Goal: Task Accomplishment & Management: Complete application form

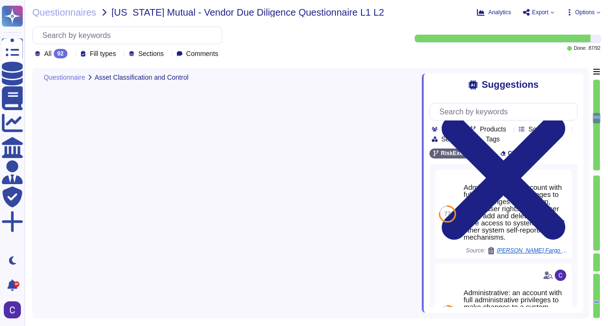
type textarea "Yes, there is an asset inventory at Asurity that tracks all electronic assets e…"
type textarea "Yes, our organization utilizes subcontractors to fulfill our contractual agreem…"
type textarea "Microsoft Azure serves as our cloud"
type textarea "Firewalls are configured to prevent unauthorized access from the Internet to in…"
type textarea "[DOMAIN_NAME]"
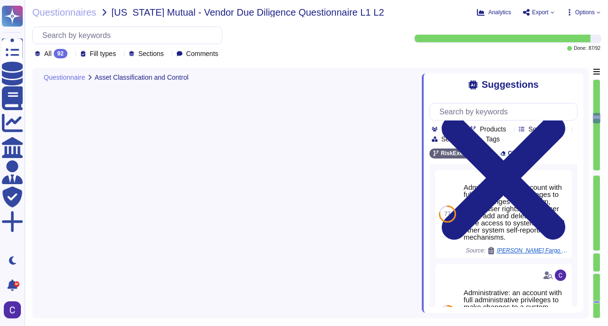
scroll to position [1369, 0]
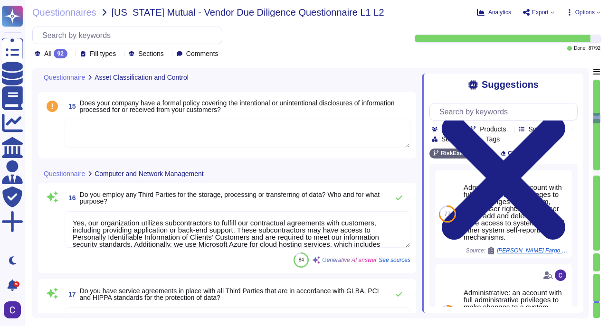
click at [163, 148] on div at bounding box center [238, 134] width 346 height 30
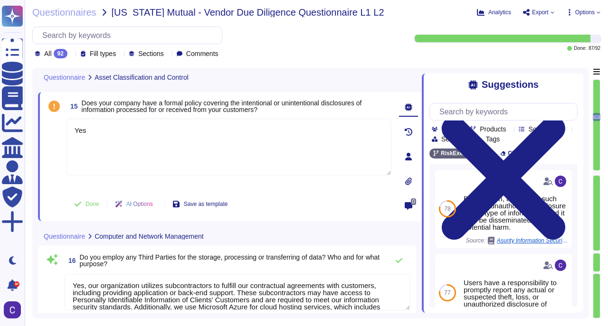
type textarea "Yes"
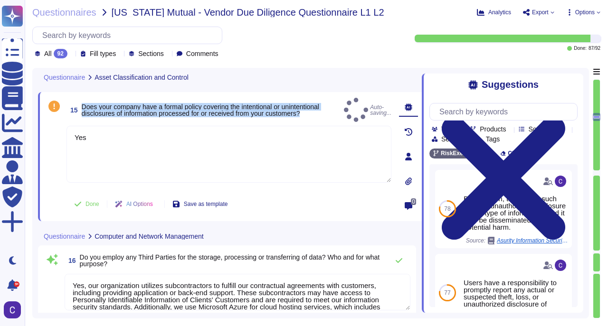
drag, startPoint x: 265, startPoint y: 110, endPoint x: 82, endPoint y: 103, distance: 183.1
click at [82, 104] on span "Does your company have a formal policy covering the intentional or unintentiona…" at bounding box center [211, 110] width 258 height 13
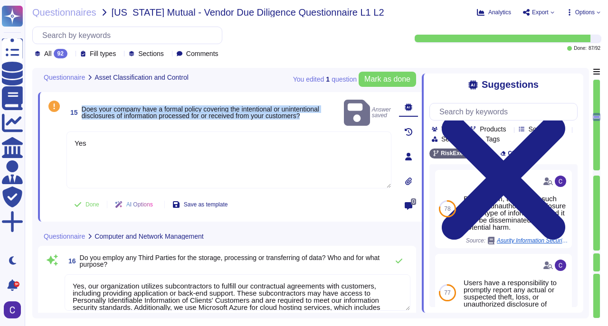
copy span "Does your company have a formal policy covering the intentional or unintentiona…"
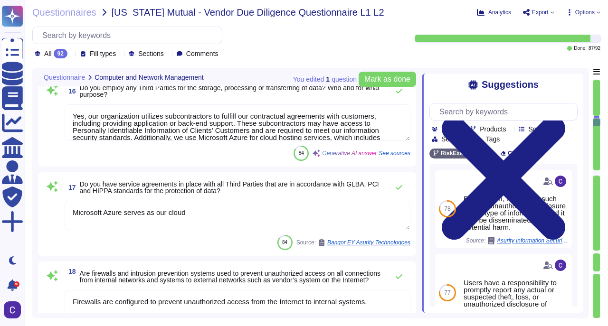
type textarea "Intrusion Prevention systems are used for monitoring and analyzing traffic comi…"
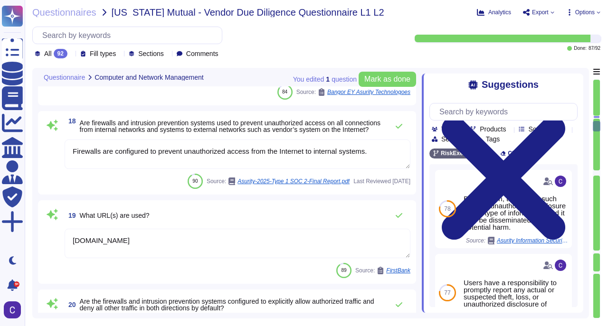
type textarea "Yes, remote users are authenticated before being allowed to connect to internal…"
type textarea "Yes, there are documented operating procedures for security requirements and ac…"
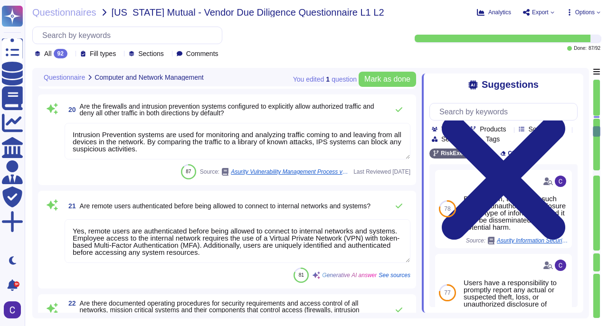
scroll to position [1876, 0]
type textarea "Yes, there is enforced separation of duties in critical process steps for sensi…"
type textarea "Yes, all sensitive data and files are encrypted when transmitted through Asurit…"
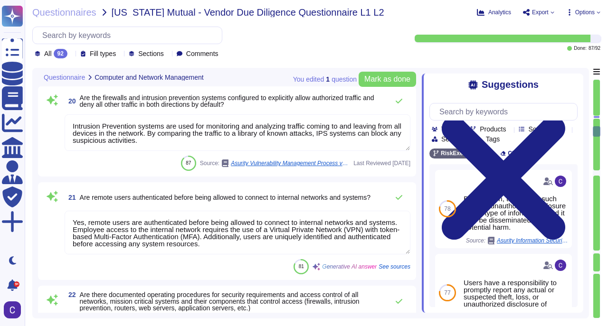
click at [596, 172] on div at bounding box center [596, 173] width 7 height 5
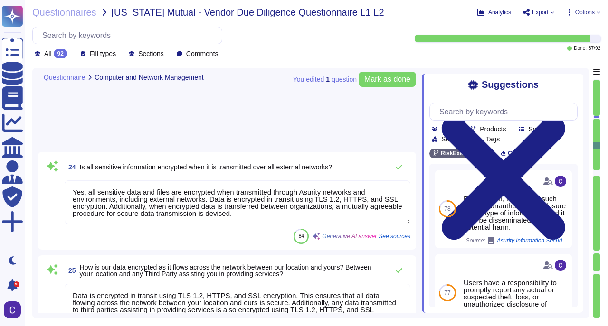
type textarea "We monitor data flowing into our network for malware and other attacks through …"
type textarea "Yes, antivirus software is installed on all Asurity desktop computers and serve…"
type textarea "Yes, backup and recovery procedures are documented for all mission critical sys…"
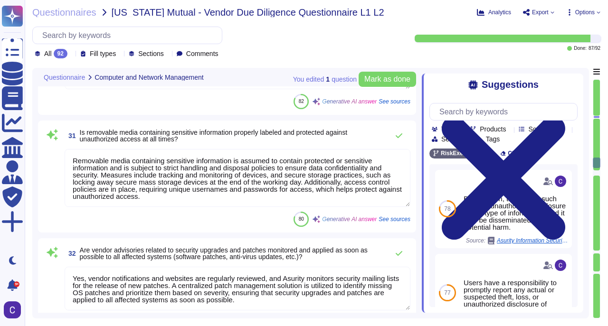
type textarea "Backups are performed routinely each day, including business days and non-busin…"
type textarea "Removable media containing sensitive information is assumed to contain protecte…"
type textarea "Yes, vendor notifications and websites are regularly reviewed, and Asurity moni…"
type textarea "Security Testing"
type textarea "Yes, Asurity has a system management program in place that actively monitors al…"
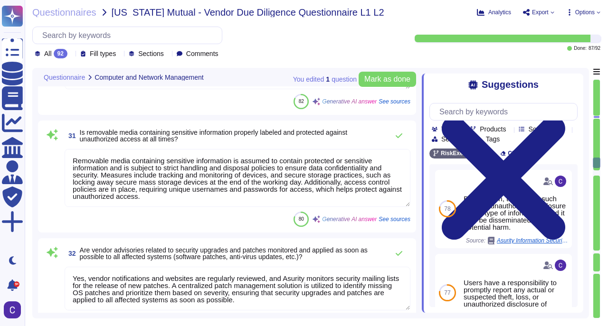
type textarea "We separate data and services from other customers by implementing separate VMs…"
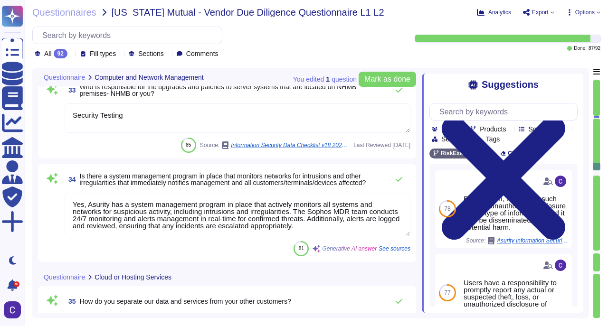
type textarea "Data Encryption Keys (DEKs): used to encrypt and decrypt specific data sets, of…"
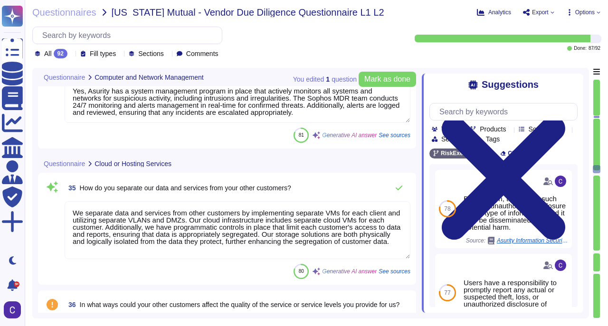
type textarea "Microsoft Azure owns and operates the data centers. The physical and environmen…"
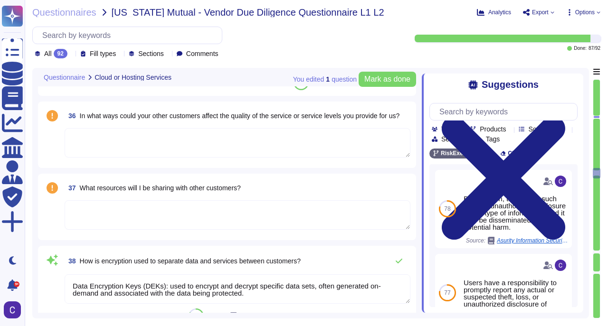
scroll to position [3595, 0]
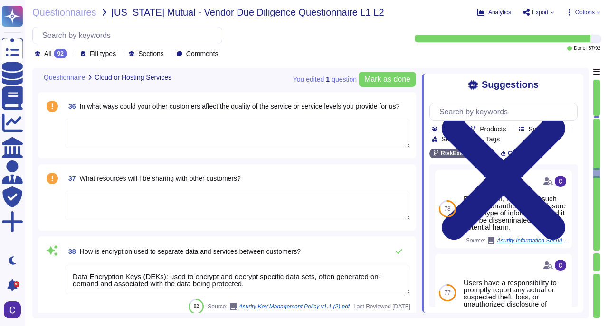
click at [163, 134] on textarea at bounding box center [238, 133] width 346 height 29
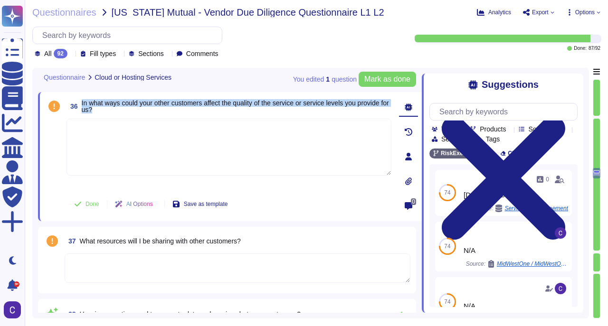
drag, startPoint x: 108, startPoint y: 110, endPoint x: 82, endPoint y: 104, distance: 27.0
click at [82, 104] on span "In what ways could your other customers affect the quality of the service or se…" at bounding box center [237, 106] width 310 height 13
copy span "In what ways could your other customers affect the quality of the service or se…"
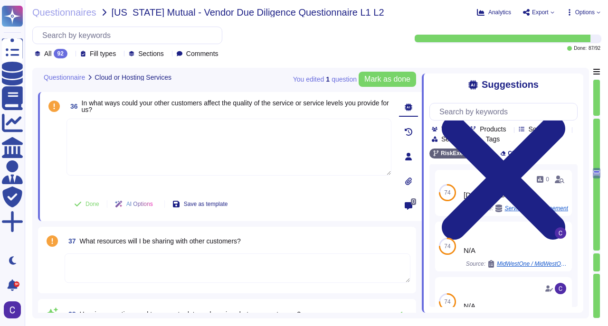
click at [94, 133] on textarea at bounding box center [229, 147] width 325 height 57
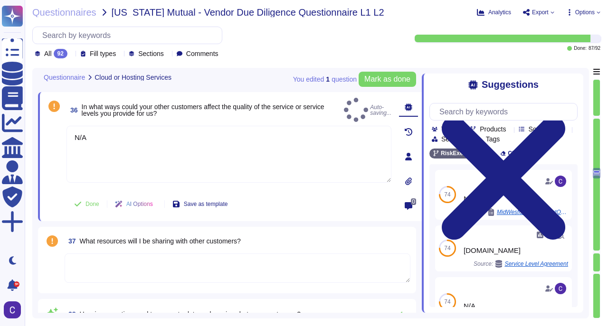
type textarea "N/A"
click at [169, 268] on textarea at bounding box center [238, 268] width 346 height 29
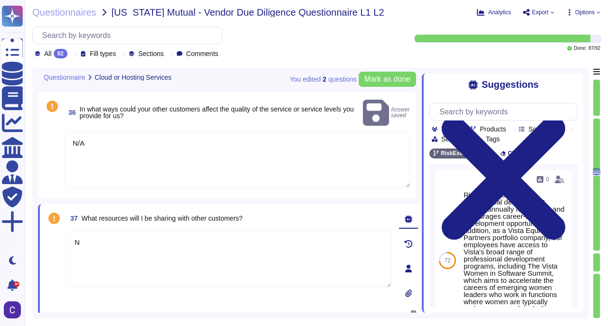
type textarea "N"
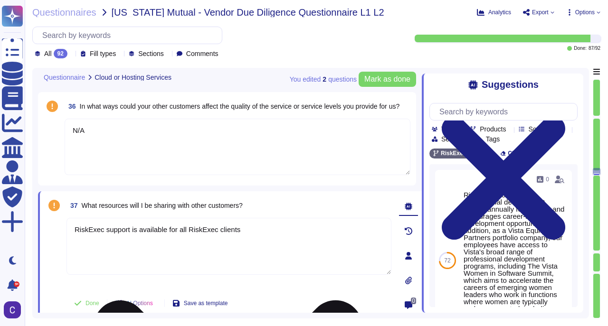
type textarea "RiskExec support is available for all RiskExec clients."
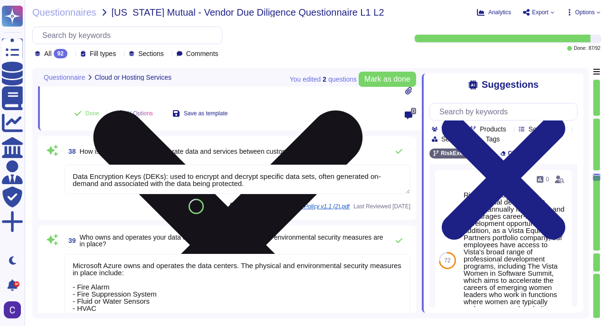
type textarea "Your data is stored in the [GEOGRAPHIC_DATA] region, located at [STREET_ADDRESS…"
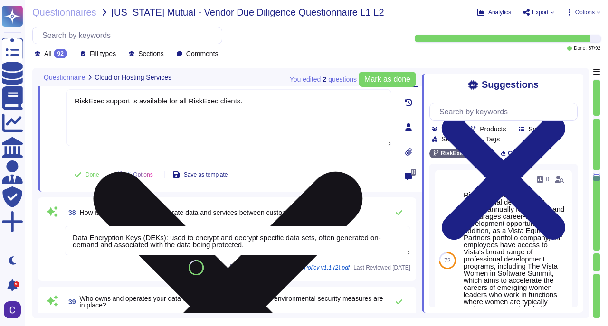
scroll to position [3658, 0]
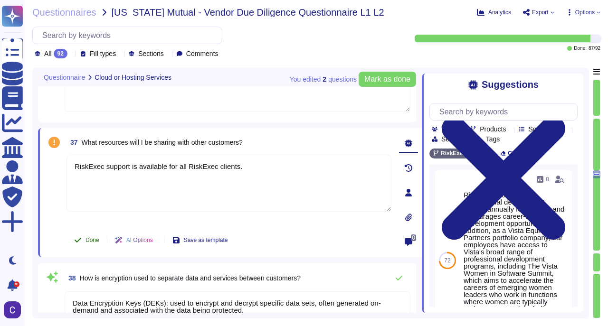
type textarea "RiskExec support is available for all RiskExec clients."
click at [83, 241] on button "Done" at bounding box center [87, 240] width 40 height 19
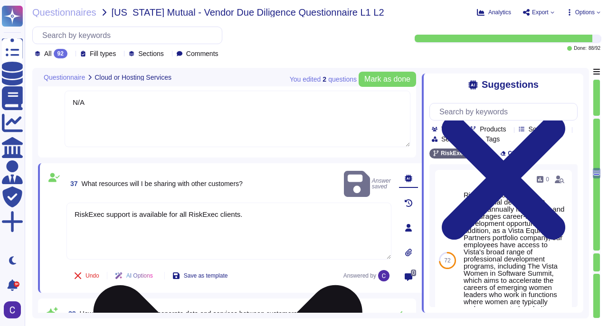
scroll to position [3563, 0]
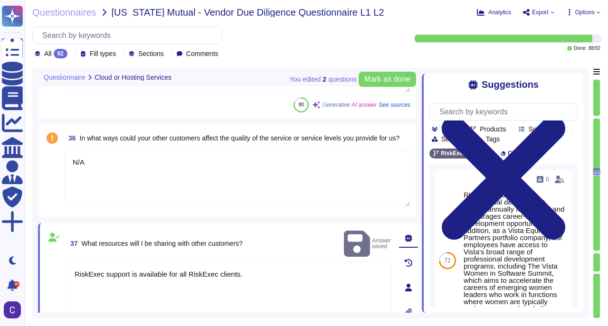
click at [87, 190] on textarea "N/A" at bounding box center [238, 179] width 346 height 57
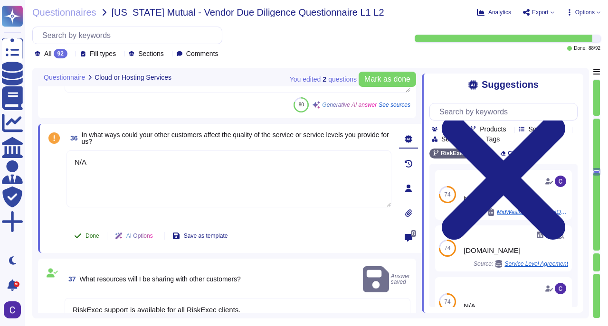
click at [85, 236] on button "Done" at bounding box center [87, 236] width 40 height 19
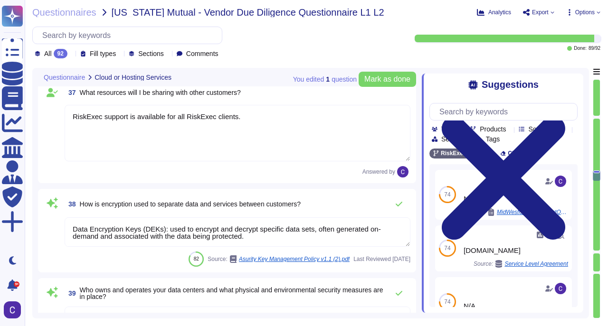
type textarea "Your data is stored in the [GEOGRAPHIC_DATA] region, located at [STREET_ADDRESS…"
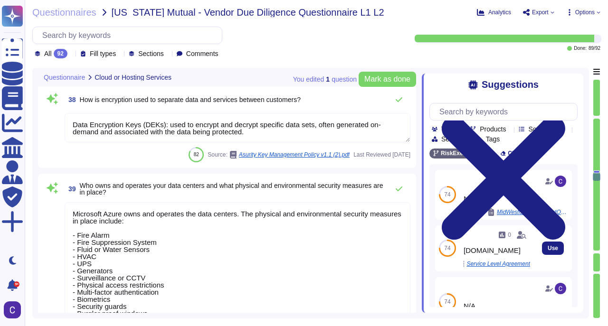
type textarea "Asurity does not own or operate any physical hardware or equipment required to …"
click at [598, 252] on div at bounding box center [596, 252] width 7 height 2
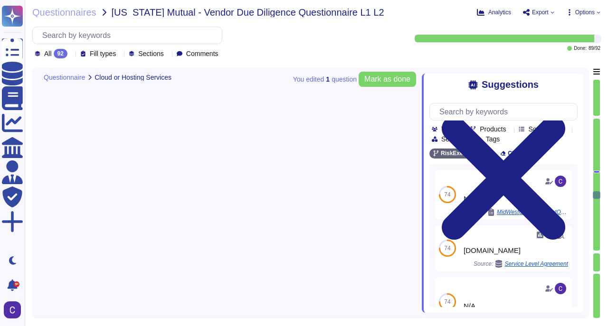
type textarea "Upon termination of services with Asurity, clients may request and will be prov…"
type textarea "We ensure that data is not lost or destroyed through several key measures: 1. D…"
type textarea "In the event of an acquisition or merger of the vendor, the handling of data wi…"
type textarea "The cost of remediating a security breach can be significant."
type textarea "Asurity maintains cyber insurance coverage provided by a globally recognized Ti…"
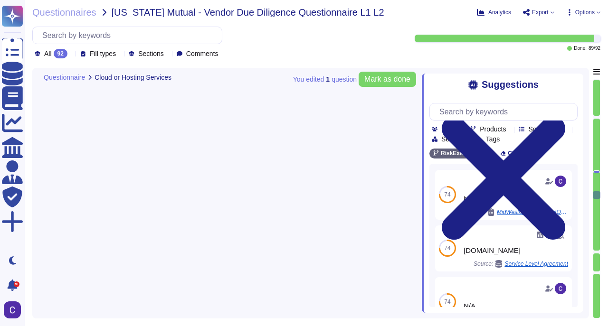
type textarea "To ensure deleted data cannot be recreated, we implement several key measures: …"
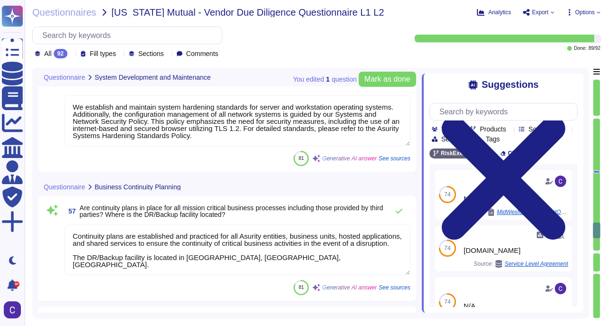
type textarea "Continuity plans are established and practiced for all Asurity entities, busine…"
type textarea "We guarantee a Recovery Time Objective (RTO) of 4 hours for the RiskExec applic…"
type textarea "Yes, business continuity plans are tested at least annually. However, detailed …"
type textarea "Business continuity only, Technology resilience only, BCPDR 38.0"
type textarea "Asurity maintains cyber insurance coverage provided by a globally recognized Ti…"
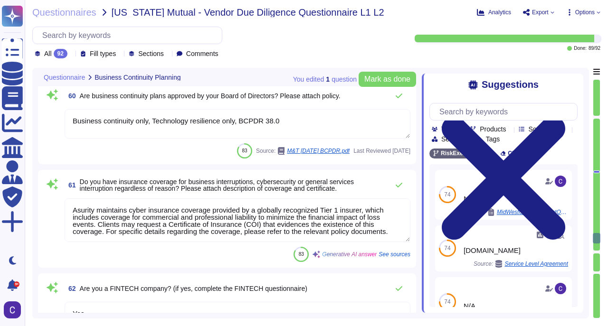
type textarea "Yes"
type textarea "Yes, all security relevant actions on all systems are logged, and the monitorin…"
type textarea "Yes, security logs are reviewed in real time, and alerts are logged hourly, ind…"
type textarea "Yes, regular security audits are conducted, including internal security audits …"
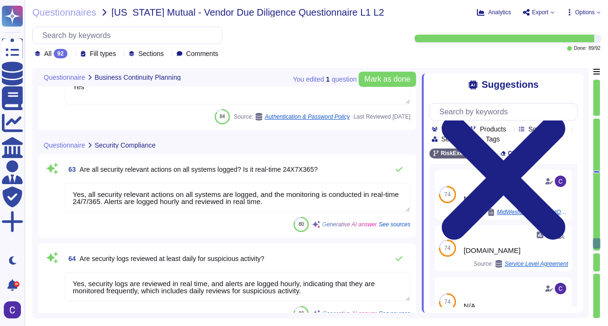
type textarea "We have third-party audit reports available, including SOC 1, SOC 2, PCI, and I…"
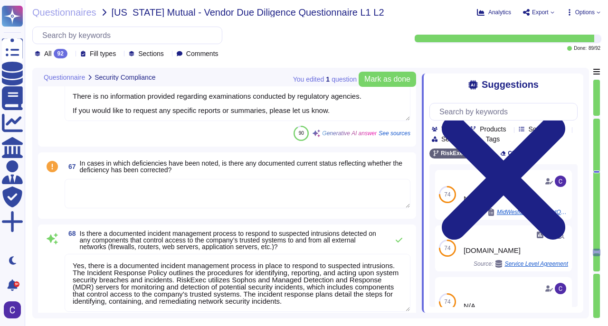
type textarea "Yes, there is a documented incident management process in place to respond to s…"
type textarea "Network vulnerability scans are conducted at least weekly for the production en…"
type textarea "Yes, our organization follows security industry best practices for wireless net…"
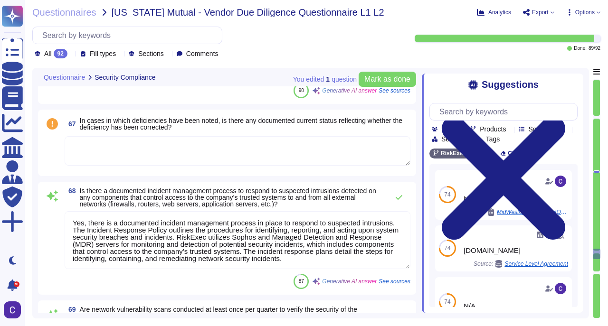
scroll to position [7100, 0]
click at [189, 141] on textarea at bounding box center [238, 150] width 346 height 29
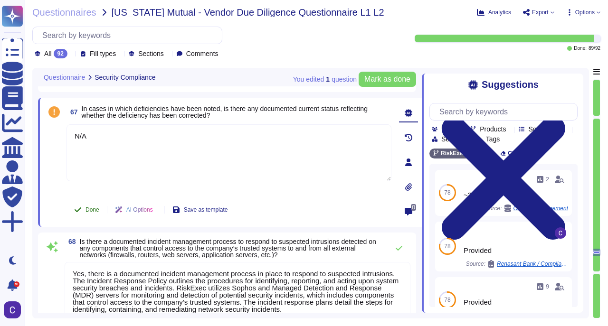
type textarea "N/A"
click at [99, 205] on button "Done" at bounding box center [87, 210] width 40 height 19
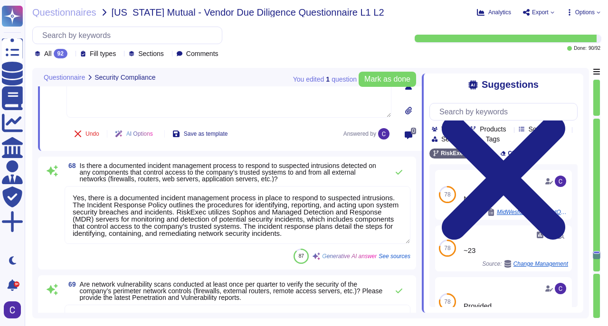
scroll to position [7227, 0]
type textarea "N/A"
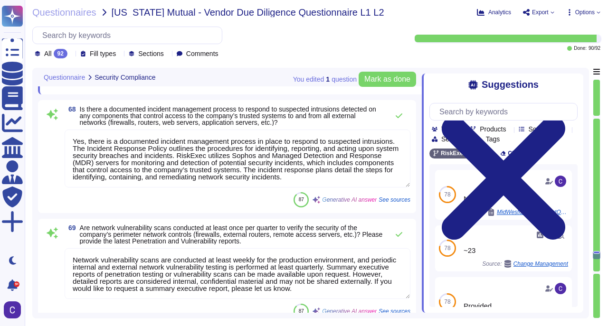
click at [599, 273] on div at bounding box center [596, 273] width 7 height 2
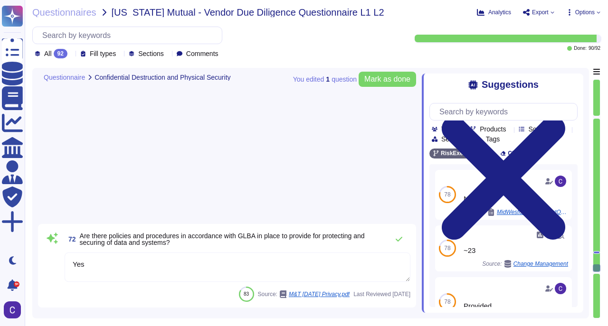
type textarea "Yes"
type textarea "Yes, Asurity has established a comprehensive Data Handling Policy that includes…"
type textarea "Yes, strong physical security procedures are in place, including access card re…"
type textarea "All Asurity personnel, including employees, are instructed to follow the incide…"
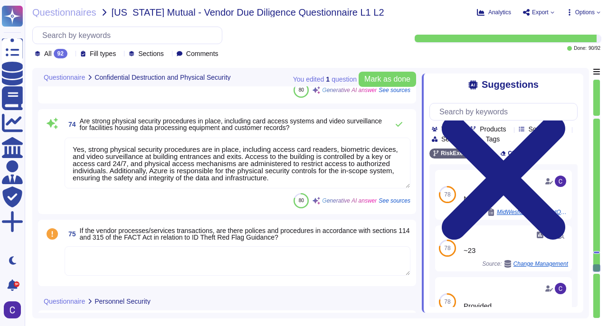
type textarea "Yes, applicants for positions requiring high-level access, such as system admin…"
type textarea "Yes, employees are required to sign a confidentiality agreement, and they must …"
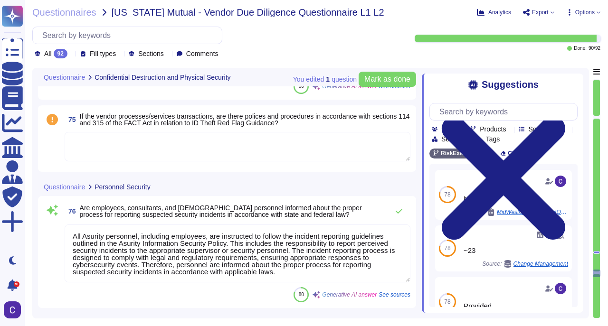
scroll to position [8029, 0]
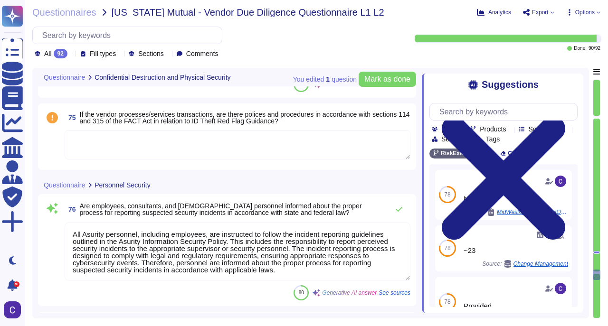
type textarea "Yes, Asurity has established a formal security awareness and training program f…"
click at [299, 146] on textarea at bounding box center [238, 144] width 346 height 29
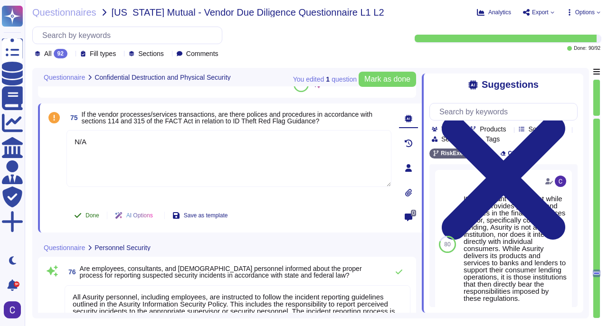
type textarea "N/A"
click at [96, 213] on span "Done" at bounding box center [93, 216] width 14 height 6
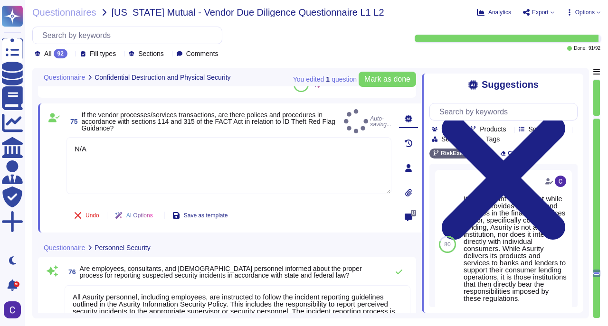
type textarea "N/A"
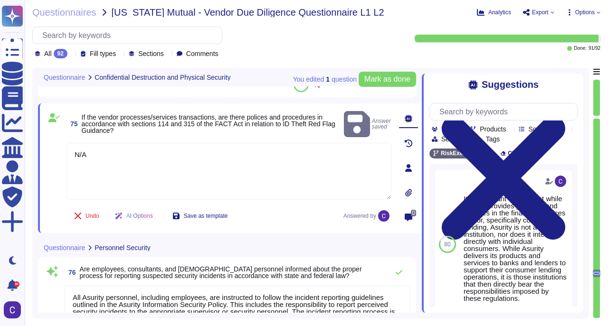
click at [597, 116] on div at bounding box center [596, 117] width 7 height 2
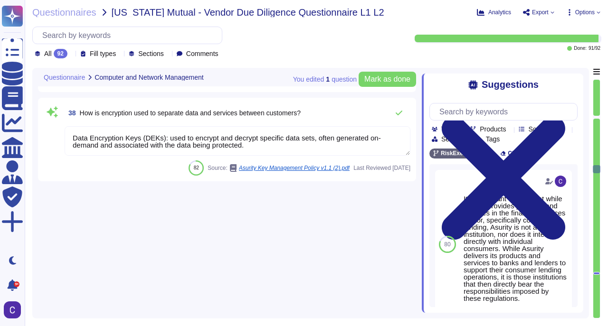
type textarea "Removable media containing sensitive information is assumed to contain protecte…"
type textarea "Yes, vendor notifications and websites are regularly reviewed, and Asurity moni…"
type textarea "Security Testing"
type textarea "Yes, Asurity has a system management program in place that actively monitors al…"
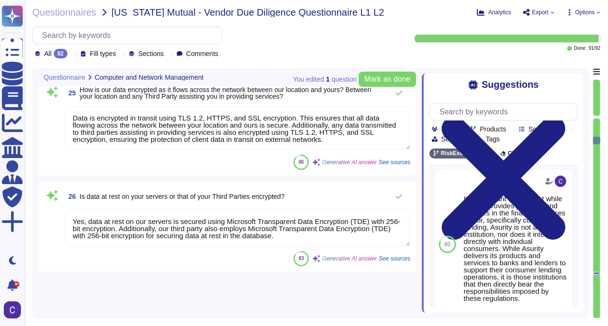
type textarea "Intrusion Prevention systems are used for monitoring and analyzing traffic comi…"
type textarea "Yes, remote users are authenticated before being allowed to connect to internal…"
type textarea "Yes, there are documented operating procedures for security requirements and ac…"
type textarea "Yes, there is enforced separation of duties in critical process steps for sensi…"
type textarea "Yes, all sensitive data and files are encrypted when transmitted through Asurit…"
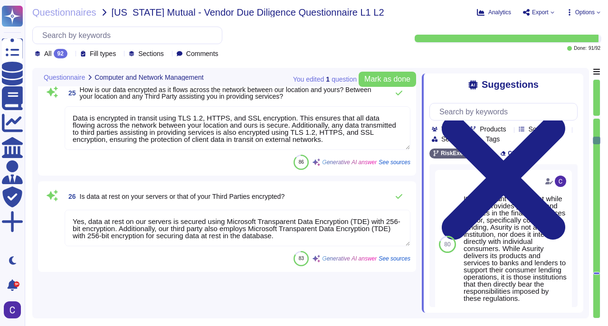
type textarea "Data is encrypted in transit using TLS 1.2, HTTPS, and SSL encryption. This ens…"
type textarea "Yes, data at rest on our servers is secured using Microsoft Transparent Data En…"
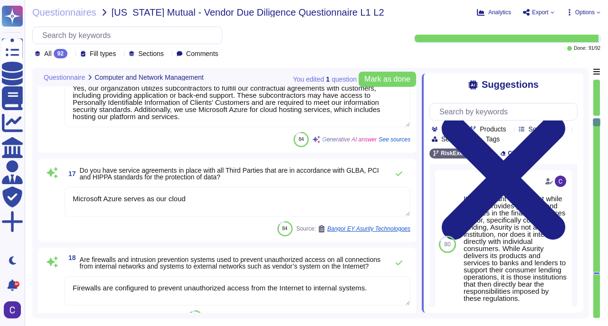
type textarea "Yes, our organization utilizes subcontractors to fulfill our contractual agreem…"
type textarea "Microsoft Azure serves as our cloud"
type textarea "Firewalls are configured to prevent unauthorized access from the Internet to in…"
type textarea "[DOMAIN_NAME]"
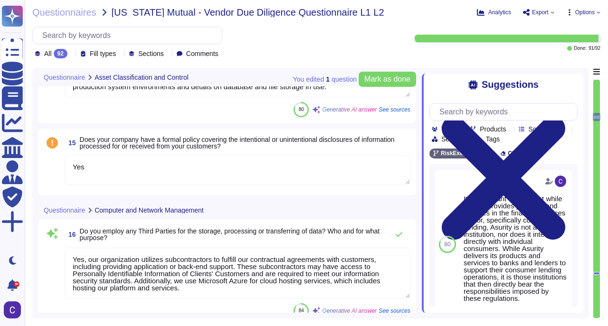
type textarea "Yes, there is an asset inventory at Asurity that tracks all electronic assets e…"
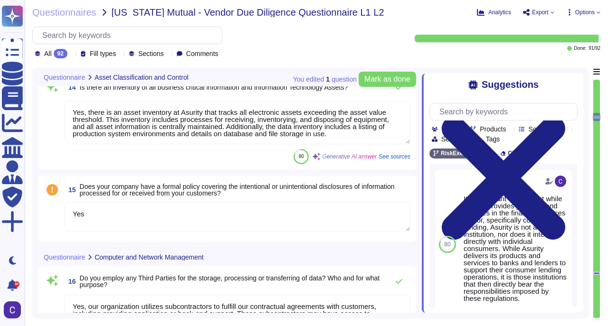
scroll to position [1271, 0]
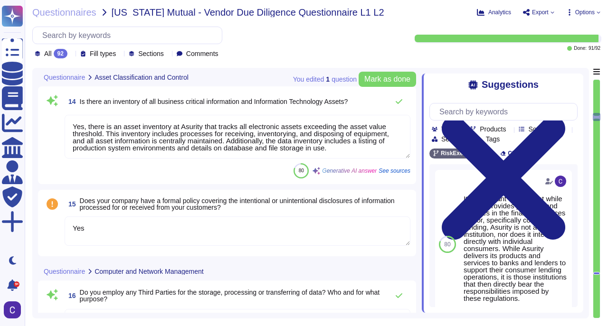
click at [136, 226] on textarea "Yes" at bounding box center [238, 231] width 346 height 29
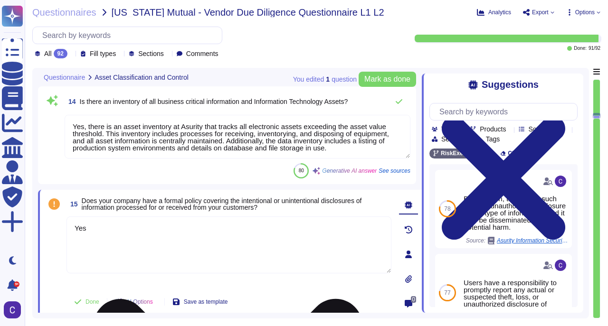
click at [136, 226] on textarea "Yes" at bounding box center [229, 245] width 325 height 57
type textarea "N/A"
click at [81, 304] on icon at bounding box center [78, 302] width 8 height 8
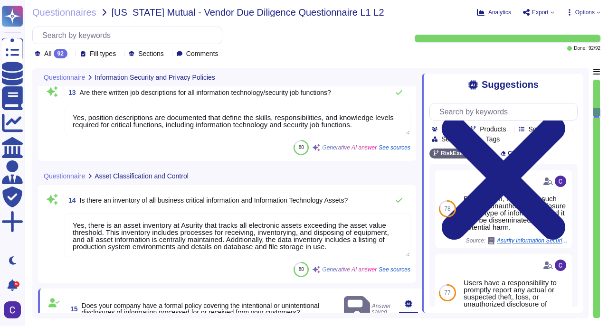
type textarea "The policy provides guidelines concerning the acceptable use of Asurity technol…"
type textarea "The Chief Technology Officer (CTO) and the Chief Information Security Officer (…"
type textarea "Yes, the security policy establishes the overarching security controls and proc…"
type textarea "Yes, position descriptions are documented that define the skills, responsibilit…"
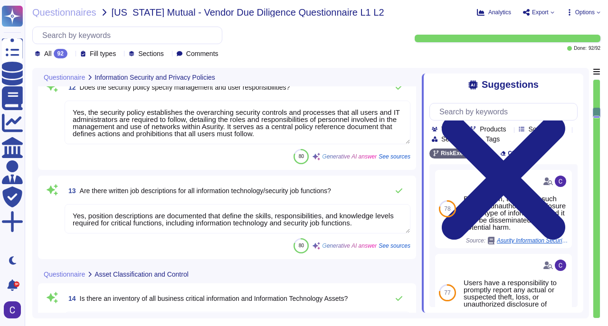
scroll to position [1088, 0]
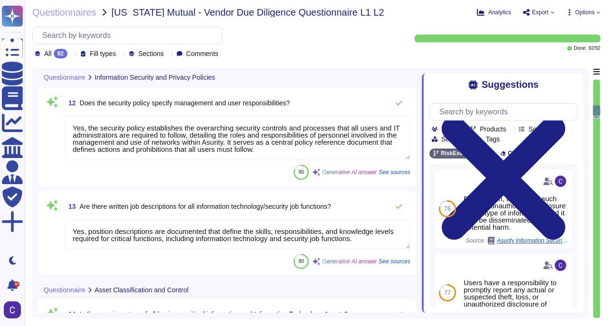
drag, startPoint x: 597, startPoint y: 116, endPoint x: 594, endPoint y: 83, distance: 33.3
click at [594, 83] on div at bounding box center [597, 198] width 8 height 239
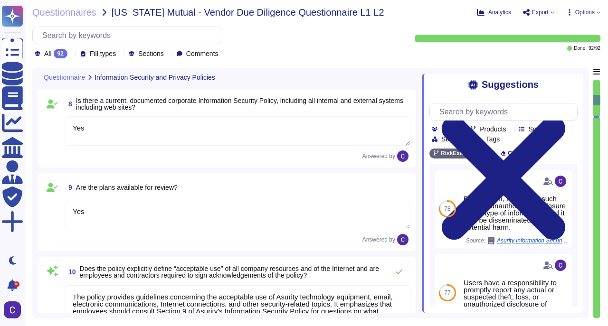
type textarea "Yes"
type textarea "We shall only collect, use, or share information for valid business purposes. T…"
type textarea "Yes"
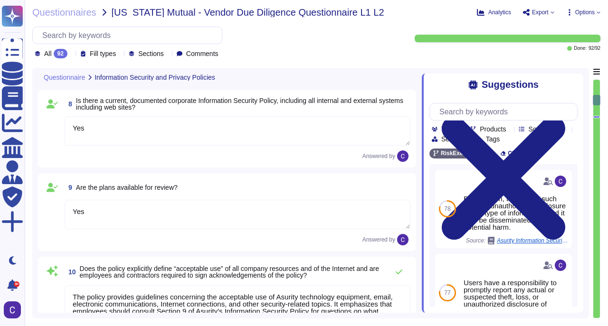
click at [597, 82] on div at bounding box center [596, 199] width 7 height 239
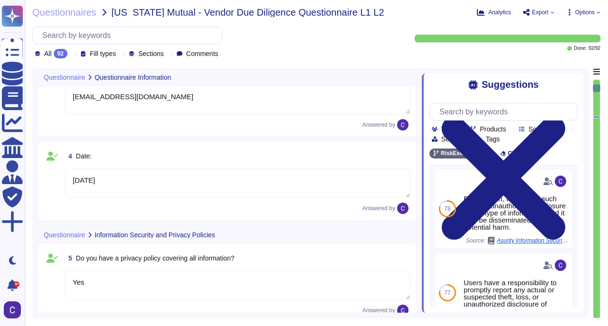
type textarea "[PERSON_NAME]"
type textarea "[EMAIL_ADDRESS][DOMAIN_NAME]"
type textarea "[DATE]"
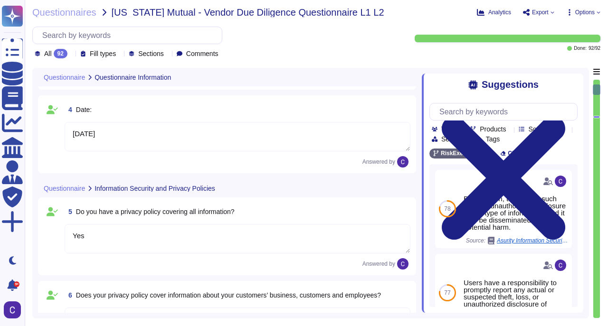
type textarea "Yes"
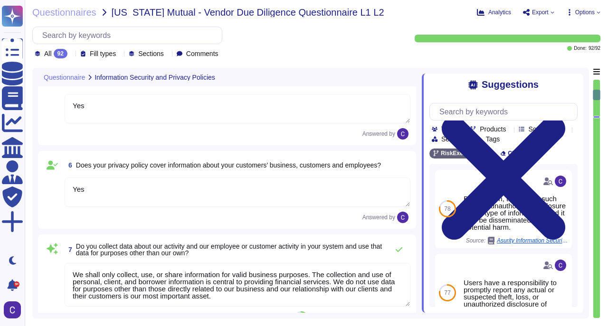
type textarea "Yes"
type textarea "The policy provides guidelines concerning the acceptable use of Asurity technol…"
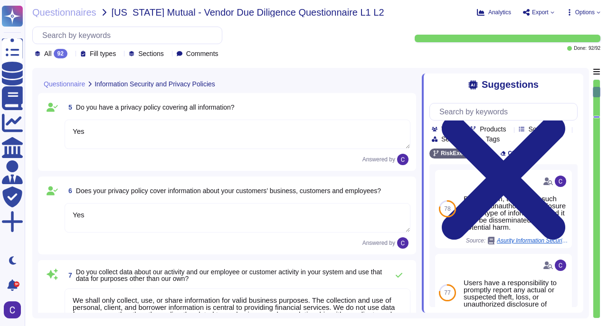
type textarea "[PERSON_NAME]"
type textarea "[EMAIL_ADDRESS][DOMAIN_NAME]"
type textarea "[DATE]"
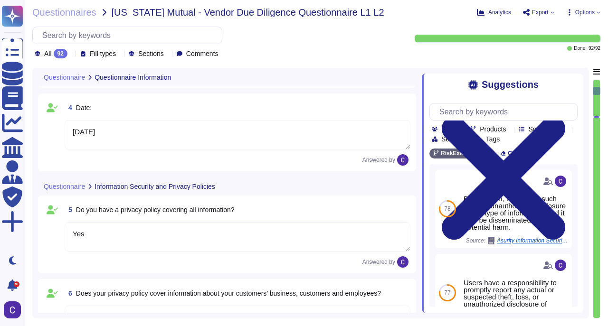
type textarea "Yes"
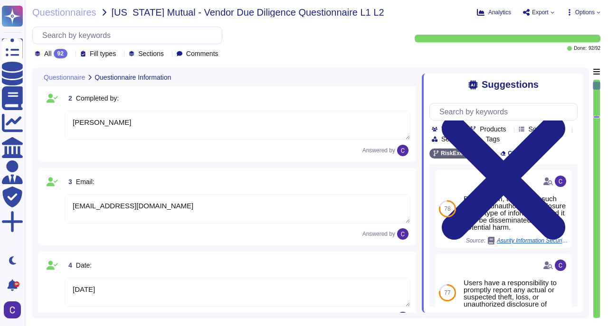
scroll to position [96, 0]
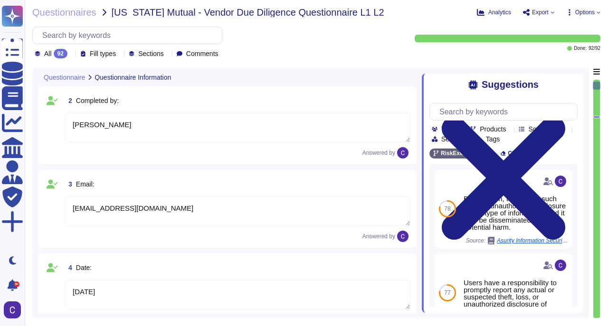
click at [415, 182] on div "3 Email: [EMAIL_ADDRESS][DOMAIN_NAME] Answered by" at bounding box center [227, 209] width 378 height 78
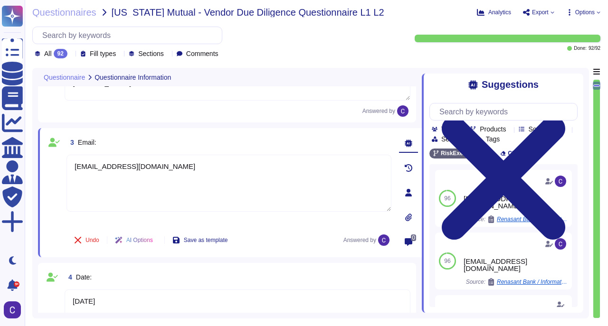
type textarea "We shall only collect, use, or share information for valid business purposes. T…"
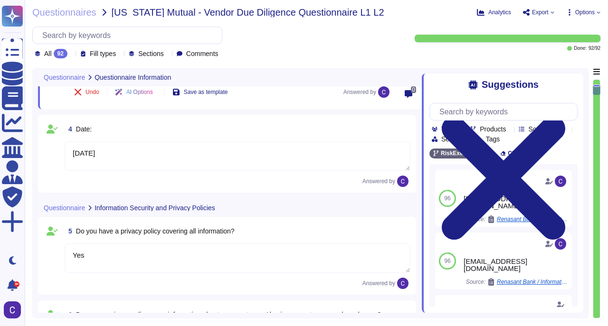
type textarea "Yes"
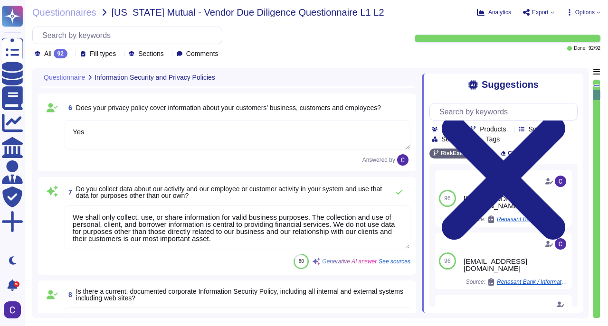
type textarea "Yes"
type textarea "The policy provides guidelines concerning the acceptable use of Asurity technol…"
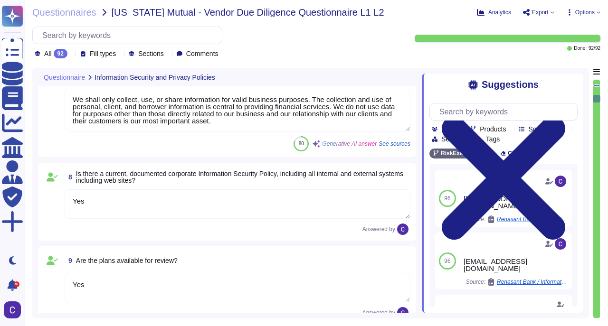
type textarea "The Chief Technology Officer (CTO) and the Chief Information Security Officer (…"
type textarea "Yes, the security policy establishes the overarching security controls and proc…"
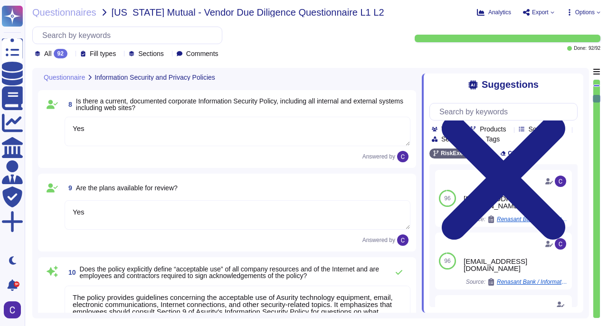
type textarea "Yes, position descriptions are documented that define the skills, responsibilit…"
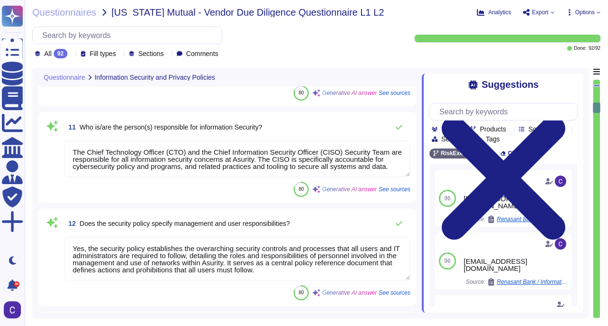
type textarea "Yes, there is an asset inventory at Asurity that tracks all electronic assets e…"
type textarea "N/A"
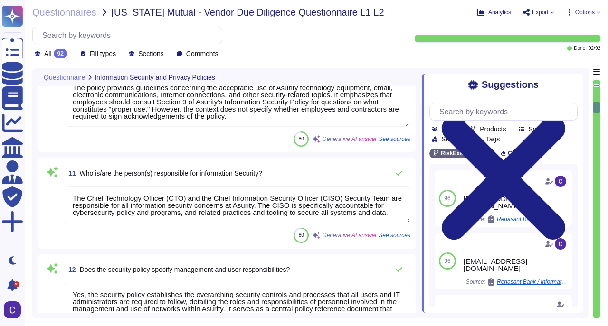
scroll to position [762, 0]
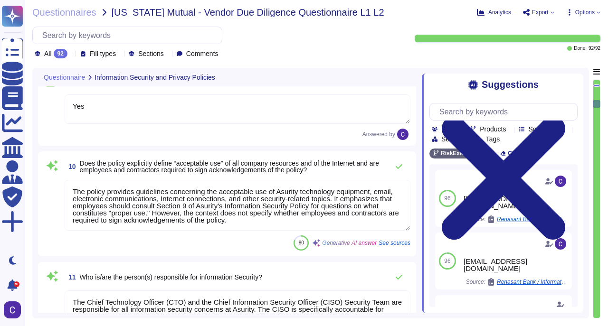
type textarea "We shall only collect, use, or share information for valid business purposes. T…"
click at [232, 219] on textarea "The policy provides guidelines concerning the acceptable use of Asurity technol…" at bounding box center [238, 205] width 346 height 51
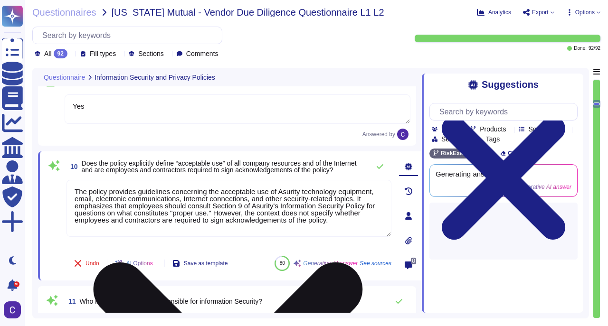
click at [232, 219] on textarea "The policy provides guidelines concerning the acceptable use of Asurity technol…" at bounding box center [229, 208] width 325 height 57
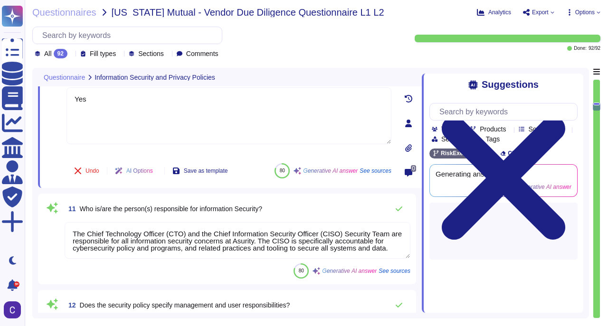
scroll to position [857, 0]
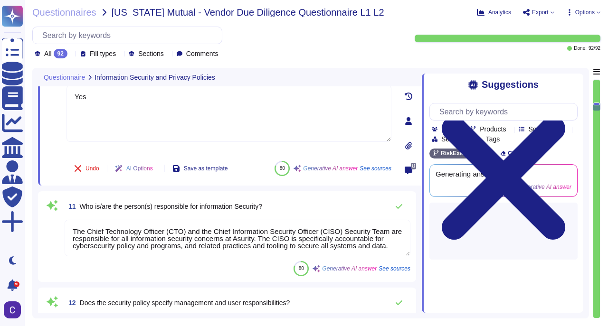
type textarea "Yes"
click at [326, 242] on textarea "The Chief Technology Officer (CTO) and the Chief Information Security Officer (…" at bounding box center [238, 238] width 346 height 37
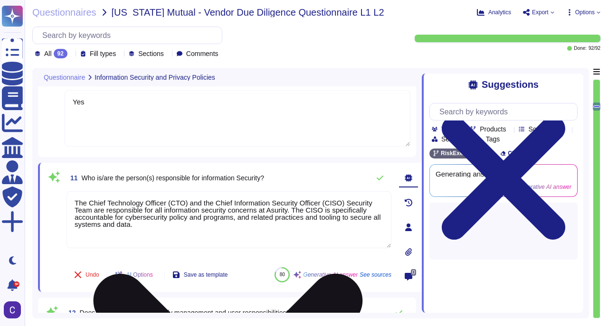
click at [326, 242] on textarea "The Chief Technology Officer (CTO) and the Chief Information Security Officer (…" at bounding box center [229, 219] width 325 height 57
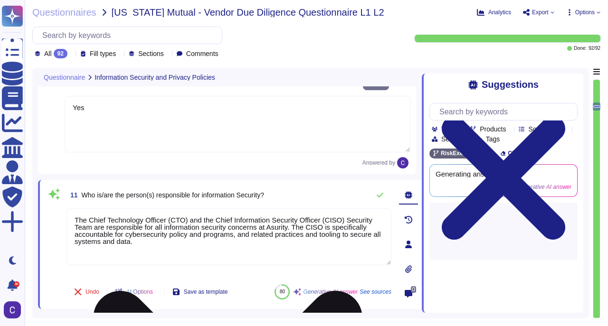
click at [328, 238] on textarea "The Chief Technology Officer (CTO) and the Chief Information Security Officer (…" at bounding box center [229, 237] width 325 height 57
click at [328, 237] on textarea "The Chief Technology Officer (CTO) and the Chief Information Security Officer (…" at bounding box center [229, 237] width 325 height 57
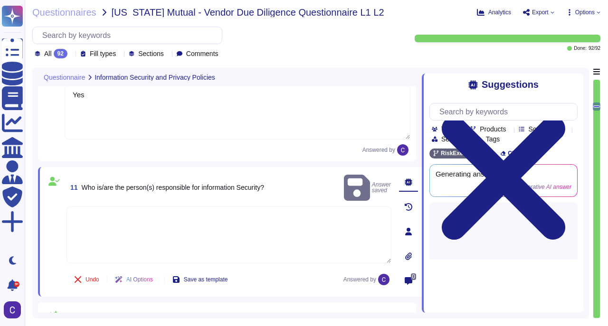
click at [340, 236] on textarea at bounding box center [229, 235] width 325 height 57
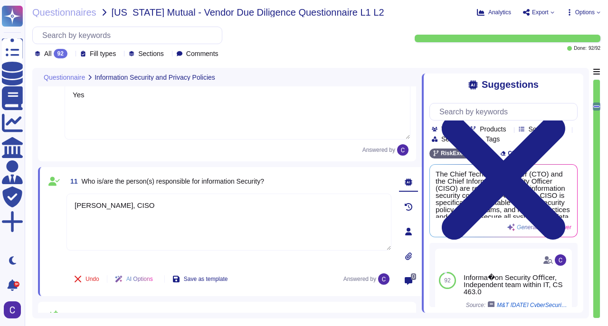
type textarea "[PERSON_NAME], CISO"
click at [52, 238] on span at bounding box center [54, 229] width 17 height 70
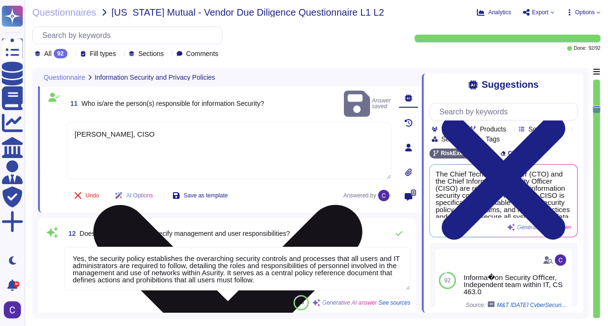
scroll to position [1015, 0]
type textarea "N/A"
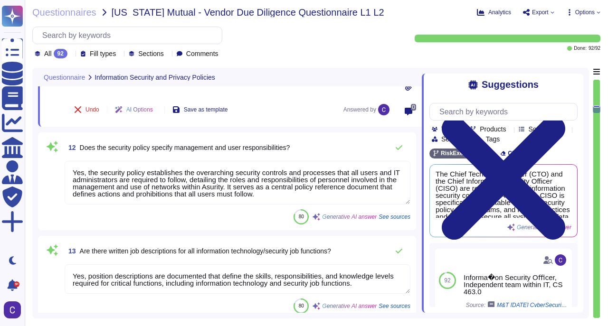
click at [234, 186] on textarea "Yes, the security policy establishes the overarching security controls and proc…" at bounding box center [238, 183] width 346 height 44
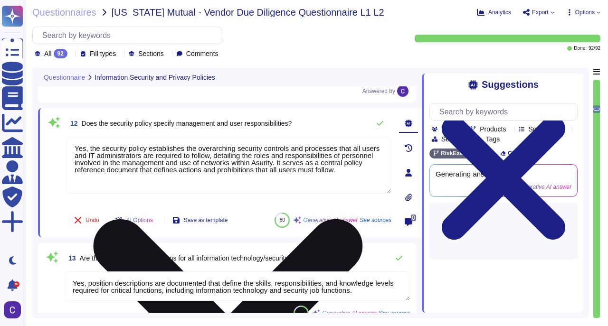
drag, startPoint x: 274, startPoint y: 160, endPoint x: 253, endPoint y: 163, distance: 21.2
click at [253, 163] on textarea "Yes, the security policy establishes the overarching security controls and proc…" at bounding box center [229, 165] width 325 height 57
type textarea "Yes, the security policy establishes the overarching security controls and proc…"
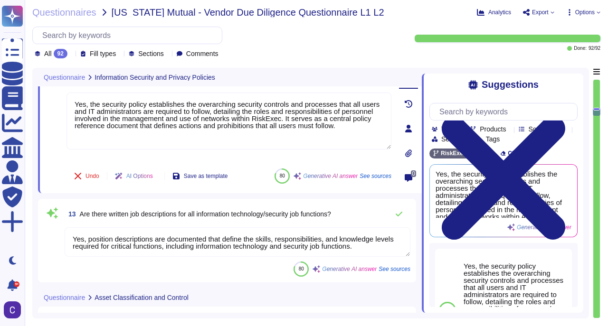
type textarea "Yes, our organization utilizes subcontractors to fulfill our contractual agreem…"
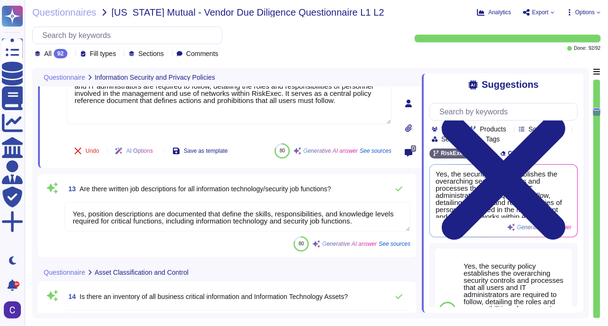
scroll to position [0, 0]
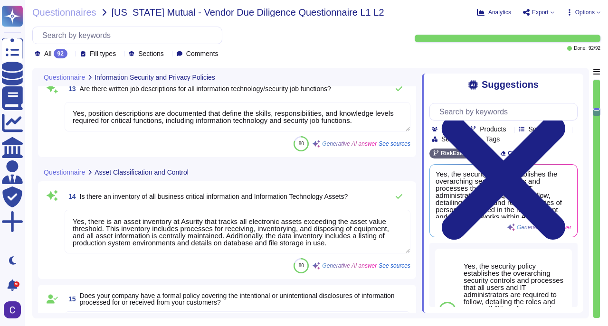
type textarea "Yes, the security policy establishes the overarching security controls and proc…"
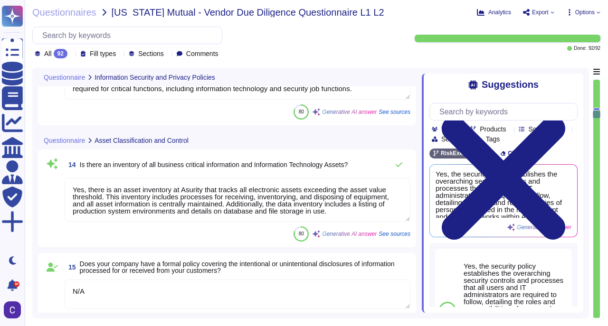
type textarea "Microsoft Azure serves as our cloud"
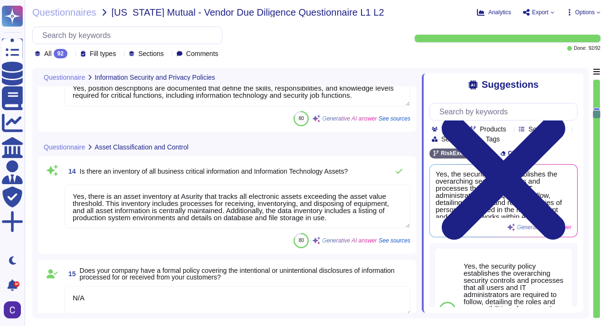
drag, startPoint x: 323, startPoint y: 217, endPoint x: 82, endPoint y: 188, distance: 242.6
click at [82, 188] on textarea "Yes, there is an asset inventory at Asurity that tracks all electronic assets e…" at bounding box center [238, 207] width 346 height 44
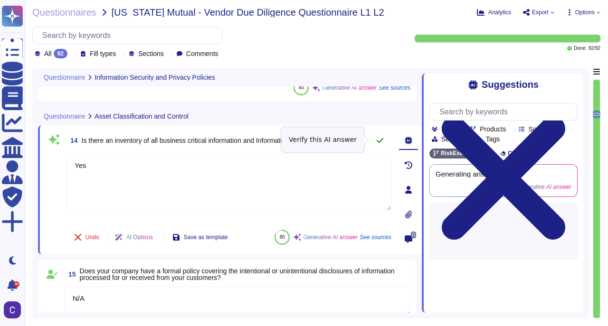
type textarea "Yes"
click at [377, 137] on icon at bounding box center [380, 141] width 8 height 8
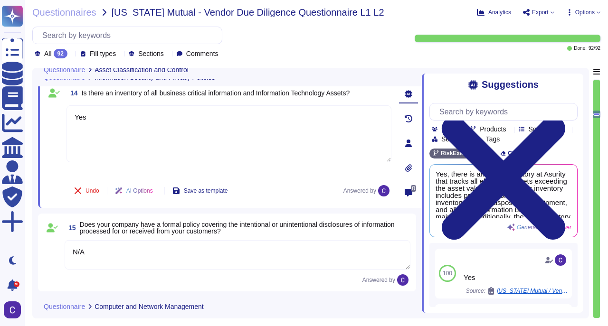
scroll to position [1269, 0]
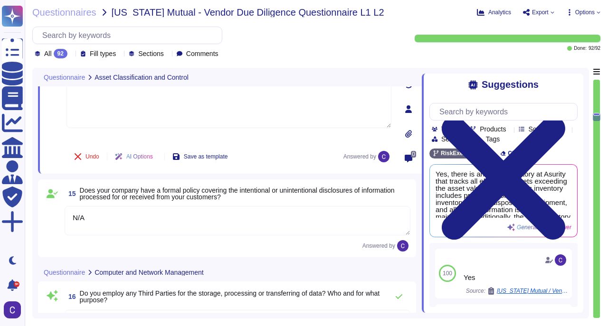
type textarea "Firewalls are configured to prevent unauthorized access from the Internet to in…"
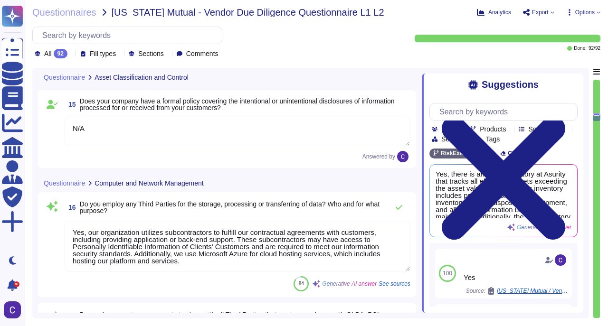
scroll to position [1364, 0]
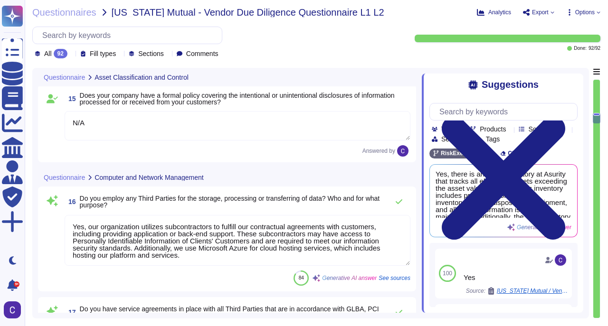
type textarea "[DOMAIN_NAME]"
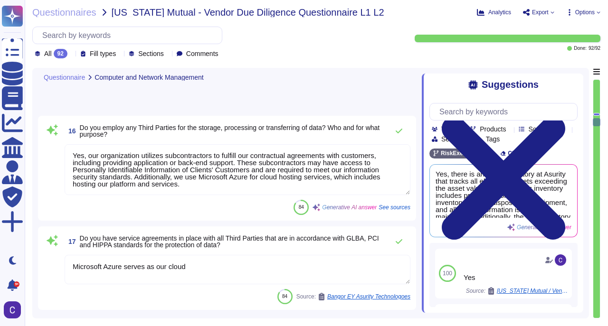
type textarea "Intrusion Prevention systems are used for monitoring and analyzing traffic comi…"
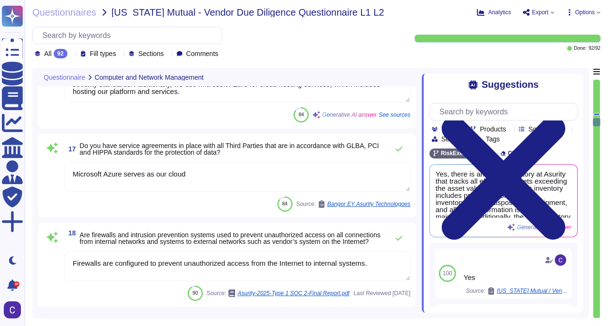
scroll to position [1522, 0]
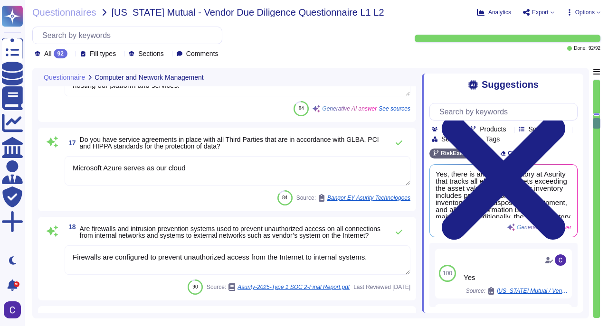
type textarea "Yes, remote users are authenticated before being allowed to connect to internal…"
click at [214, 167] on textarea "Microsoft Azure serves as our cloud" at bounding box center [238, 170] width 346 height 29
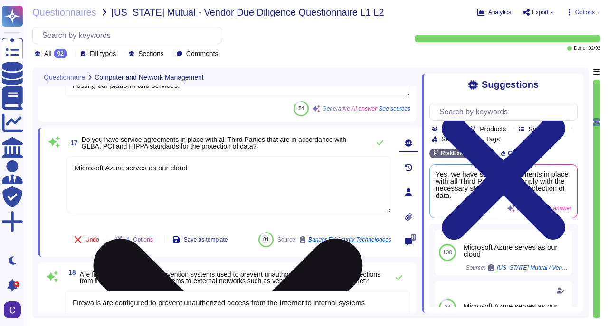
click at [214, 167] on textarea "Microsoft Azure serves as our cloud" at bounding box center [229, 184] width 325 height 57
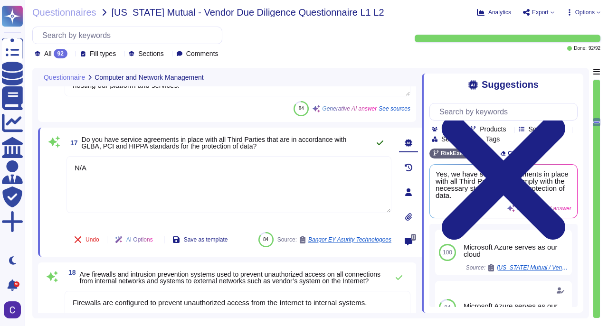
type textarea "N/A"
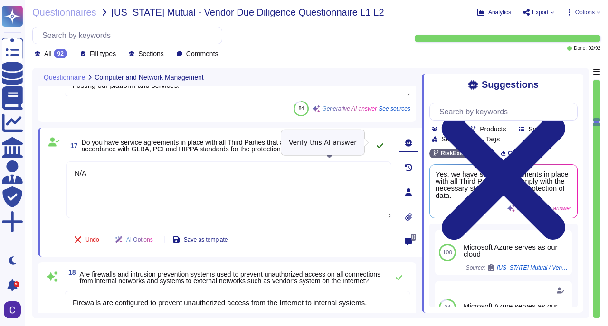
click at [373, 142] on button at bounding box center [380, 145] width 23 height 19
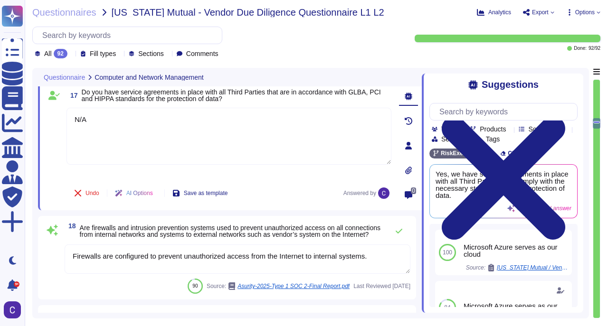
type textarea "Yes, remote users are authenticated before being allowed to connect to internal…"
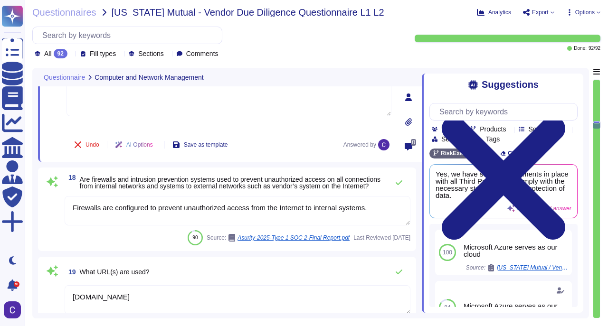
type textarea "Yes, there are documented operating procedures for security requirements and ac…"
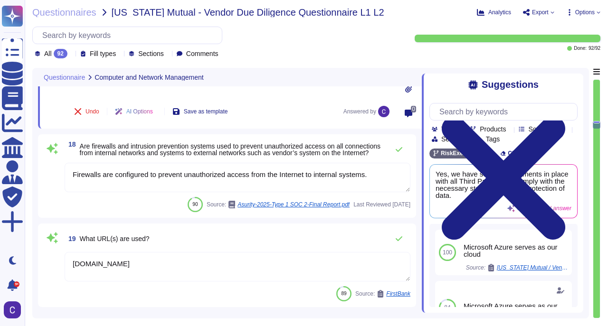
scroll to position [1712, 0]
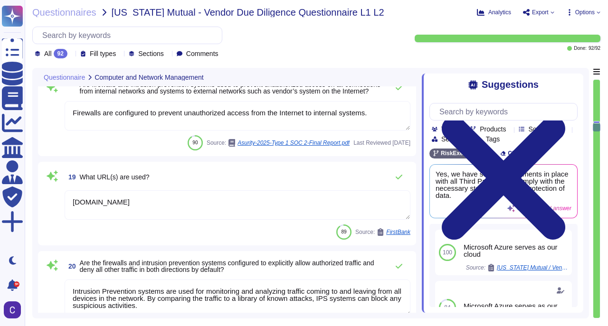
click at [183, 203] on textarea "[DOMAIN_NAME]" at bounding box center [238, 205] width 346 height 29
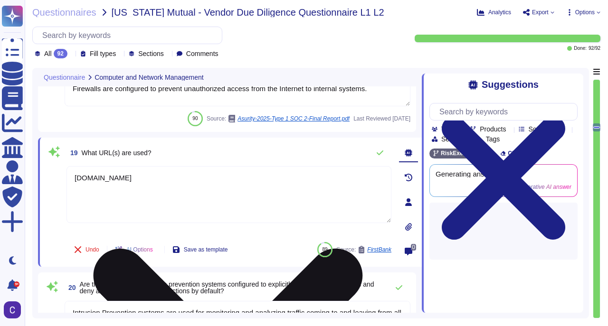
click at [183, 203] on textarea "[DOMAIN_NAME]" at bounding box center [229, 194] width 325 height 57
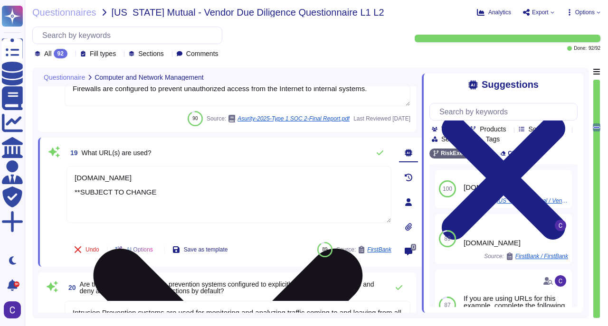
click at [83, 195] on textarea "[DOMAIN_NAME] **SUBJECT TO CHANGE" at bounding box center [229, 194] width 325 height 57
click at [82, 195] on textarea "[DOMAIN_NAME] **SUBJECT TO CHANGE" at bounding box center [229, 194] width 325 height 57
click at [81, 192] on textarea "[DOMAIN_NAME] **SUBJECT TO CHANGE" at bounding box center [229, 194] width 325 height 57
click at [220, 187] on textarea "[DOMAIN_NAME] **SERVER NUMBER SUBJECT TO CHANGE" at bounding box center [229, 194] width 325 height 57
click at [221, 192] on textarea "[DOMAIN_NAME] **SERVER NUMBER SUBJECT TO CHANGE" at bounding box center [229, 194] width 325 height 57
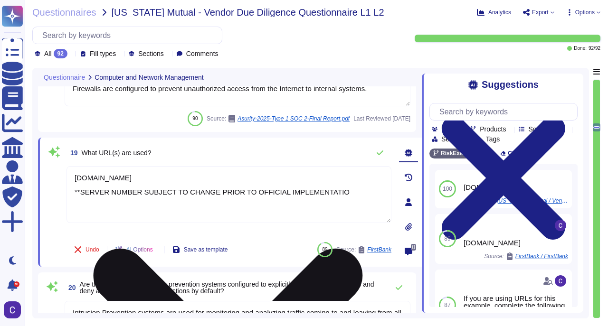
type textarea "[DOMAIN_NAME] **SERVER NUMBER SUBJECT TO CHANGE PRIOR TO OFFICIAL IMPLEMENTATION"
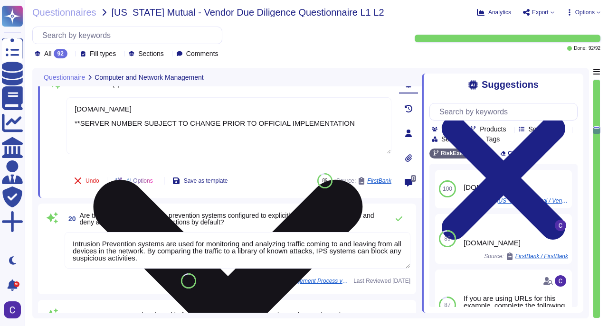
type textarea "Yes, there is enforced separation of duties in critical process steps for sensi…"
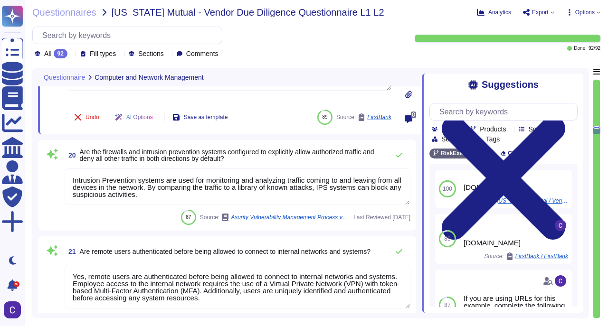
scroll to position [0, 0]
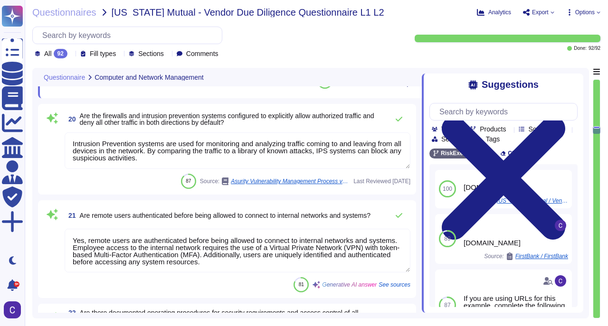
type textarea "[DOMAIN_NAME] **SERVER NUMBER SUBJECT TO CHANGE PRIOR TO OFFICIAL IMPLEMENTATION"
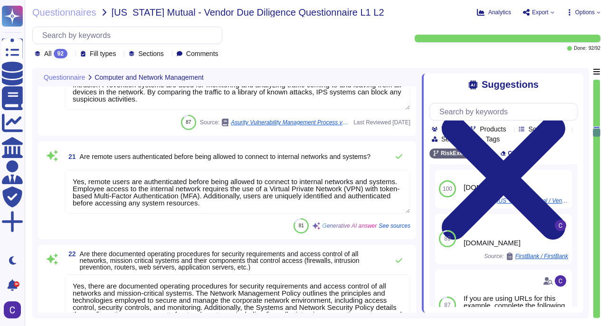
type textarea "Yes, all sensitive data and files are encrypted when transmitted through Asurit…"
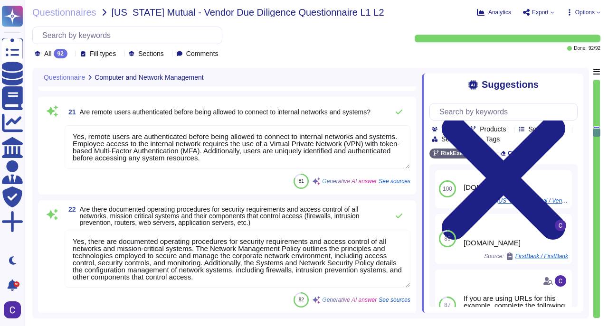
type textarea "Data is encrypted in transit using TLS 1.2, HTTPS, and SSL encryption. This ens…"
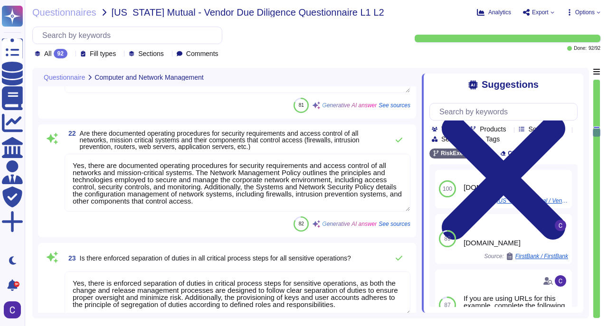
scroll to position [2060, 0]
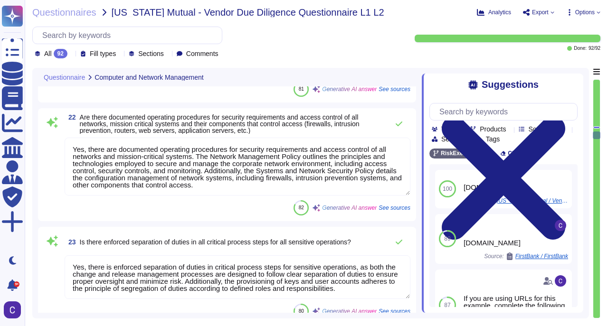
type textarea "Yes, data at rest on our servers is secured using Microsoft Transparent Data En…"
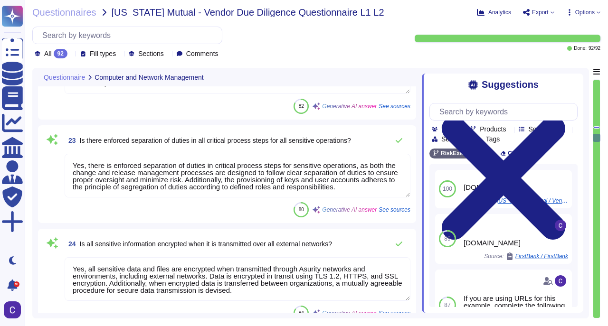
scroll to position [2187, 0]
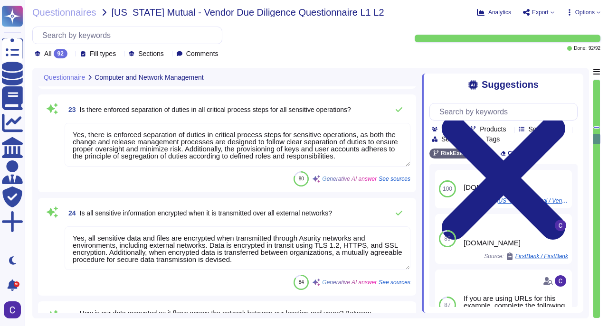
type textarea "We monitor data flowing into our network for malware and other attacks through …"
drag, startPoint x: 299, startPoint y: 237, endPoint x: 318, endPoint y: 237, distance: 19.5
click at [318, 237] on textarea "Yes, all sensitive data and files are encrypted when transmitted through Asurit…" at bounding box center [238, 249] width 346 height 44
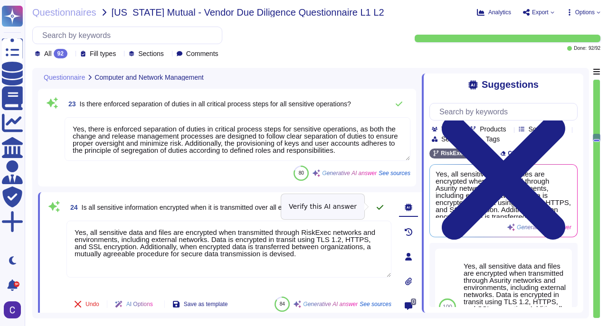
type textarea "Yes, all sensitive data and files are encrypted when transmitted through RiskEx…"
click at [378, 202] on button at bounding box center [380, 207] width 23 height 19
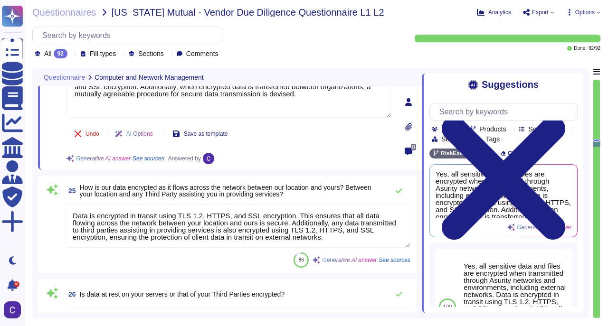
scroll to position [0, 0]
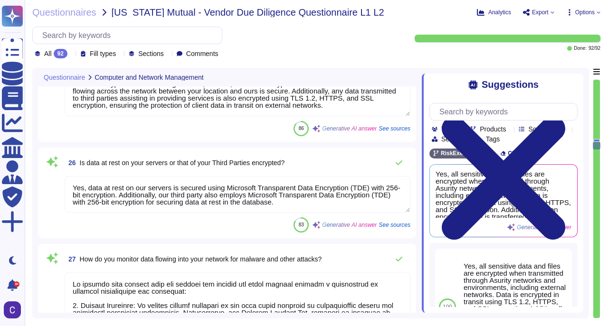
type textarea "Yes, antivirus software is installed on all Asurity desktop computers and serve…"
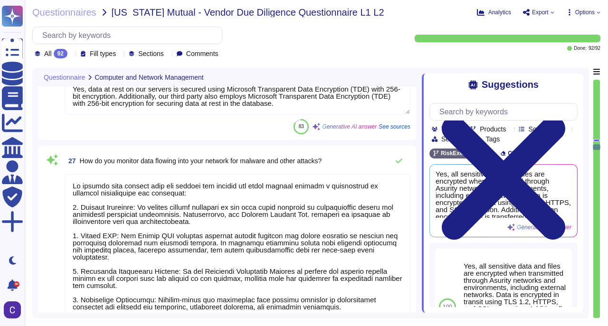
scroll to position [2567, 0]
type textarea "Yes, backup and recovery procedures are documented for all mission critical sys…"
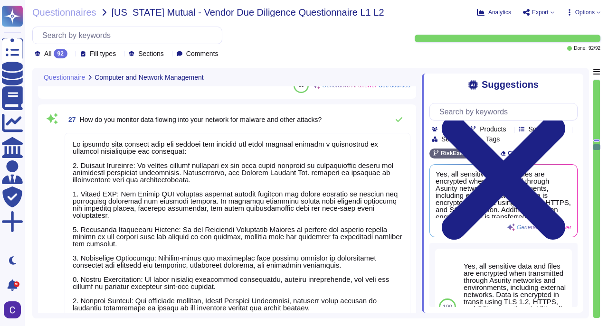
scroll to position [2631, 0]
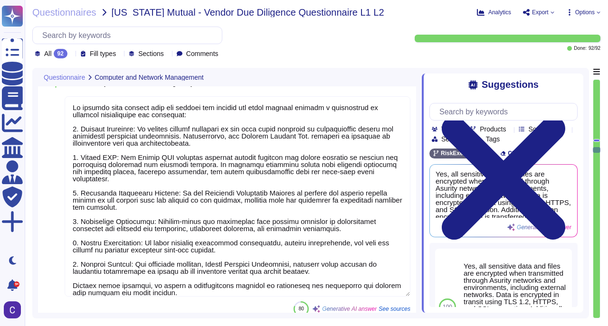
type textarea "Backups are performed routinely each day, including business days and non-busin…"
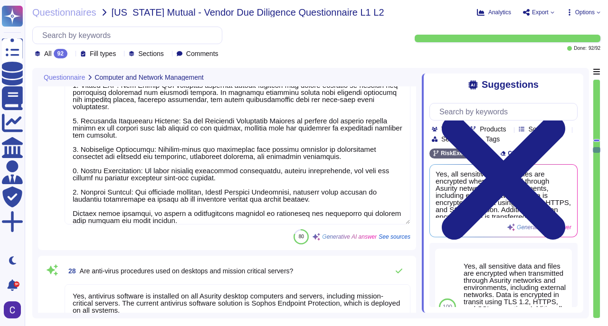
type textarea "Removable media containing sensitive information is assumed to contain protecte…"
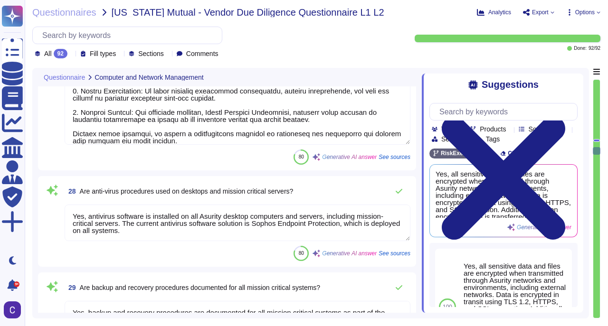
scroll to position [2821, 0]
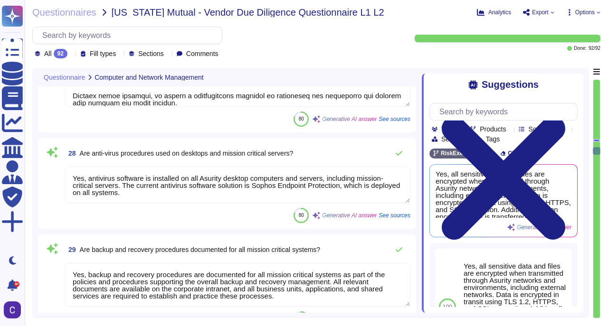
drag, startPoint x: 197, startPoint y: 178, endPoint x: 218, endPoint y: 174, distance: 21.3
click at [218, 174] on textarea "Yes, antivirus software is installed on all Asurity desktop computers and serve…" at bounding box center [238, 185] width 346 height 37
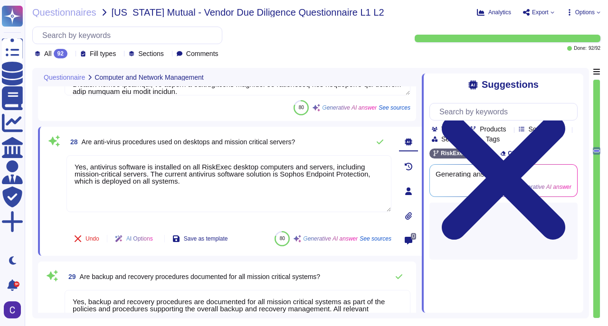
type textarea "Yes, antivirus software is installed on all RiskExec desktop computers and serv…"
click at [55, 177] on span at bounding box center [54, 189] width 17 height 68
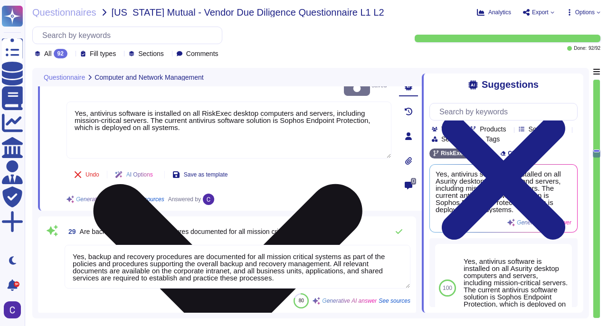
scroll to position [2916, 0]
type textarea "Yes, vendor notifications and websites are regularly reviewed, and Asurity moni…"
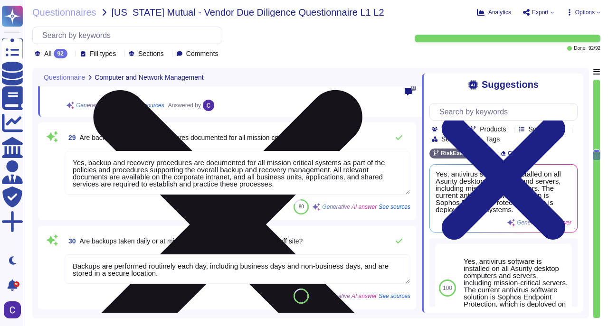
type textarea "Security Testing"
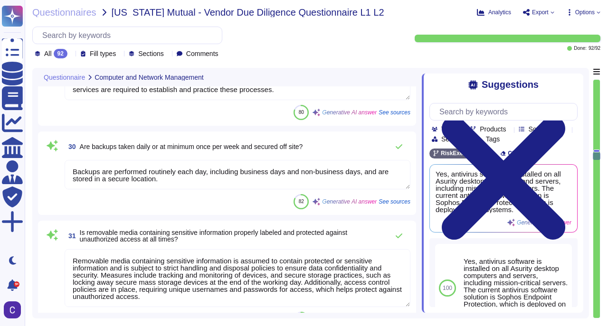
scroll to position [3074, 0]
type textarea "Yes, Asurity has a system management program in place that actively monitors al…"
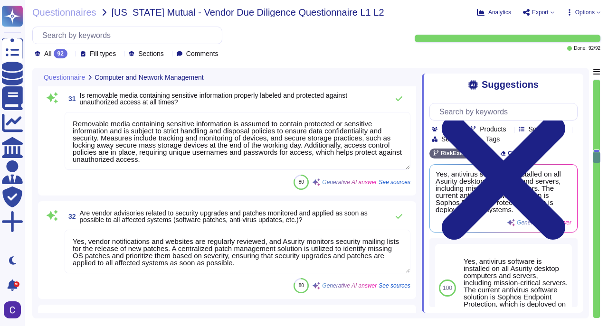
scroll to position [3201, 0]
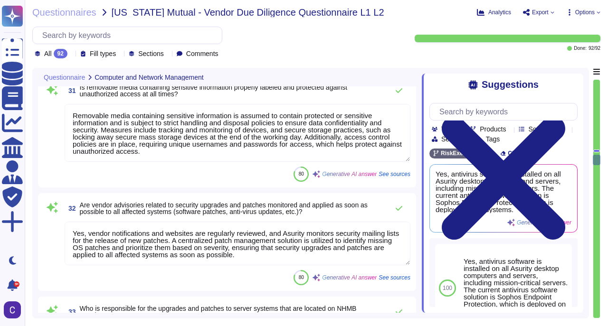
type textarea "We separate data and services from other customers by implementing separate VMs…"
drag, startPoint x: 280, startPoint y: 231, endPoint x: 301, endPoint y: 230, distance: 21.0
click at [301, 230] on textarea "Yes, vendor notifications and websites are regularly reviewed, and Asurity moni…" at bounding box center [238, 244] width 346 height 44
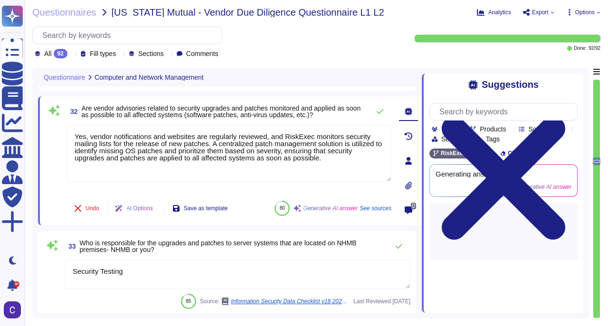
scroll to position [3264, 0]
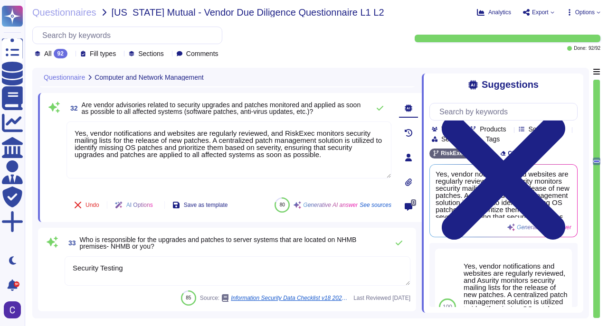
type textarea "Yes, vendor notifications and websites are regularly reviewed, and RiskExec mon…"
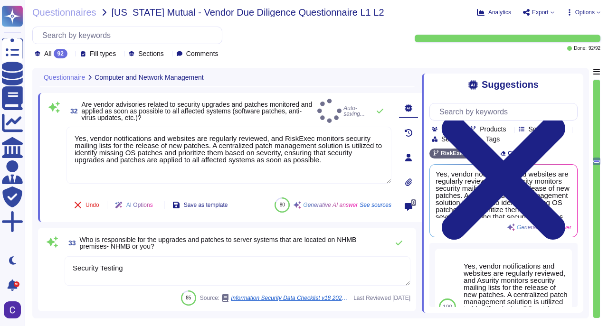
click at [145, 269] on textarea "Security Testing" at bounding box center [238, 271] width 346 height 29
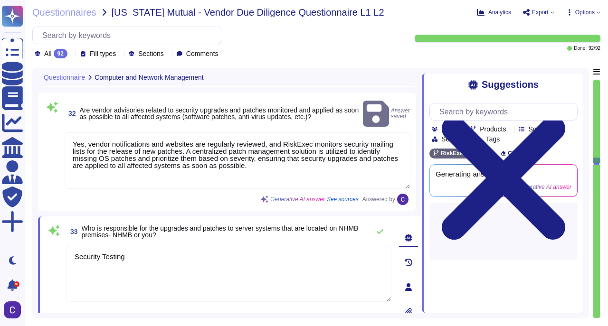
click at [145, 269] on textarea "Security Testing" at bounding box center [229, 273] width 325 height 57
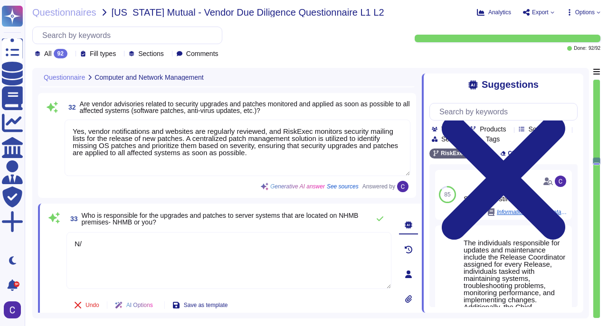
type textarea "N/A"
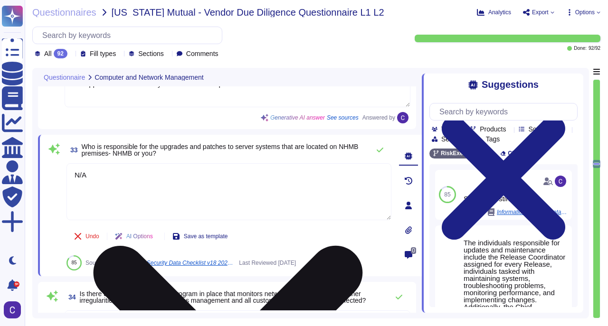
type textarea "N/A"
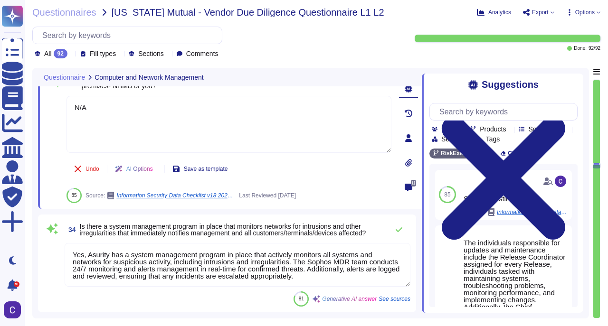
scroll to position [3391, 0]
type textarea "RiskExec support is available for all RiskExec clients."
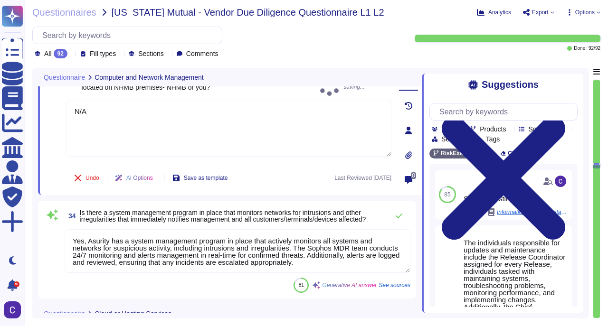
type textarea "N/A"
click at [67, 249] on textarea "Yes, Asurity has a system management program in place that actively monitors al…" at bounding box center [238, 252] width 346 height 44
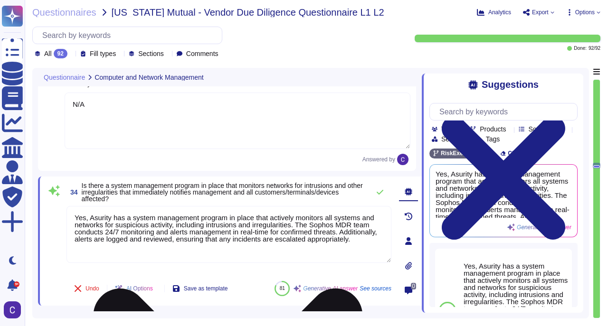
drag, startPoint x: 90, startPoint y: 215, endPoint x: 108, endPoint y: 217, distance: 18.6
click at [108, 217] on textarea "Yes, Asurity has a system management program in place that actively monitors al…" at bounding box center [229, 234] width 325 height 57
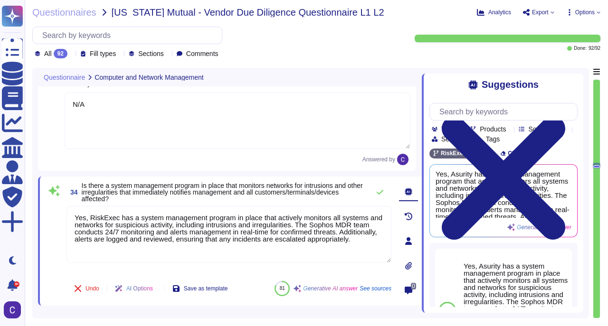
click at [51, 227] on span at bounding box center [54, 239] width 17 height 67
type textarea "Yes, RiskExec has a system management program in place that actively monitors a…"
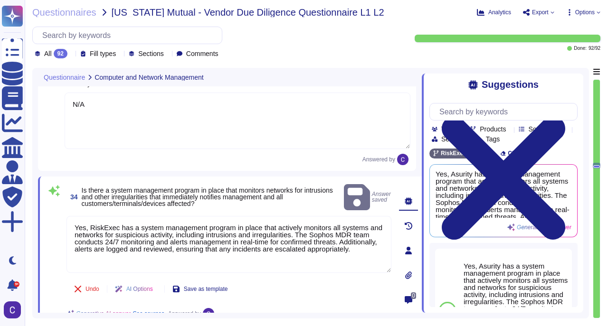
type textarea "RiskExec support is available for all RiskExec clients."
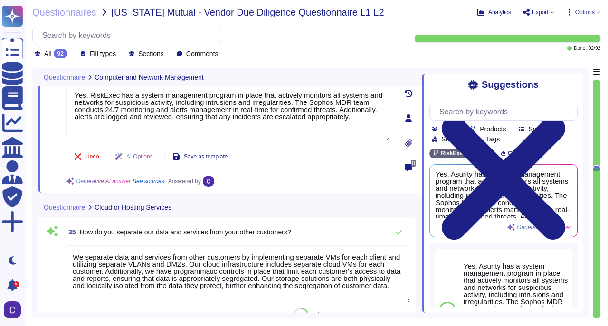
type textarea "Data Encryption Keys (DEKs): used to encrypt and decrypt specific data sets, of…"
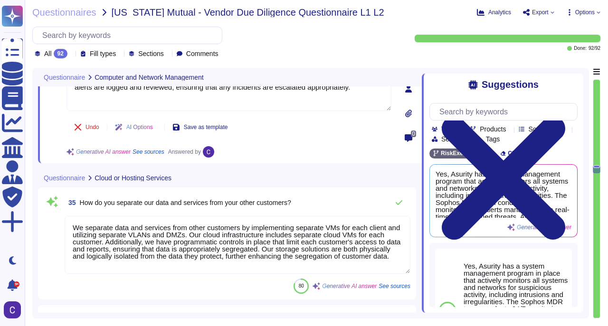
type textarea "Microsoft Azure owns and operates the data centers. The physical and environmen…"
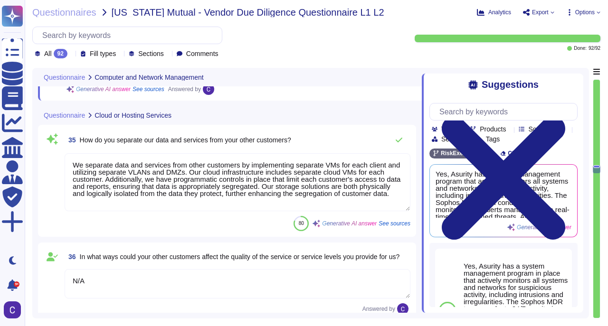
scroll to position [3613, 0]
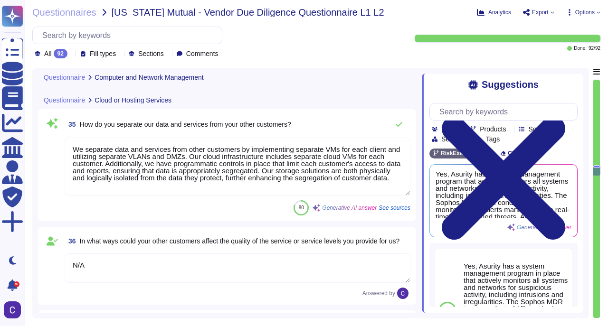
click at [136, 187] on textarea "We separate data and services from other customers by implementing separate VMs…" at bounding box center [238, 167] width 346 height 58
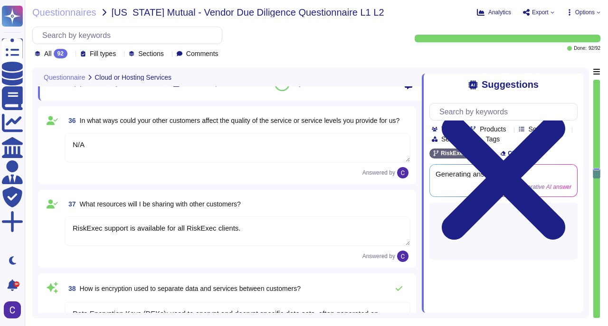
scroll to position [3740, 0]
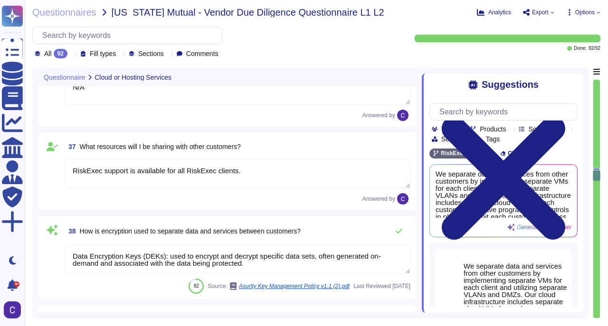
type textarea "Your data is stored in the [GEOGRAPHIC_DATA] region, located at [STREET_ADDRESS…"
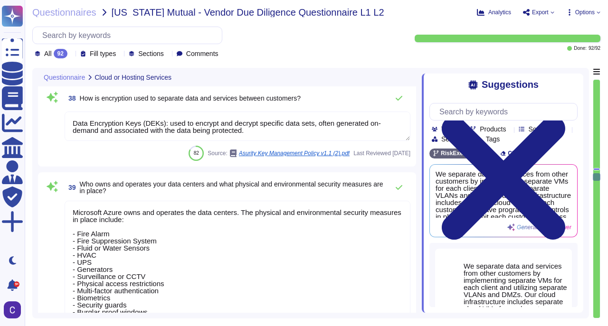
scroll to position [3898, 0]
type textarea "Asurity does not own or operate any physical hardware or equipment required to …"
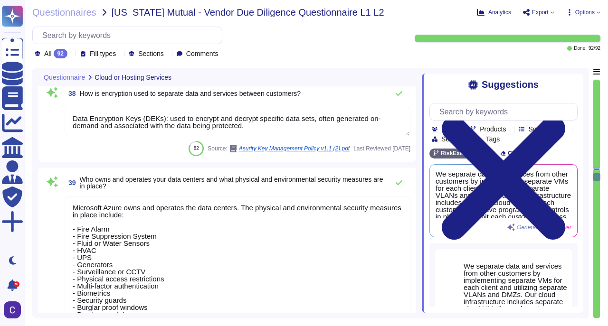
scroll to position [0, 0]
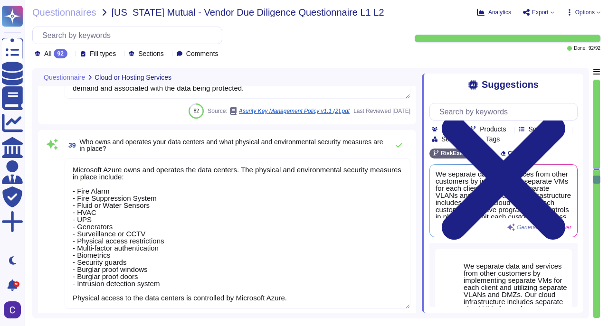
type textarea "Access to the systems providing our data and services is restricted to only aut…"
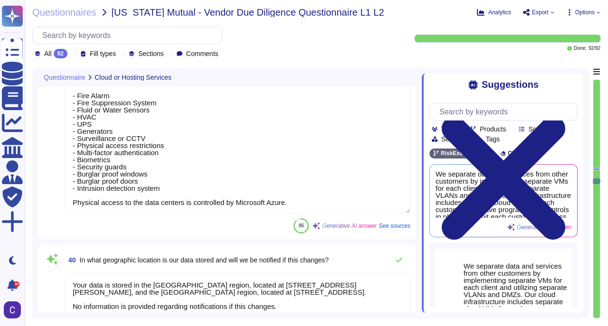
scroll to position [4056, 0]
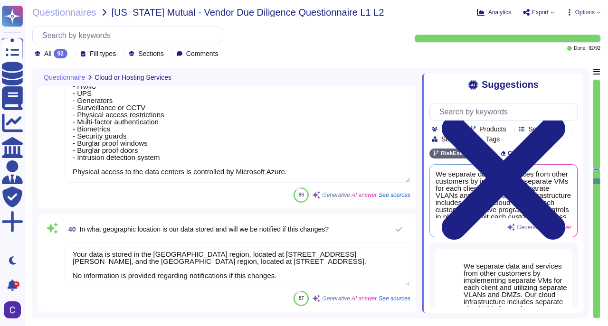
drag, startPoint x: 294, startPoint y: 277, endPoint x: 292, endPoint y: 263, distance: 14.4
click at [292, 263] on textarea "Your data is stored in the [GEOGRAPHIC_DATA] region, located at [STREET_ADDRESS…" at bounding box center [238, 265] width 346 height 44
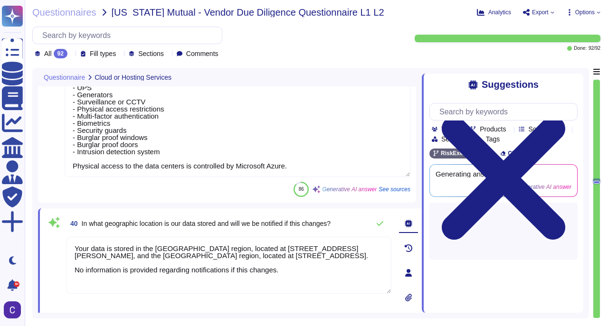
click at [145, 277] on textarea "Your data is stored in the [GEOGRAPHIC_DATA] region, located at [STREET_ADDRESS…" at bounding box center [229, 265] width 325 height 57
drag, startPoint x: 286, startPoint y: 271, endPoint x: 71, endPoint y: 289, distance: 215.5
click at [71, 289] on textarea "Your data is stored in the [GEOGRAPHIC_DATA] region, located at [STREET_ADDRESS…" at bounding box center [229, 265] width 325 height 57
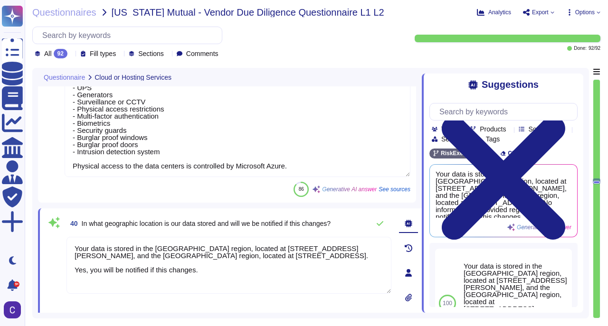
click at [67, 256] on textarea "Your data is stored in the [GEOGRAPHIC_DATA] region, located at [STREET_ADDRESS…" at bounding box center [229, 265] width 325 height 57
type textarea "Your data is stored in the [GEOGRAPHIC_DATA] region, located at [STREET_ADDRESS…"
click at [116, 300] on div "Your data is stored in the [GEOGRAPHIC_DATA] region, located at [STREET_ADDRESS…" at bounding box center [229, 271] width 325 height 68
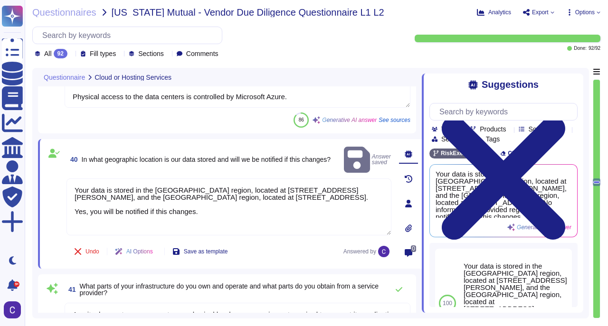
type textarea "Upon termination of services with Asurity, clients may request and will be prov…"
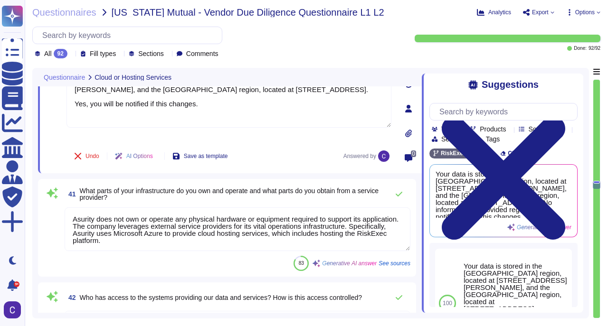
drag, startPoint x: 94, startPoint y: 220, endPoint x: 72, endPoint y: 220, distance: 21.9
click at [72, 220] on textarea "Asurity does not own or operate any physical hardware or equipment required to …" at bounding box center [238, 230] width 346 height 44
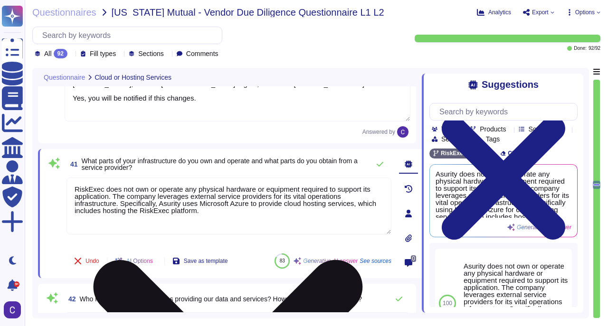
drag, startPoint x: 164, startPoint y: 204, endPoint x: 179, endPoint y: 203, distance: 14.7
click at [179, 203] on textarea "RiskExec does not own or operate any physical hardware or equipment required to…" at bounding box center [229, 206] width 325 height 57
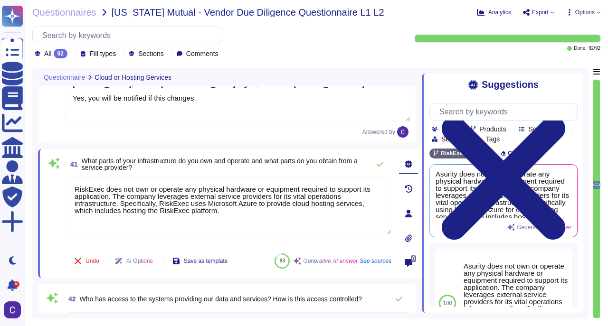
type textarea "RiskExec does not own or operate any physical hardware or equipment required to…"
click at [59, 193] on span at bounding box center [54, 212] width 17 height 68
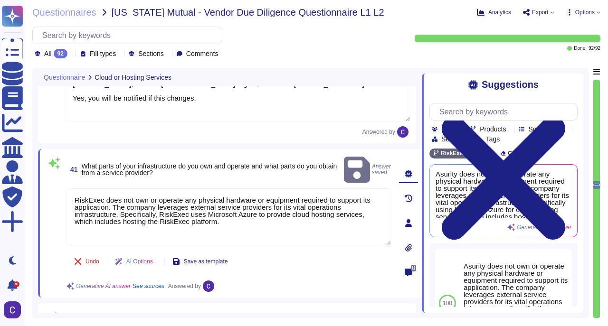
scroll to position [4341, 0]
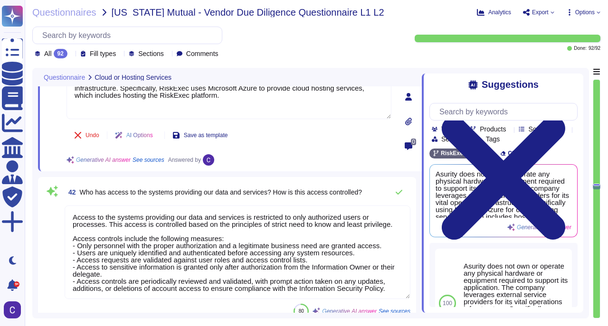
type textarea "We ensure that data is not lost or destroyed through several key measures: 1. D…"
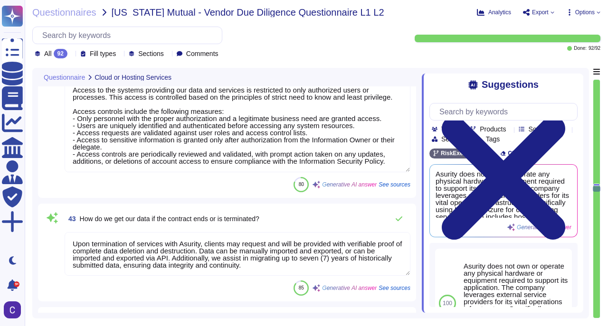
scroll to position [4468, 0]
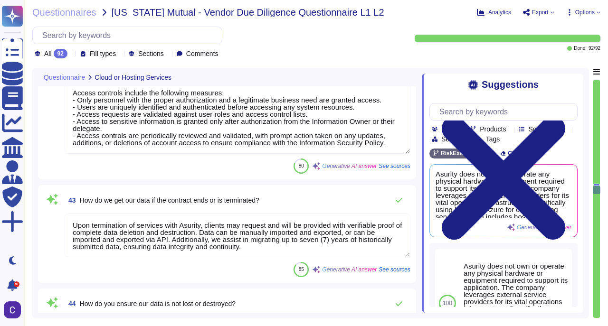
type textarea "In the event of an acquisition or merger of the vendor, the handling of data wi…"
drag, startPoint x: 179, startPoint y: 225, endPoint x: 201, endPoint y: 226, distance: 22.4
click at [201, 226] on textarea "Upon termination of services with Asurity, clients may request and will be prov…" at bounding box center [238, 236] width 346 height 44
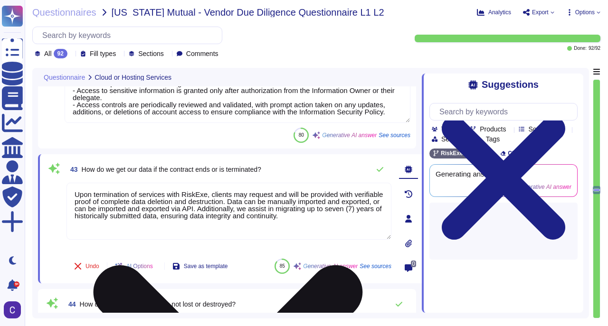
type textarea "Upon termination of services with RiskExec, clients may request and will be pro…"
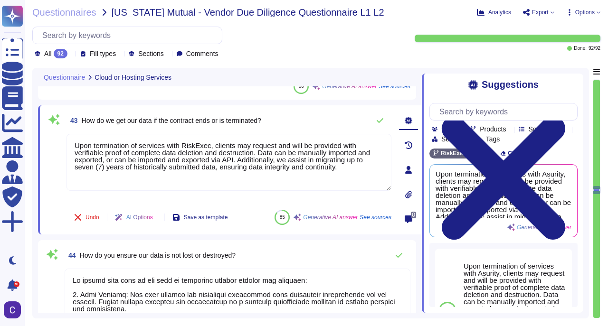
scroll to position [4563, 0]
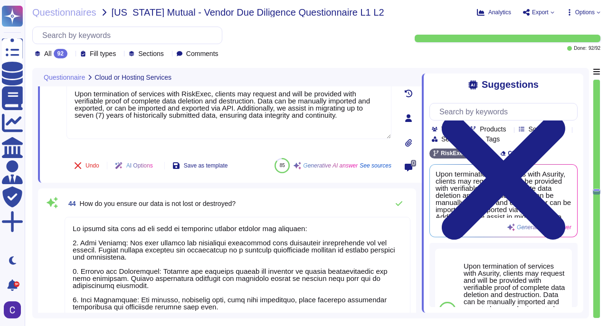
type textarea "The cost of remediating a security breach can be significant."
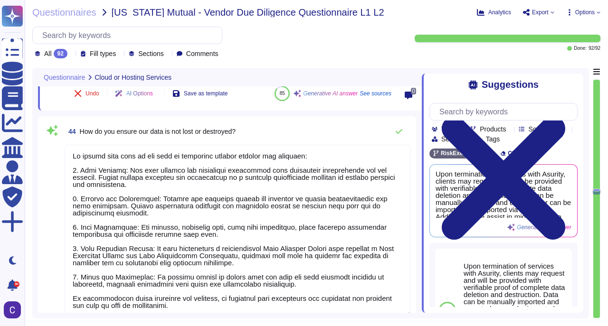
scroll to position [4658, 0]
type textarea "Asurity maintains cyber insurance coverage provided by a globally recognized Ti…"
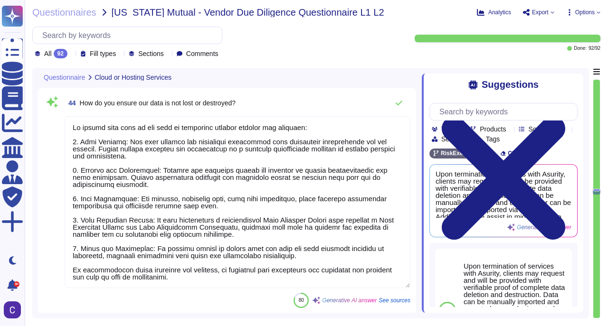
scroll to position [4690, 0]
type textarea "Upon termination of services with RiskExec, clients may request and will be pro…"
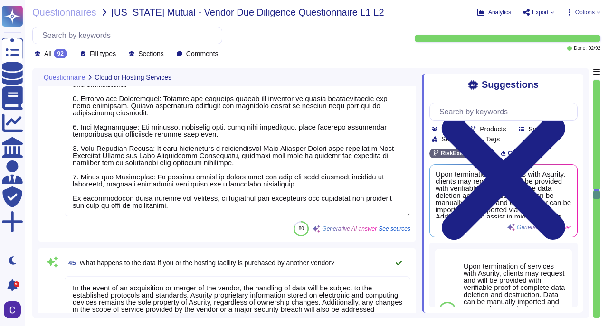
type textarea "To ensure deleted data cannot be recreated, we implement several key measures: …"
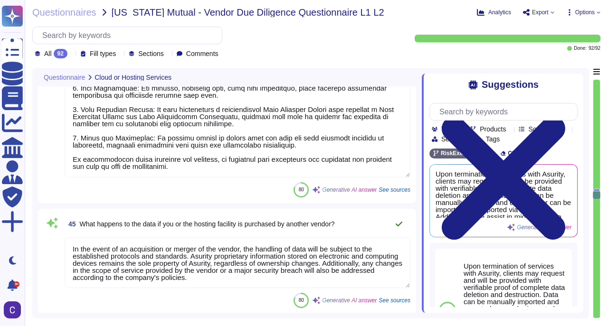
scroll to position [4785, 0]
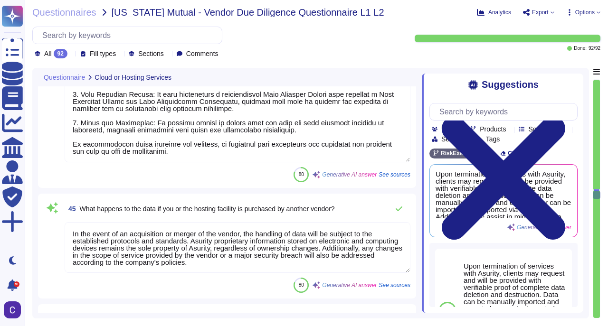
drag, startPoint x: 188, startPoint y: 240, endPoint x: 211, endPoint y: 239, distance: 22.8
click at [211, 239] on textarea "In the event of an acquisition or merger of the vendor, the handling of data wi…" at bounding box center [238, 247] width 346 height 51
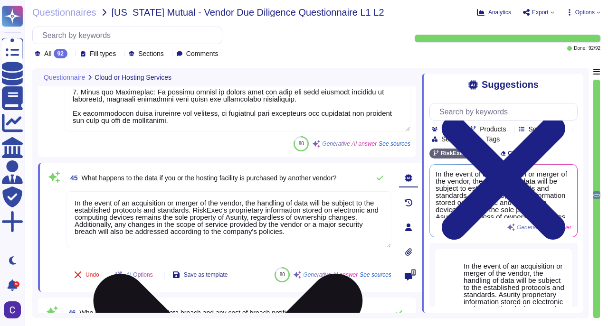
drag, startPoint x: 230, startPoint y: 216, endPoint x: 246, endPoint y: 216, distance: 16.6
click at [246, 216] on textarea "In the event of an acquisition or merger of the vendor, the handling of data wi…" at bounding box center [229, 219] width 325 height 57
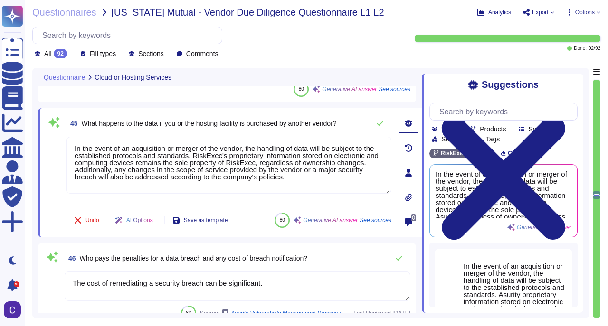
scroll to position [4848, 0]
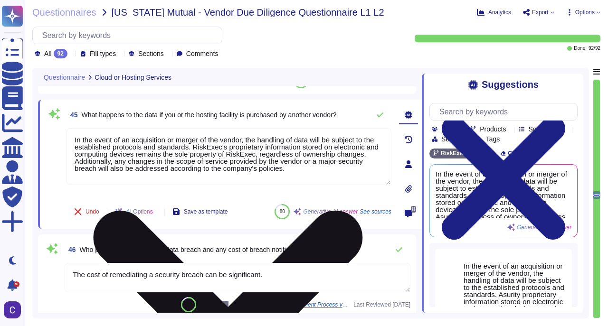
click at [222, 144] on textarea "In the event of an acquisition or merger of the vendor, the handling of data wi…" at bounding box center [229, 156] width 325 height 57
click at [220, 146] on textarea "In the event of an acquisition or merger of the vendor, the handling of data wi…" at bounding box center [229, 156] width 325 height 57
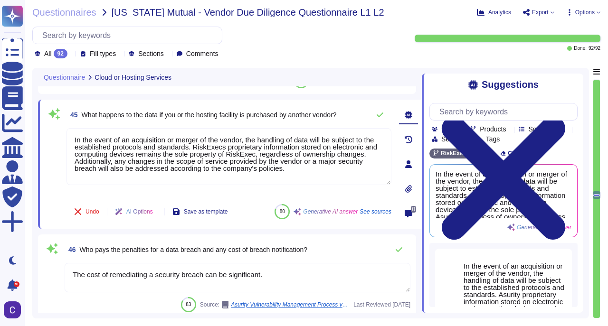
type textarea "In the event of an acquisition or merger of the vendor, the handling of data wi…"
click at [232, 265] on textarea "The cost of remediating a security breach can be significant." at bounding box center [238, 277] width 346 height 29
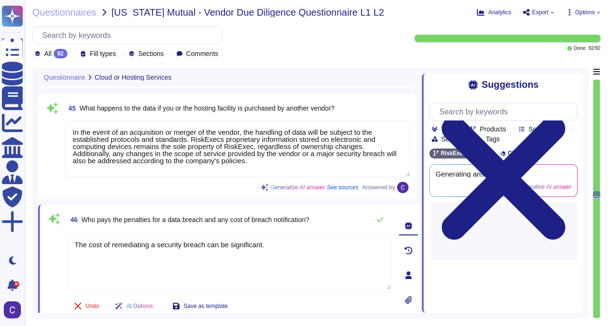
click at [272, 247] on textarea "The cost of remediating a security breach can be significant." at bounding box center [229, 261] width 325 height 57
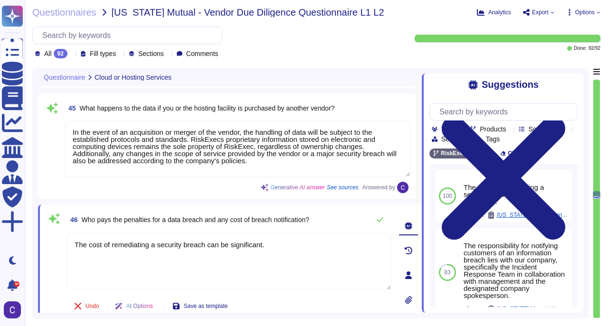
click at [272, 247] on textarea "The cost of remediating a security breach can be significant." at bounding box center [229, 261] width 325 height 57
drag, startPoint x: 314, startPoint y: 221, endPoint x: 81, endPoint y: 224, distance: 233.3
click at [81, 224] on span "46 Who pays the penalties for a data breach and any cost of breach notification?" at bounding box center [188, 219] width 243 height 17
copy span "Who pays the penalties for a data breach and any cost of breach notification?"
click at [124, 251] on textarea "The cost of remediating a security breach can be significant." at bounding box center [229, 261] width 325 height 57
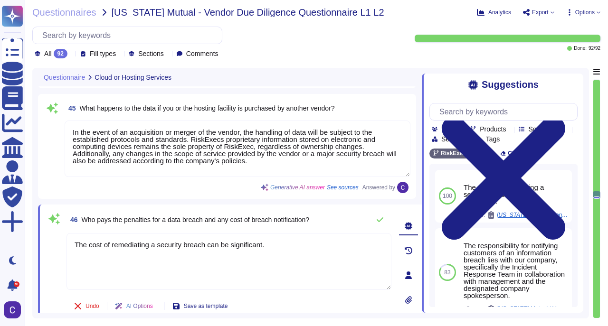
click at [291, 247] on textarea "The cost of remediating a security breach can be significant." at bounding box center [229, 261] width 325 height 57
drag, startPoint x: 124, startPoint y: 272, endPoint x: 87, endPoint y: 287, distance: 40.1
drag, startPoint x: 87, startPoint y: 287, endPoint x: 83, endPoint y: 304, distance: 17.1
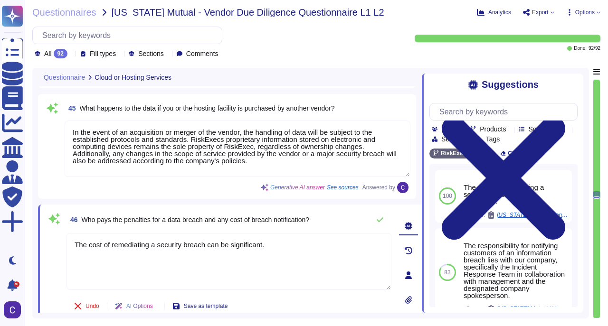
click at [83, 304] on button "Undo" at bounding box center [87, 306] width 40 height 19
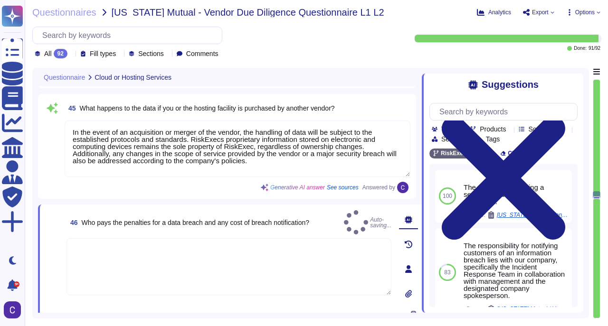
type textarea "The cost of remediating a security breach can be significant."
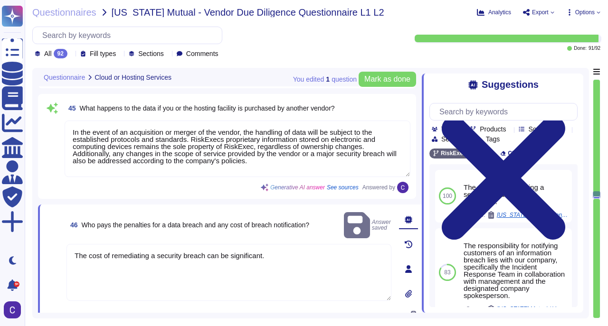
drag, startPoint x: 357, startPoint y: 252, endPoint x: 361, endPoint y: 249, distance: 5.1
click at [357, 252] on textarea "The cost of remediating a security breach can be significant." at bounding box center [229, 272] width 325 height 57
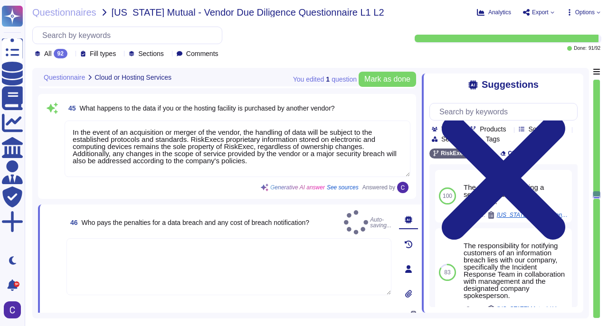
type textarea "The cost of remediating a security breach can be significant."
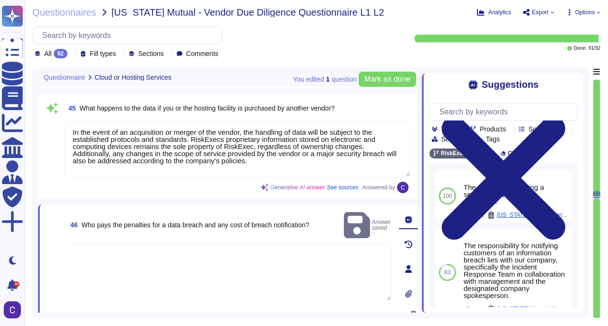
click at [48, 212] on span at bounding box center [54, 225] width 17 height 30
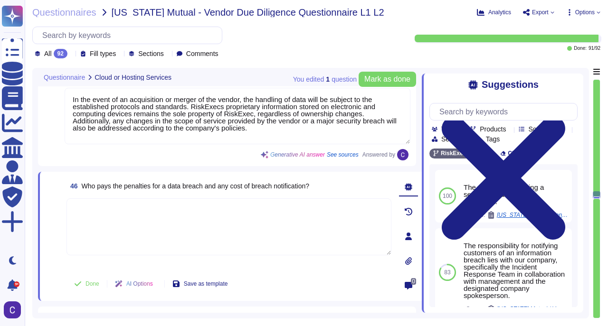
scroll to position [4911, 0]
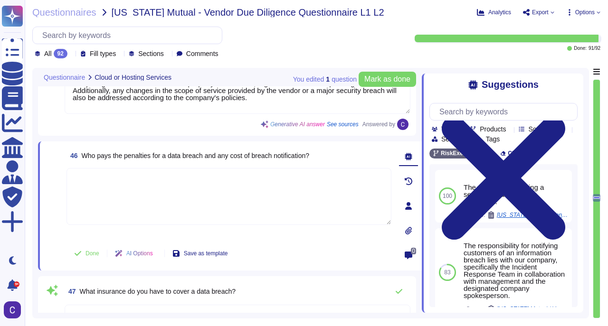
click at [157, 255] on icon at bounding box center [157, 255] width 0 height 0
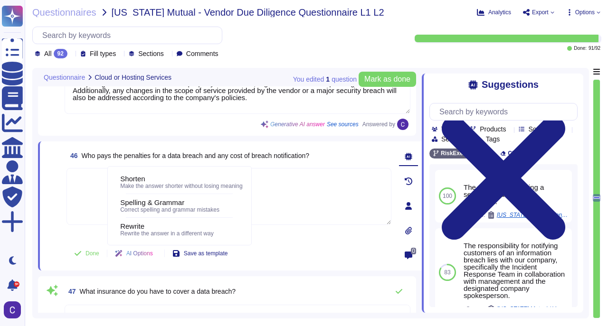
click at [286, 256] on div "Done AI Options Save as template" at bounding box center [229, 253] width 325 height 23
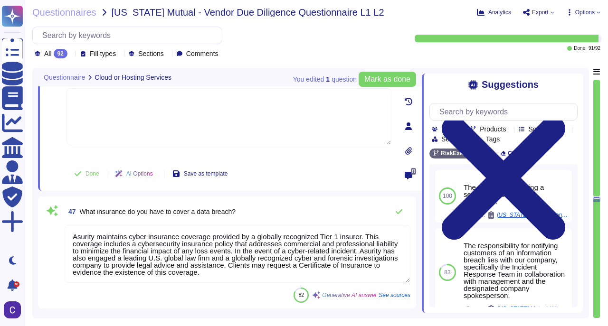
scroll to position [5006, 0]
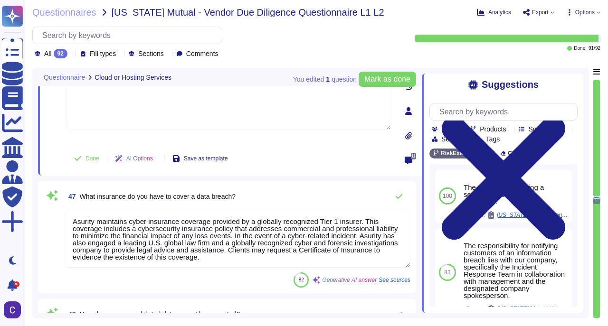
drag, startPoint x: 91, startPoint y: 222, endPoint x: 61, endPoint y: 223, distance: 30.0
click at [61, 223] on div "47 What insurance do you have to cover a data breach? Asurity maintains cyber i…" at bounding box center [227, 237] width 367 height 101
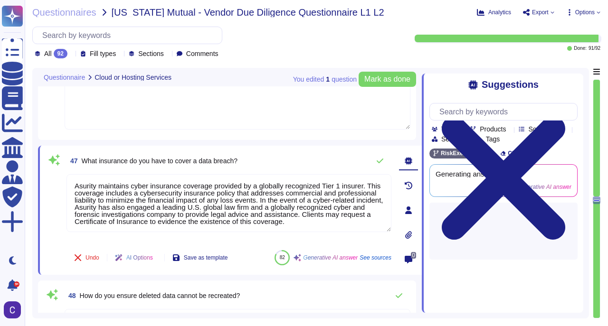
type textarea "Customers and external users are authenticated through the use of unique userna…"
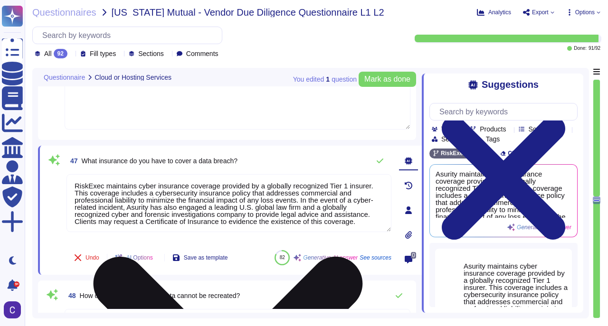
drag, startPoint x: 149, startPoint y: 205, endPoint x: 128, endPoint y: 207, distance: 20.5
click at [128, 207] on textarea "RiskExec maintains cyber insurance coverage provided by a globally recognized T…" at bounding box center [229, 203] width 325 height 58
type textarea "RiskExec maintains cyber insurance coverage provided by a globally recognized T…"
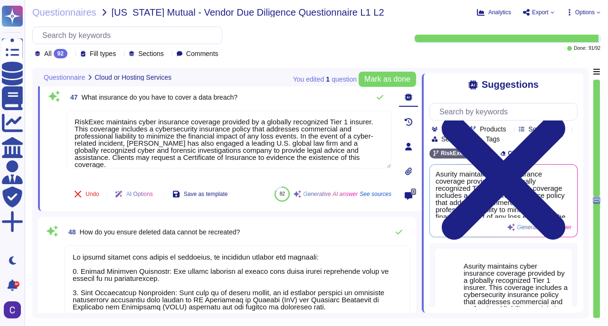
scroll to position [0, 0]
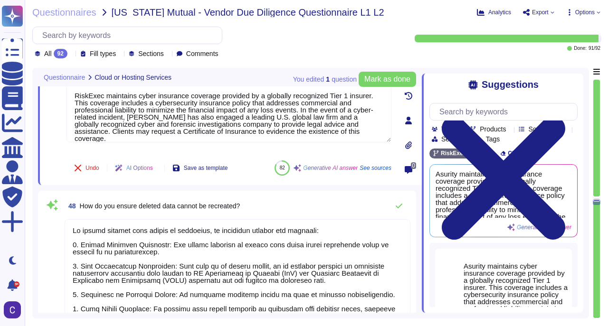
type textarea "Yes"
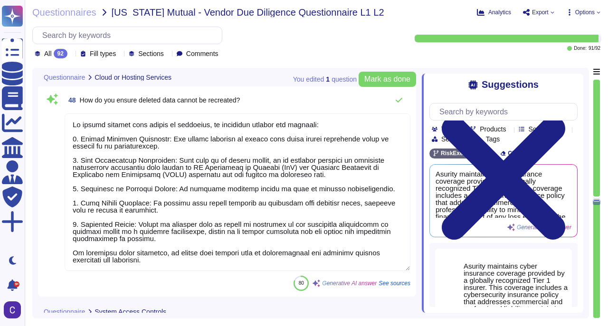
scroll to position [5196, 0]
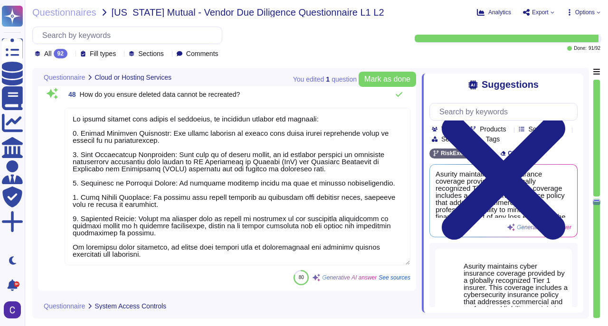
type textarea "Yes, passwords are required to be changed at least every 90 days."
type textarea "RiskExec maintains cyber insurance coverage provided by a globally recognized T…"
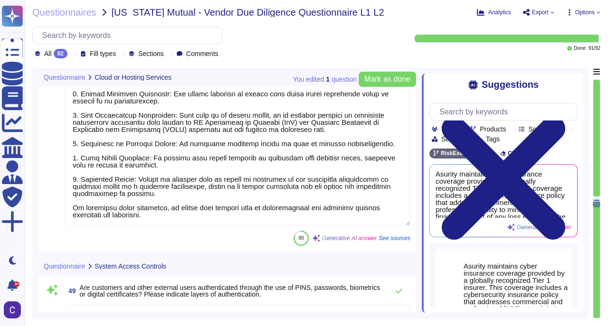
scroll to position [5291, 0]
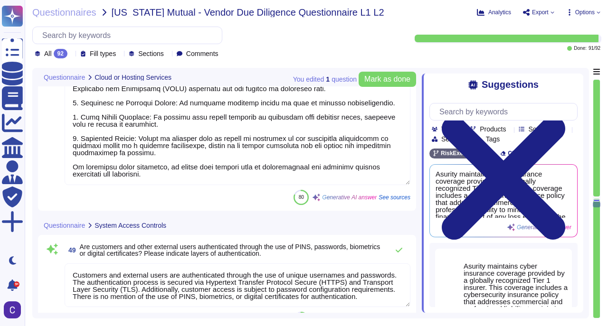
type textarea "Yes, procedures are in place to ensure that the passwords and privileges of ter…"
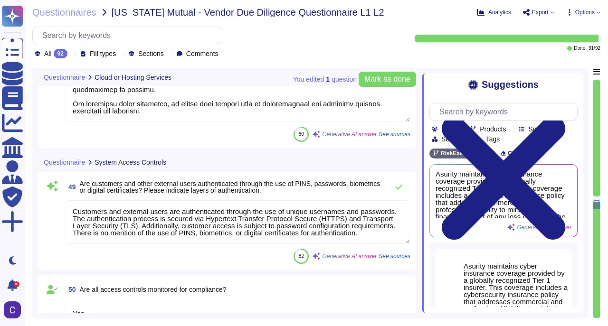
scroll to position [5355, 0]
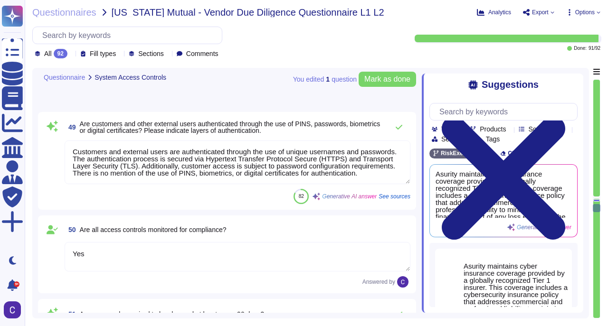
type textarea "Yes, all Information Technology equipment and terminals are protected from unau…"
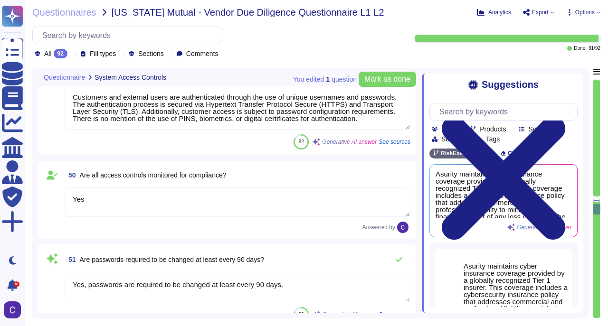
scroll to position [5482, 0]
type textarea "Yes, systems and applications are developed internally."
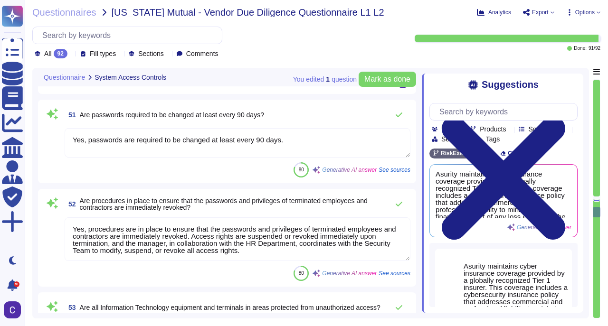
scroll to position [5608, 0]
type textarea "Yes, Asurity has adopted an agile methodology for application development. This…"
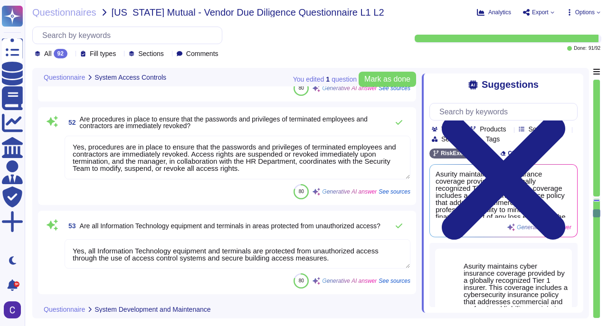
scroll to position [0, 0]
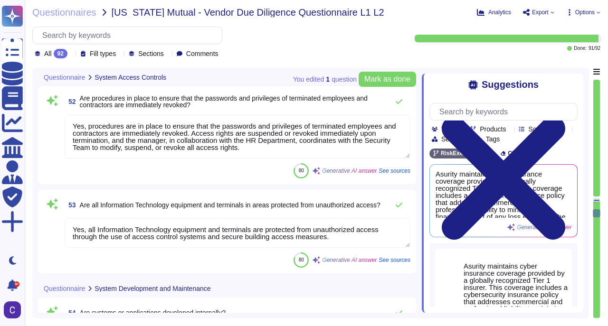
type textarea "We establish and maintain system hardening standards for server and workstation…"
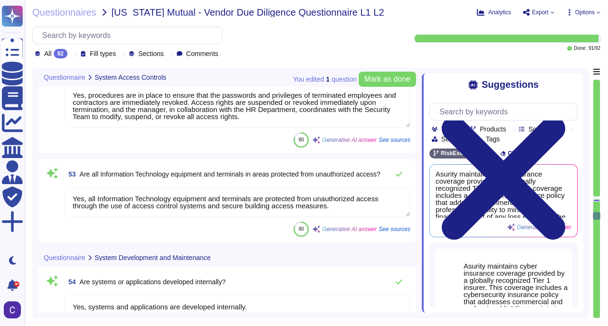
scroll to position [5767, 0]
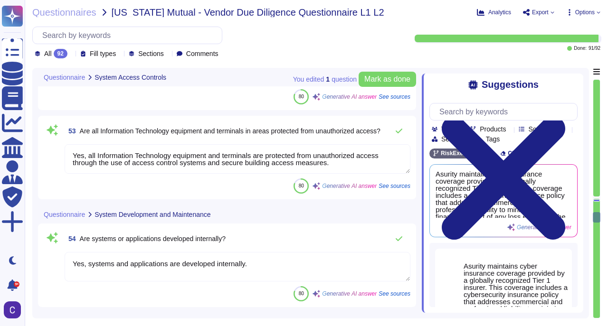
click at [126, 191] on div "80 Generative AI answer See sources" at bounding box center [238, 186] width 346 height 15
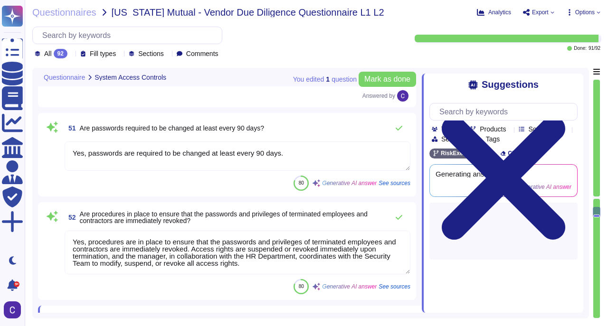
type textarea "Customers and external users are authenticated through the use of unique userna…"
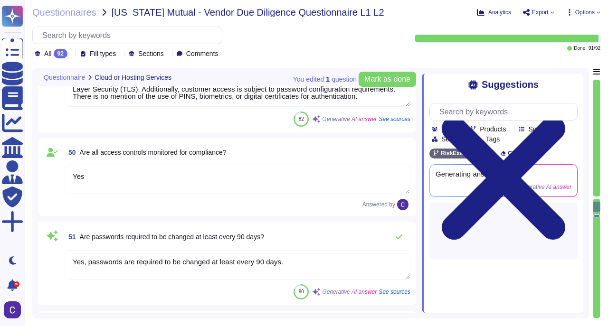
type textarea "To ensure deleted data cannot be recreated, we implement several key measures: …"
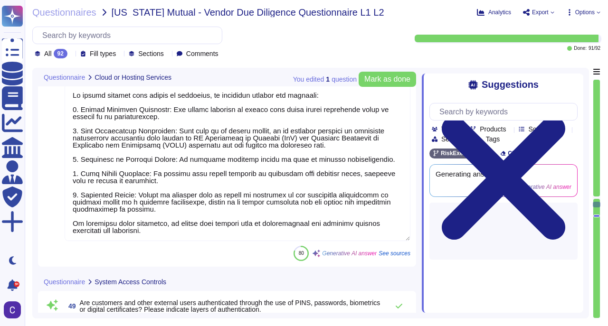
type textarea "RiskExec maintains cyber insurance coverage provided by a globally recognized T…"
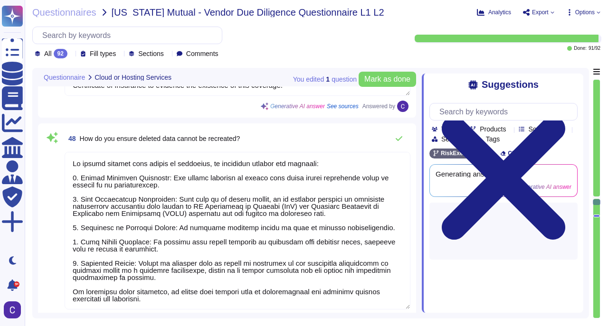
type textarea "In the event of an acquisition or merger of the vendor, the handling of data wi…"
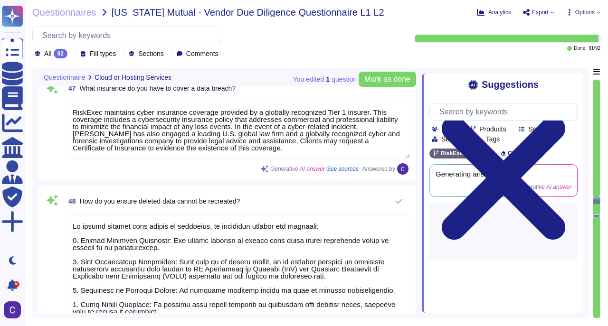
type textarea "We ensure that data is not lost or destroyed through several key measures: 1. D…"
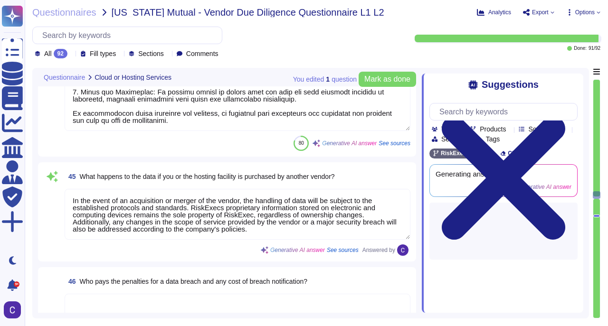
type textarea "Upon termination of services with RiskExec, clients may request and will be pro…"
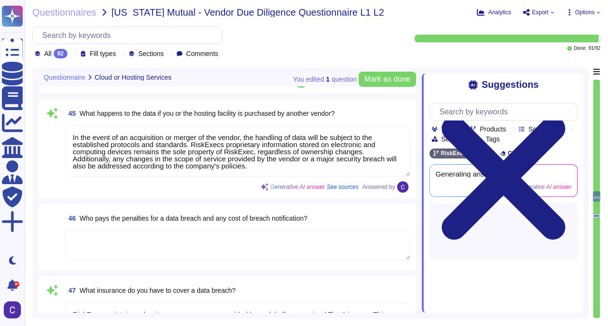
click at [143, 244] on textarea at bounding box center [238, 245] width 346 height 29
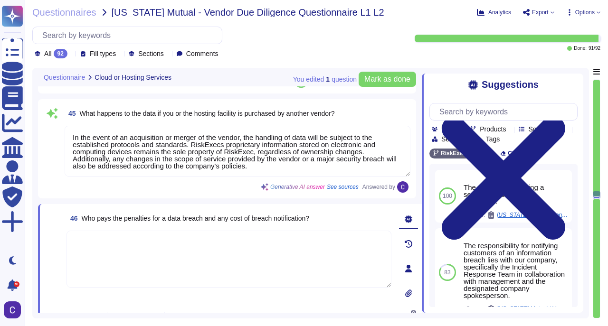
click at [144, 253] on textarea at bounding box center [229, 259] width 325 height 57
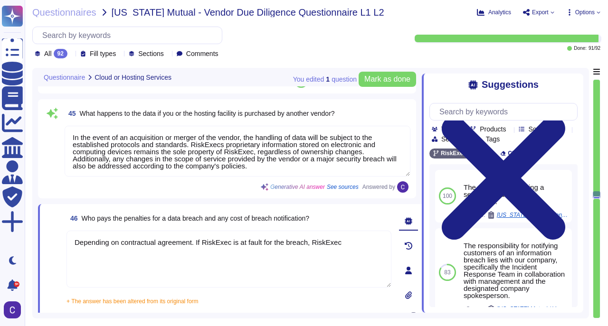
click at [357, 244] on textarea "Depending on contractual agreement. If RiskExec is at fault for the breach, Ris…" at bounding box center [229, 259] width 325 height 57
drag, startPoint x: 502, startPoint y: 318, endPoint x: 141, endPoint y: 261, distance: 365.5
click at [139, 263] on textarea "Depending on contractual agreement. If RiskExec is at fault for the breach, Ris…" at bounding box center [229, 259] width 325 height 57
click at [142, 254] on textarea "Depending on contractual agreement. If RiskExec is at fault for the breach, Ris…" at bounding box center [229, 259] width 325 height 57
type textarea "Depending on contractual agreement. If RiskExec is at fault for the breach, Ris…"
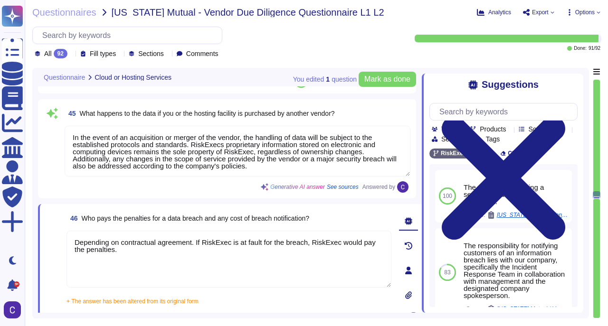
click at [220, 311] on button "Save as template" at bounding box center [200, 319] width 71 height 19
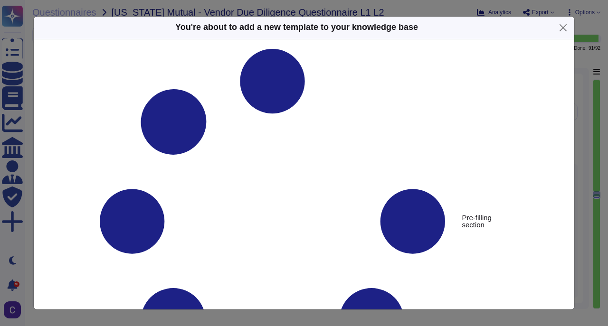
type textarea "Who pays the penalties for a data breach and any cost of breach notification?"
type textarea "Depending on contractual agreement. If RiskExec is at fault for the breach, Ris…"
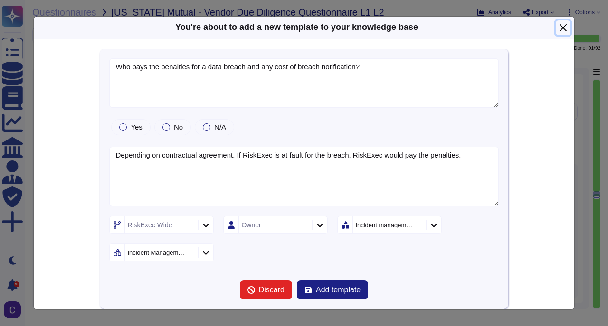
click at [567, 29] on button "Close" at bounding box center [563, 27] width 15 height 15
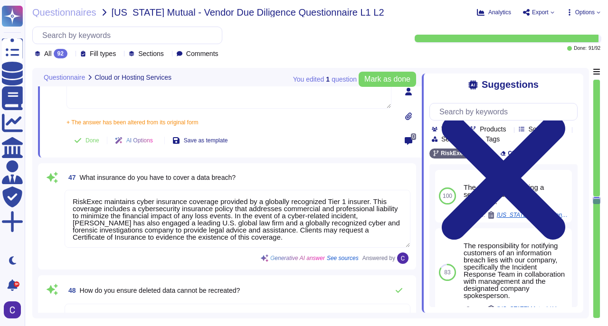
type textarea "Customers and external users are authenticated through the use of unique userna…"
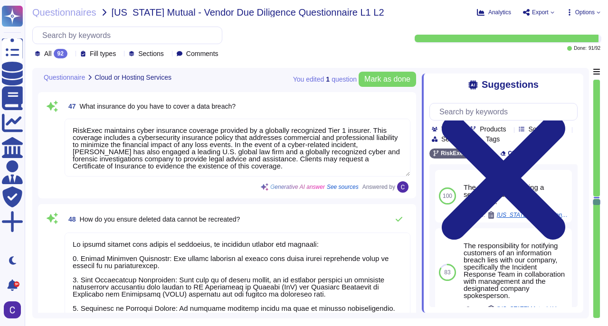
type textarea "Yes"
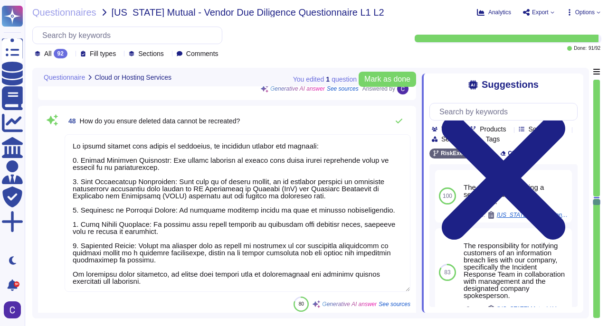
type textarea "Yes, passwords are required to be changed at least every 90 days."
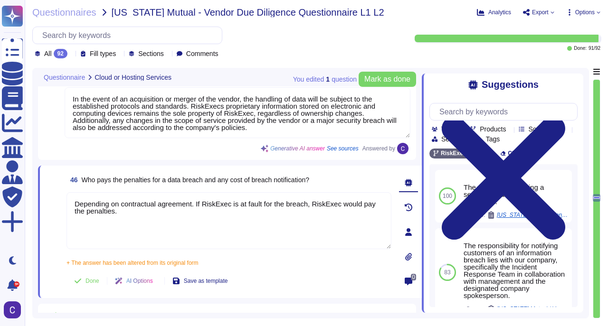
type textarea "We ensure that data is not lost or destroyed through several key measures: 1. D…"
type textarea "In the event of an acquisition or merger of the vendor, the handling of data wi…"
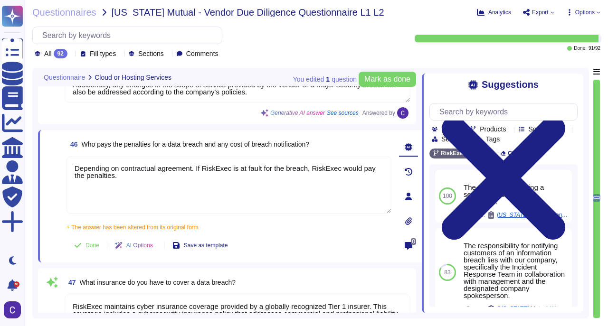
scroll to position [4964, 0]
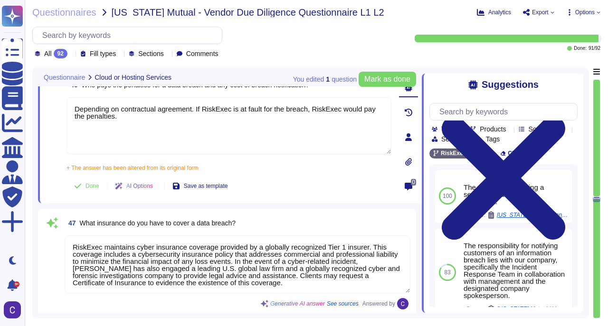
click at [274, 184] on div "Done AI Options Save as template" at bounding box center [229, 186] width 325 height 23
click at [75, 186] on icon at bounding box center [78, 186] width 8 height 8
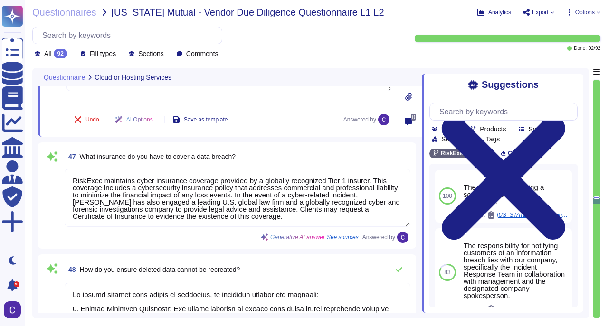
type textarea "Customers and external users are authenticated through the use of unique userna…"
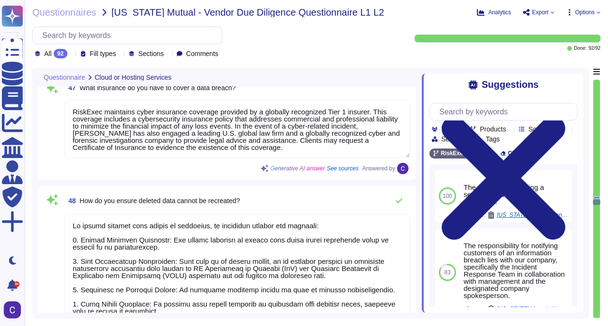
type textarea "Yes"
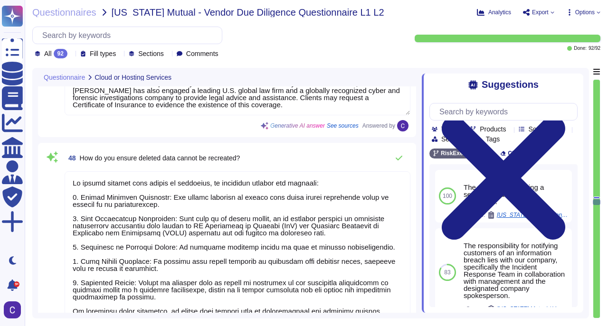
type textarea "Yes, passwords are required to be changed at least every 90 days."
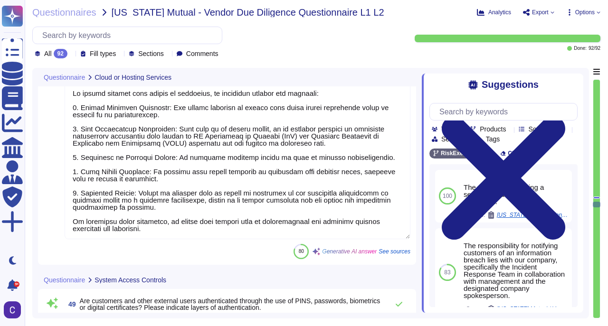
scroll to position [0, 0]
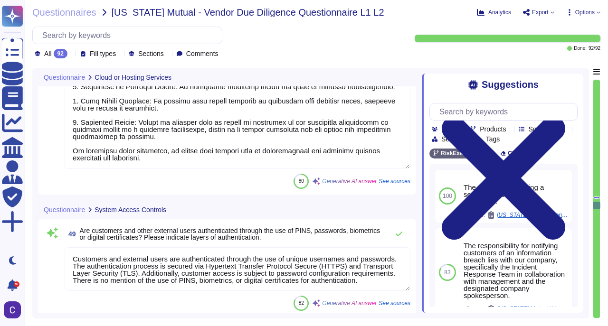
type textarea "Yes, procedures are in place to ensure that the passwords and privileges of ter…"
type textarea "Yes, all Information Technology equipment and terminals are protected from unau…"
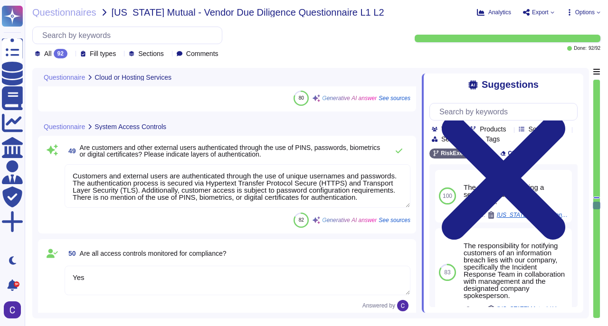
scroll to position [5375, 0]
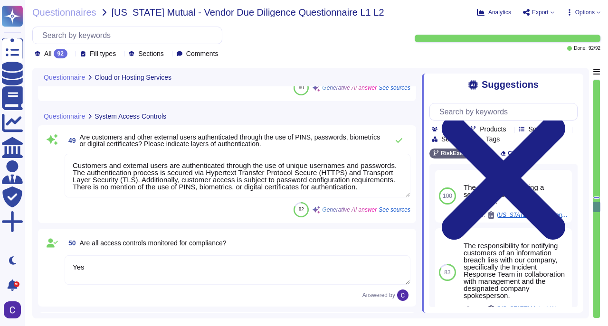
click at [144, 268] on textarea "Yes" at bounding box center [238, 270] width 346 height 29
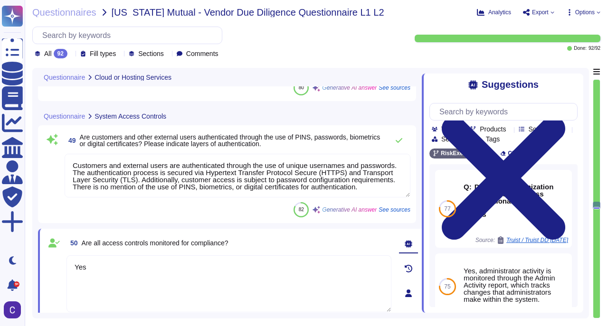
click at [267, 239] on div "50 Are all access controls monitored for compliance?" at bounding box center [229, 243] width 325 height 17
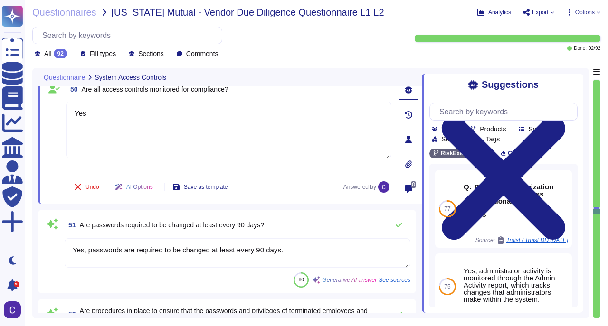
scroll to position [5565, 0]
type textarea "Yes, all Information Technology equipment and terminals are protected from unau…"
type textarea "Yes, systems and applications are developed internally."
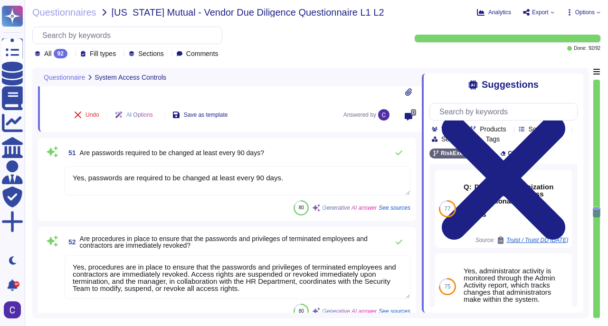
type textarea "Yes, Asurity has adopted an agile methodology for application development. This…"
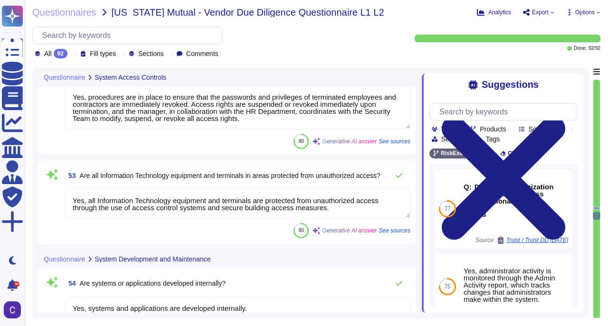
type textarea "We establish and maintain system hardening standards for server and workstation…"
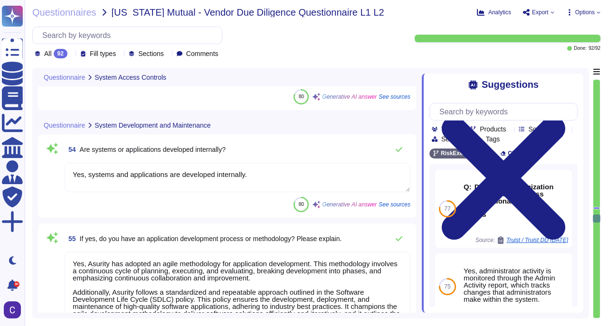
type textarea "Continuity plans are established and practiced for all Asurity entities, busine…"
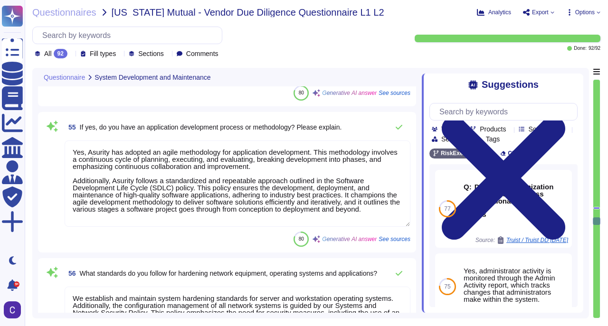
type textarea "We guarantee a Recovery Time Objective (RTO) of 4 hours for the RiskExec applic…"
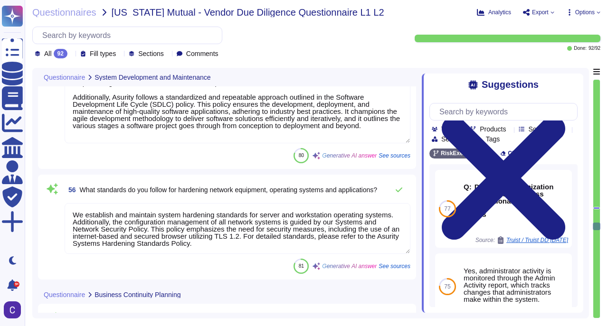
scroll to position [6199, 0]
type textarea "Yes, business continuity plans are tested at least annually. However, detailed …"
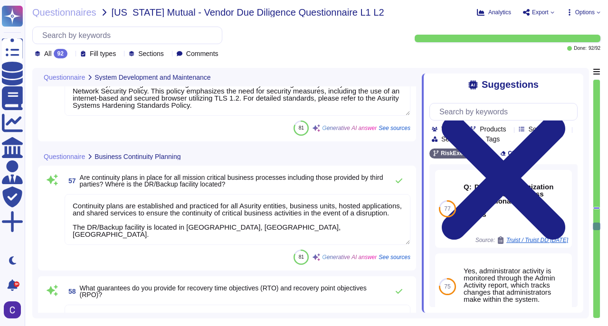
click at [240, 207] on textarea "Continuity plans are established and practiced for all Asurity entities, busine…" at bounding box center [238, 219] width 346 height 51
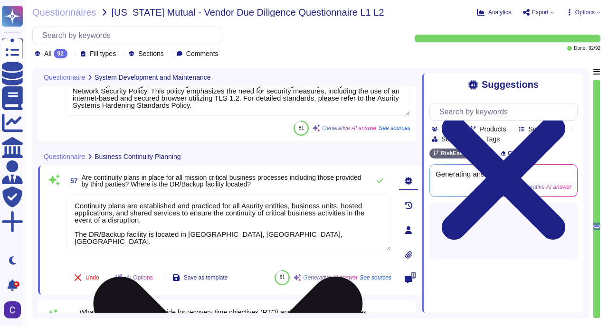
click at [219, 204] on textarea "Continuity plans are established and practiced for all Asurity entities, busine…" at bounding box center [229, 222] width 325 height 57
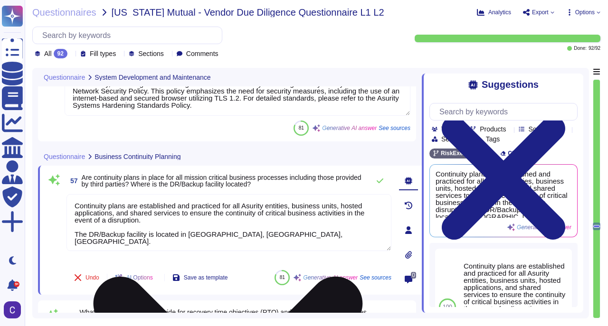
drag, startPoint x: 220, startPoint y: 203, endPoint x: 231, endPoint y: 204, distance: 10.9
click at [231, 204] on textarea "Continuity plans are established and practiced for all Asurity entities, busine…" at bounding box center [229, 222] width 325 height 57
click at [235, 204] on textarea "Continuity plans are established and practiced for all Asurity entities, busine…" at bounding box center [229, 222] width 325 height 57
drag, startPoint x: 232, startPoint y: 206, endPoint x: 287, endPoint y: 207, distance: 54.6
click at [287, 207] on textarea "Continuity plans are established and practiced for all Asurity entities, busine…" at bounding box center [229, 222] width 325 height 57
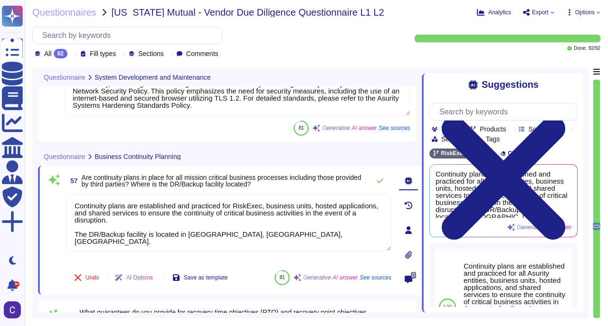
click at [66, 251] on div "57 Are continuity plans in place for all mission critical business processes in…" at bounding box center [219, 231] width 346 height 118
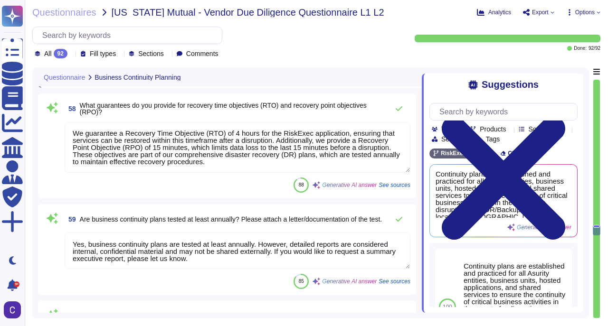
scroll to position [0, 0]
click at [276, 257] on textarea "Yes, business continuity plans are tested at least annually. However, detailed …" at bounding box center [238, 251] width 346 height 37
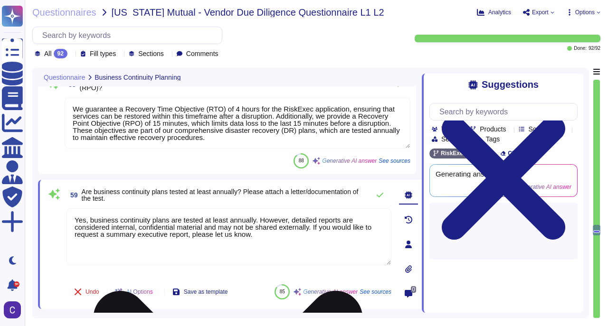
scroll to position [0, 0]
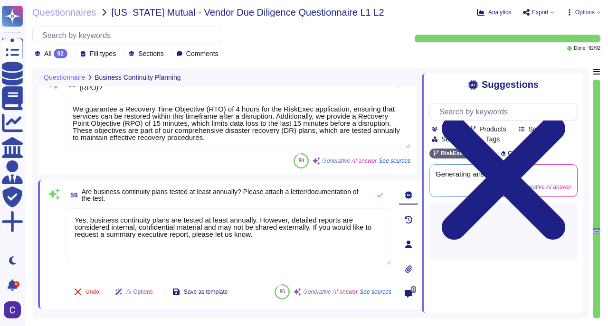
click at [413, 269] on div at bounding box center [408, 269] width 19 height 19
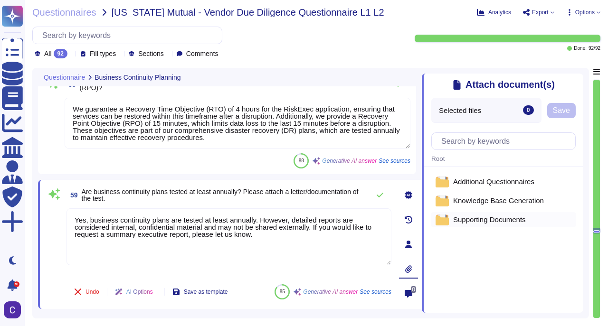
click at [477, 222] on span "Supporting Documents" at bounding box center [489, 219] width 73 height 7
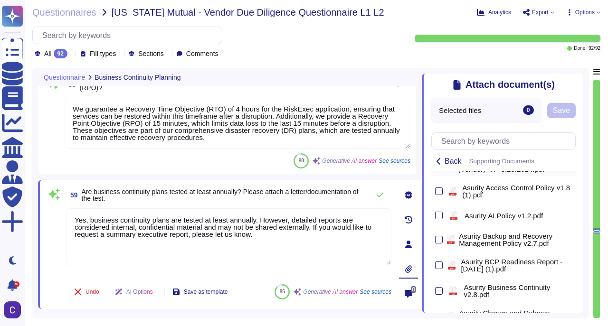
scroll to position [95, 0]
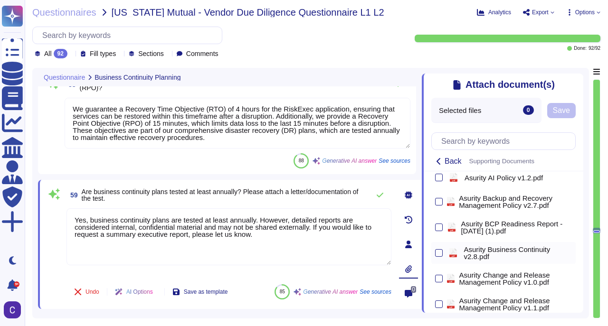
click at [479, 260] on span "Asurity Business Continuity v2.8.pdf" at bounding box center [518, 253] width 108 height 14
click at [561, 117] on button "Save" at bounding box center [561, 110] width 29 height 15
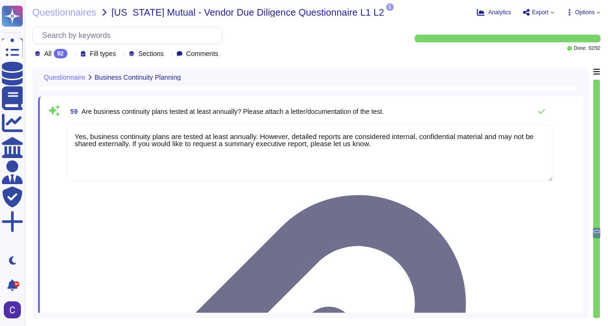
scroll to position [6484, 0]
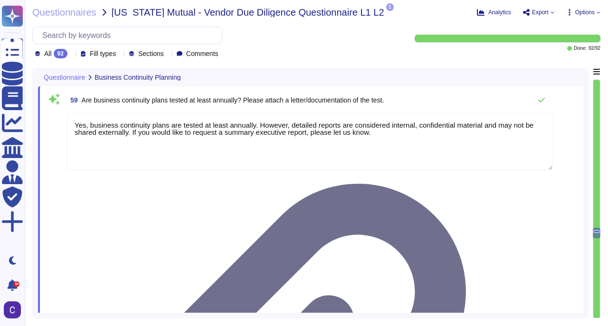
drag, startPoint x: 293, startPoint y: 261, endPoint x: 78, endPoint y: 267, distance: 215.3
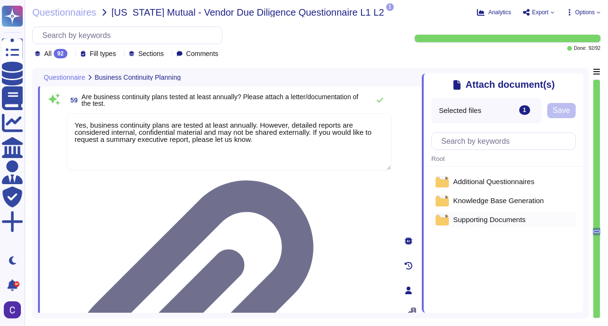
click at [488, 221] on span "Supporting Documents" at bounding box center [489, 219] width 73 height 7
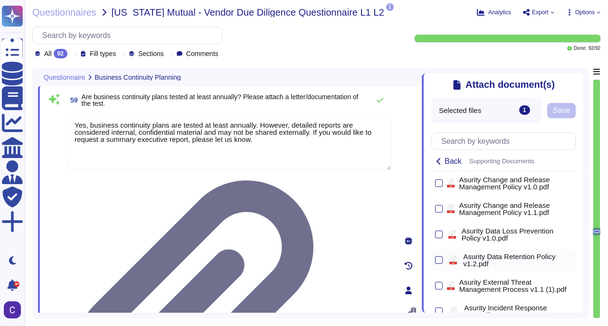
scroll to position [95, 0]
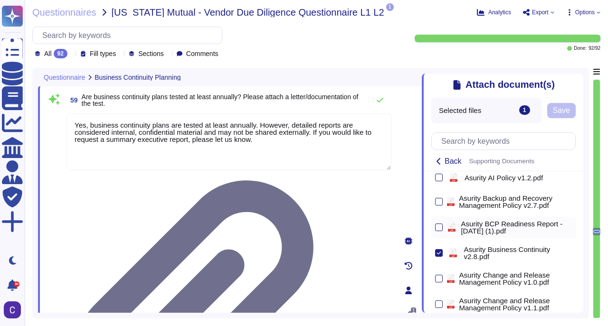
click at [518, 235] on span "Asurity BCP Readiness Report - [DATE] (1).pdf" at bounding box center [516, 227] width 111 height 14
click at [563, 109] on span "Save" at bounding box center [561, 111] width 17 height 8
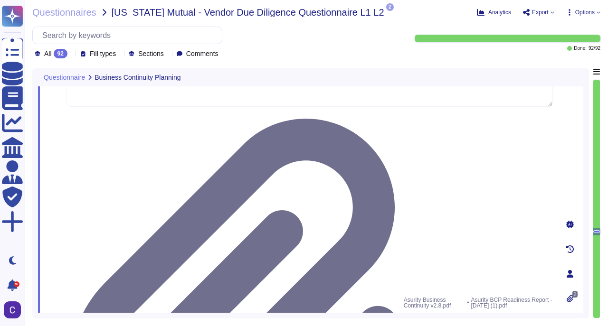
scroll to position [6611, 0]
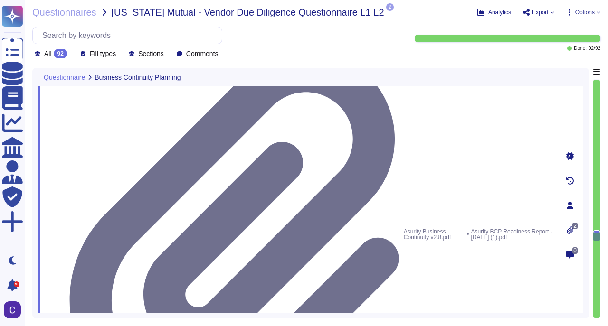
drag, startPoint x: 94, startPoint y: 239, endPoint x: 63, endPoint y: 239, distance: 31.4
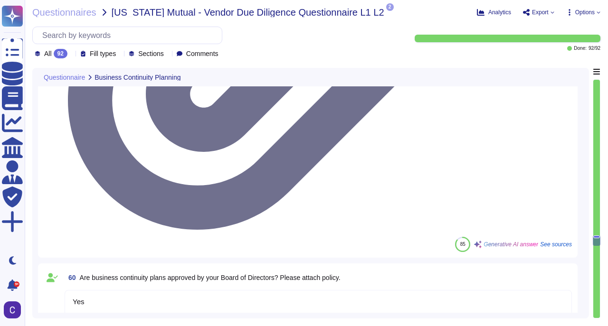
scroll to position [6801, 0]
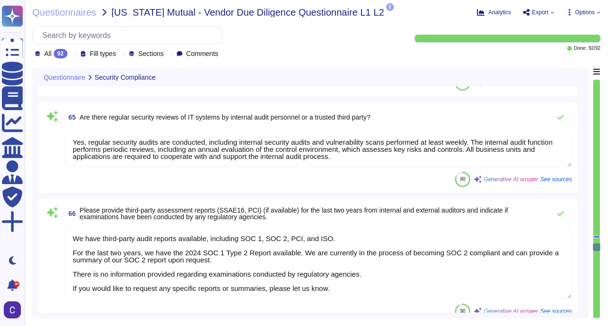
scroll to position [7086, 0]
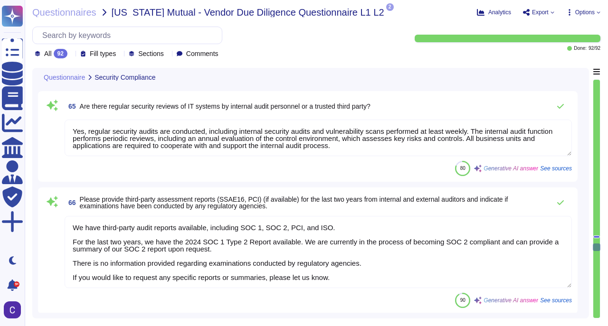
click at [549, 232] on textarea "We have third-party audit reports available, including SOC 1, SOC 2, PCI, and I…" at bounding box center [318, 252] width 507 height 72
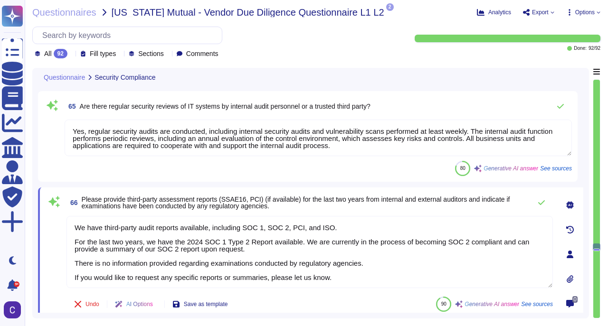
click at [571, 274] on div at bounding box center [570, 279] width 19 height 19
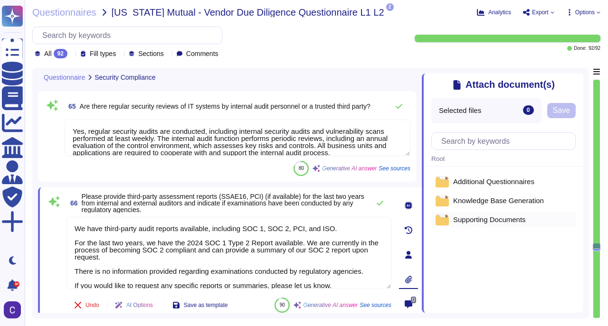
click at [489, 221] on span "Supporting Documents" at bounding box center [489, 219] width 73 height 7
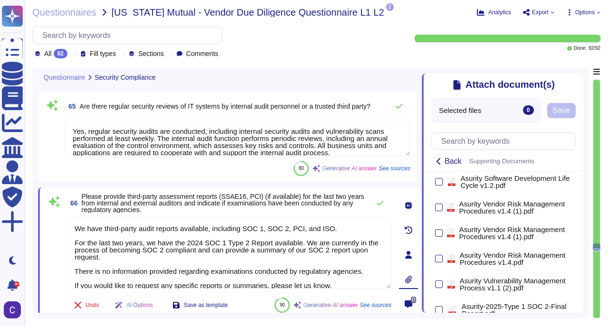
scroll to position [665, 0]
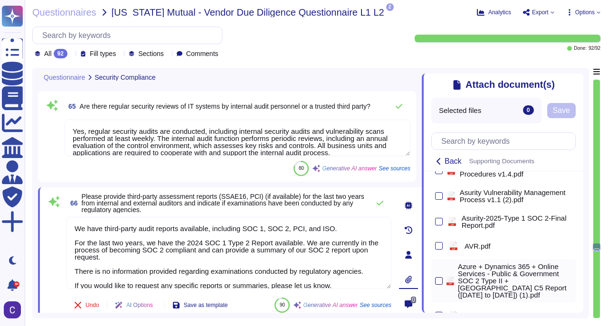
click at [442, 285] on div at bounding box center [439, 281] width 8 height 8
click at [0, 0] on input "checkbox" at bounding box center [0, 0] width 0 height 0
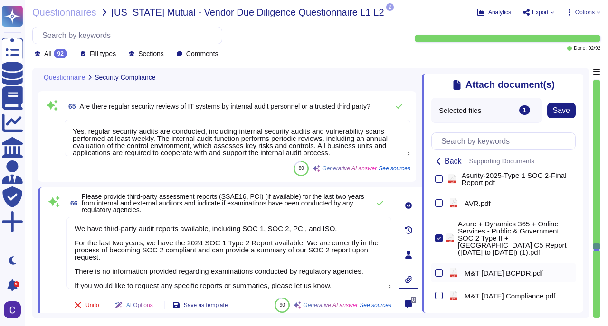
scroll to position [697, 0]
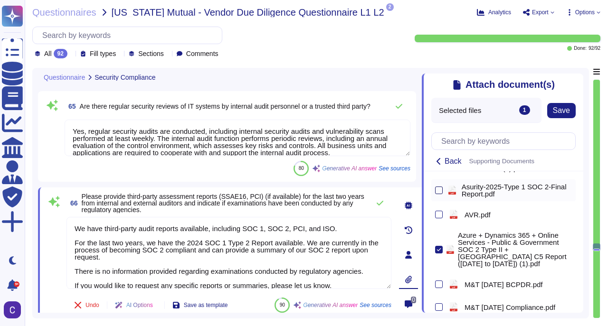
click at [440, 194] on div at bounding box center [439, 191] width 8 height 8
click at [0, 0] on input "checkbox" at bounding box center [0, 0] width 0 height 0
click at [568, 106] on button "Save" at bounding box center [561, 110] width 29 height 15
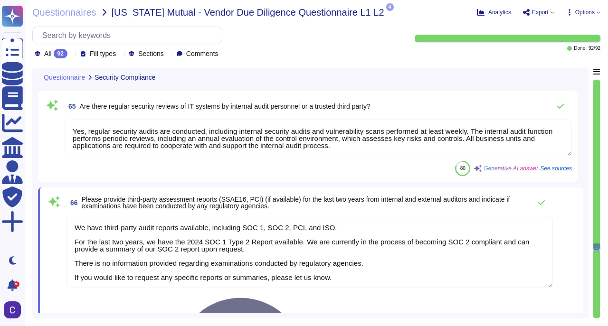
drag, startPoint x: 342, startPoint y: 281, endPoint x: 335, endPoint y: 249, distance: 32.7
click at [335, 249] on textarea "We have third-party audit reports available, including SOC 1, SOC 2, PCI, and I…" at bounding box center [310, 252] width 487 height 72
click at [247, 250] on textarea "We have third-party audit reports available, including SOC 1, SOC 2, PCI, and I…" at bounding box center [310, 252] width 487 height 72
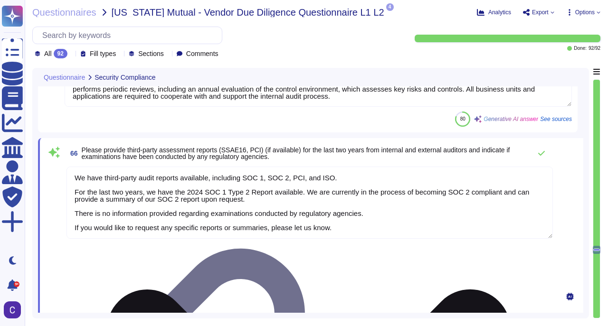
scroll to position [7086, 0]
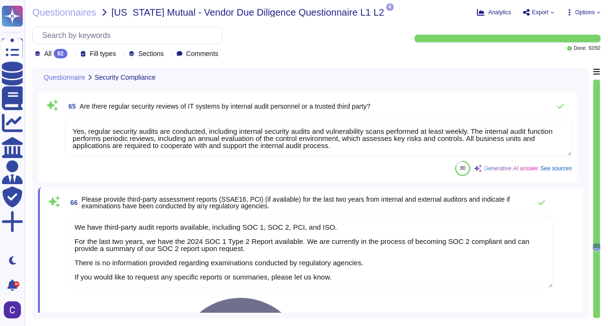
drag, startPoint x: 344, startPoint y: 276, endPoint x: 247, endPoint y: 229, distance: 108.2
click at [247, 229] on textarea "We have third-party audit reports available, including SOC 1, SOC 2, PCI, and I…" at bounding box center [310, 252] width 487 height 72
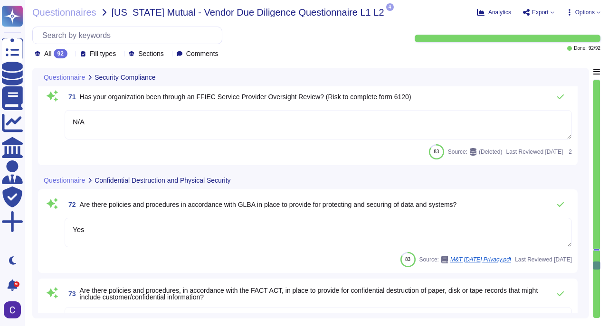
scroll to position [7751, 0]
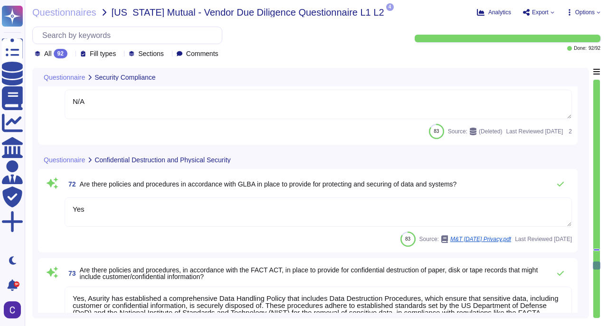
click at [128, 211] on textarea "Yes" at bounding box center [318, 212] width 507 height 29
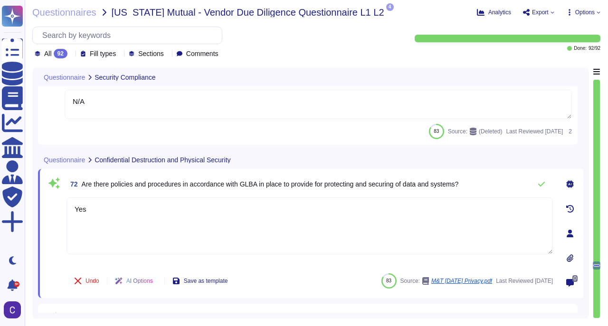
click at [128, 211] on textarea "Yes" at bounding box center [310, 226] width 487 height 57
click at [297, 262] on div "Yes" at bounding box center [310, 232] width 487 height 68
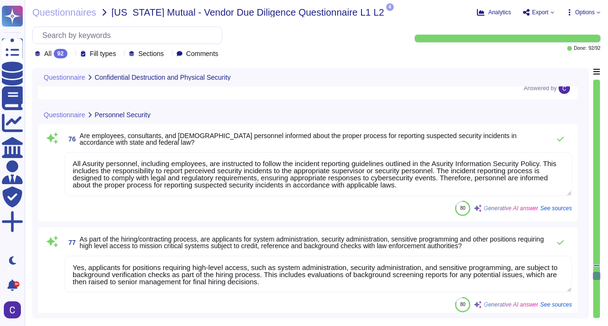
scroll to position [8226, 0]
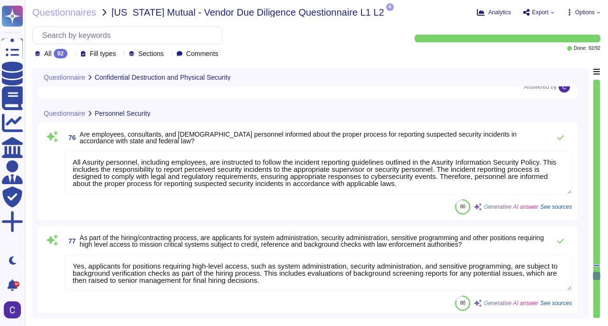
click at [70, 160] on textarea "All Asurity personnel, including employees, are instructed to follow the incide…" at bounding box center [318, 173] width 507 height 44
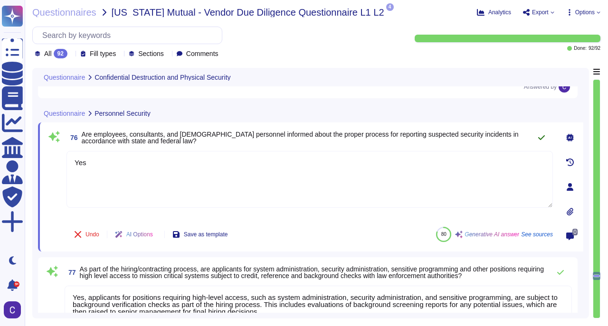
click at [542, 139] on icon at bounding box center [542, 138] width 8 height 8
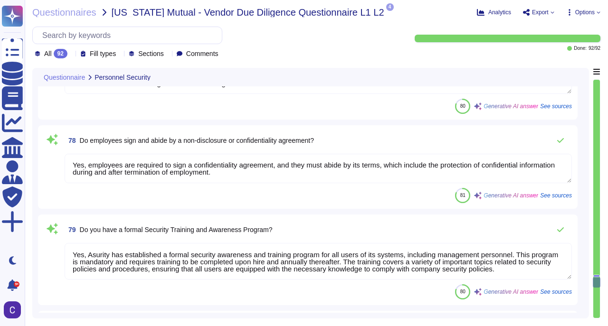
scroll to position [8480, 0]
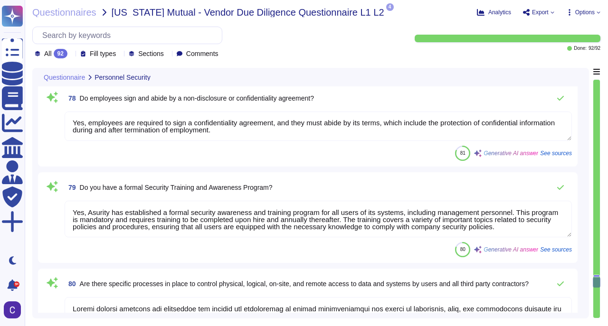
drag, startPoint x: 499, startPoint y: 226, endPoint x: 82, endPoint y: 212, distance: 417.4
click at [82, 212] on textarea "Yes, Asurity has established a formal security awareness and training program f…" at bounding box center [318, 219] width 507 height 37
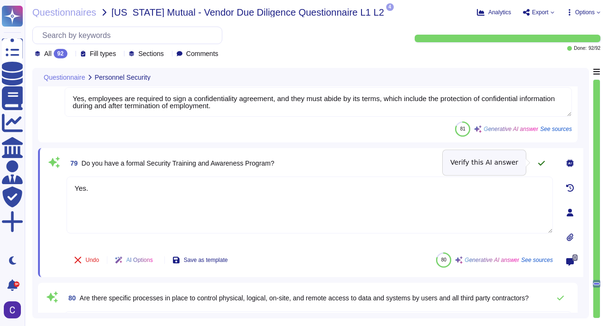
click at [545, 163] on icon at bounding box center [542, 164] width 8 height 8
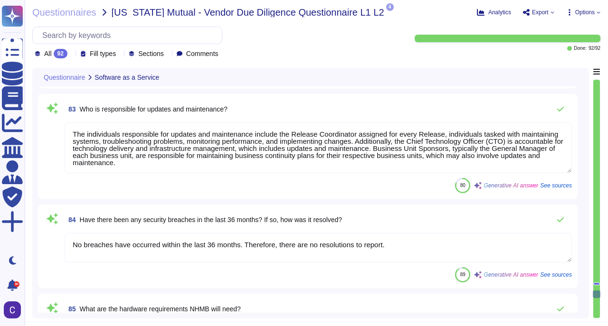
scroll to position [9050, 0]
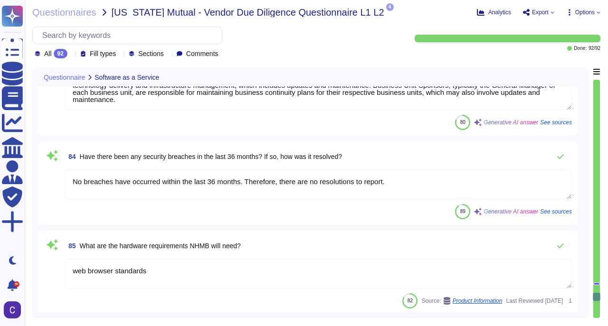
drag, startPoint x: 388, startPoint y: 184, endPoint x: 244, endPoint y: 190, distance: 144.1
click at [244, 190] on textarea "No breaches have occurred within the last 36 months. Therefore, there are no re…" at bounding box center [318, 184] width 507 height 29
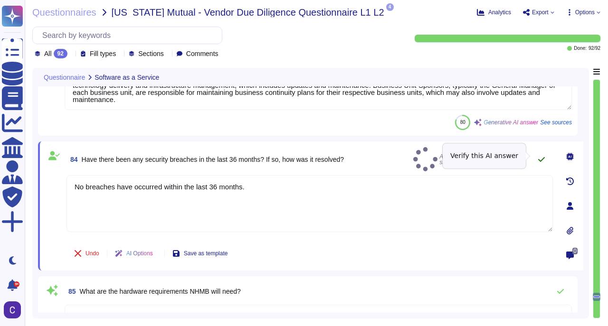
click at [538, 156] on icon at bounding box center [542, 160] width 8 height 8
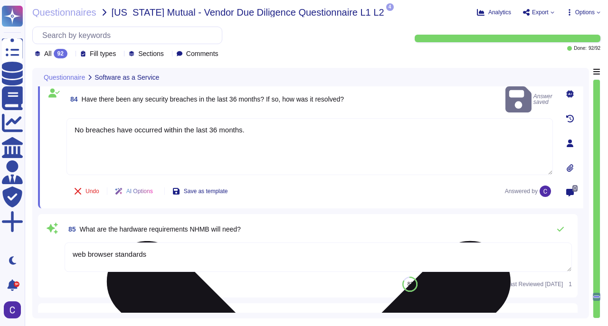
scroll to position [9113, 0]
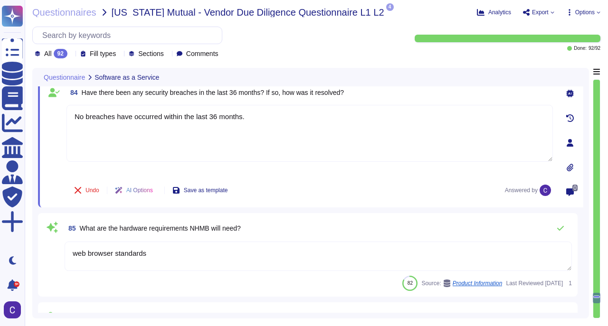
drag, startPoint x: 71, startPoint y: 253, endPoint x: 78, endPoint y: 254, distance: 6.7
click at [78, 254] on textarea "web browser standards" at bounding box center [318, 256] width 507 height 29
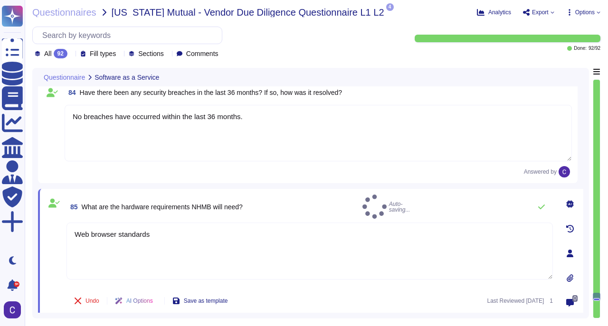
click at [281, 208] on div "85 What are the hardware requirements NHMB will need? Auto-saving..." at bounding box center [310, 207] width 487 height 24
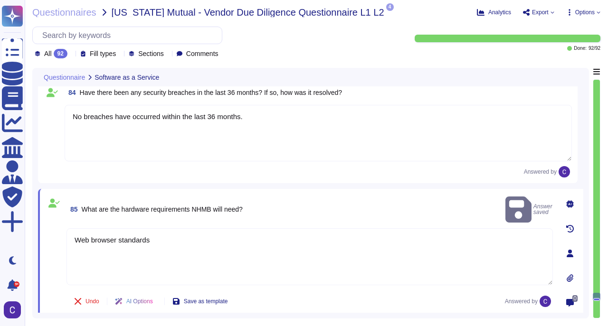
click at [225, 240] on textarea "Web browser standards" at bounding box center [310, 257] width 487 height 57
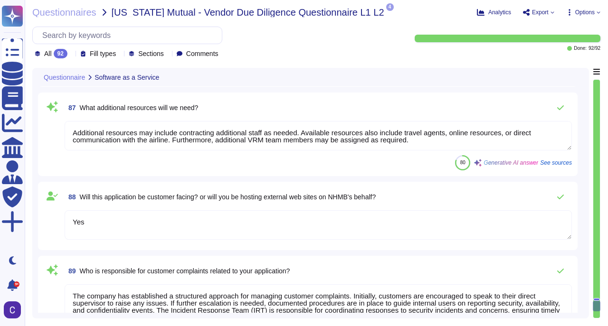
scroll to position [9430, 0]
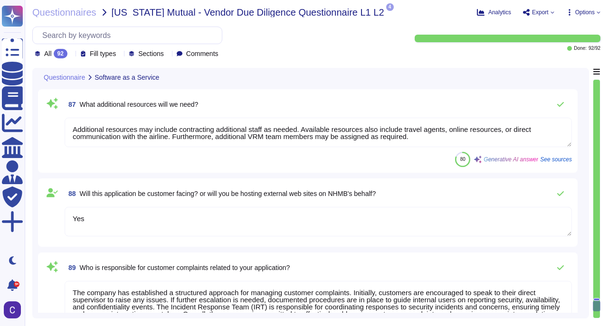
click at [100, 218] on textarea "Yes" at bounding box center [318, 221] width 507 height 29
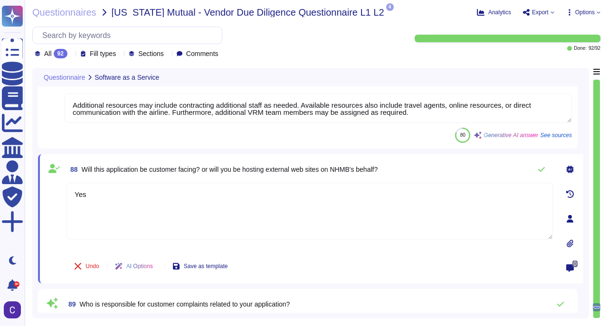
click at [100, 218] on textarea "Yes" at bounding box center [310, 211] width 487 height 57
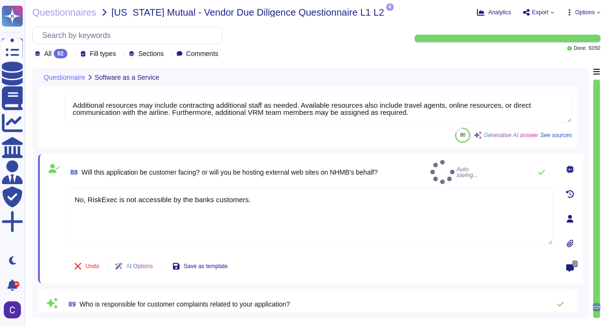
click at [317, 256] on div "Undo AI Options Save as template" at bounding box center [310, 266] width 487 height 23
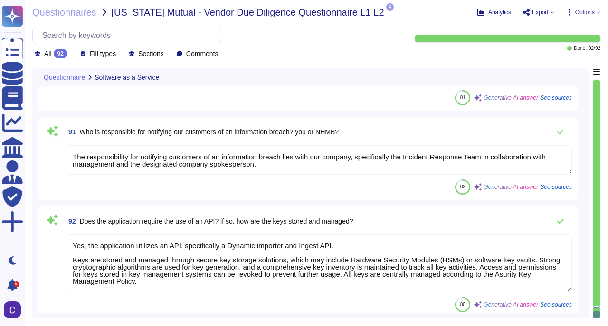
scroll to position [9789, 0]
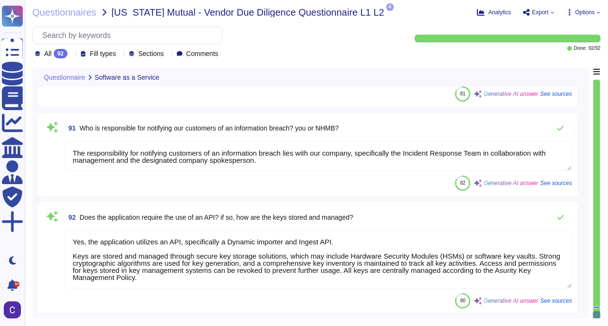
click at [600, 10] on icon at bounding box center [599, 12] width 4 height 4
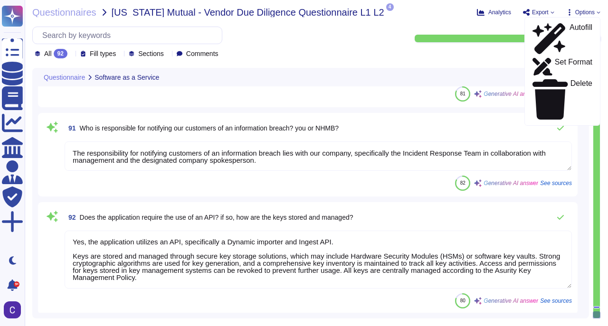
click at [479, 18] on div "Questionnaires [US_STATE] Mutual - Vendor Due Diligence Questionnaire L1 L2 4 p…" at bounding box center [317, 163] width 584 height 326
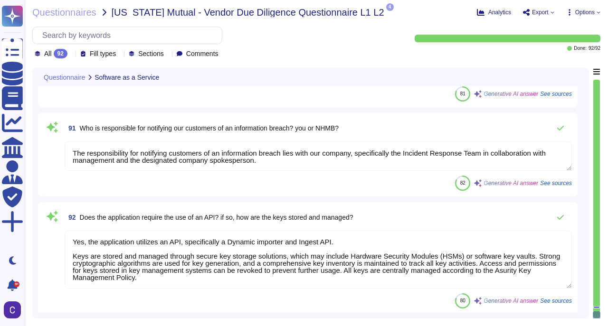
click at [536, 10] on span "Export" at bounding box center [540, 13] width 17 height 6
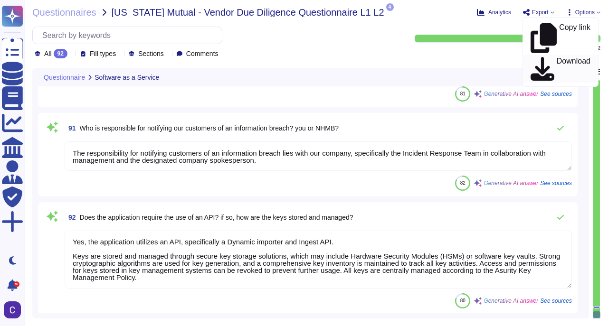
click at [557, 57] on p "Download" at bounding box center [574, 68] width 34 height 23
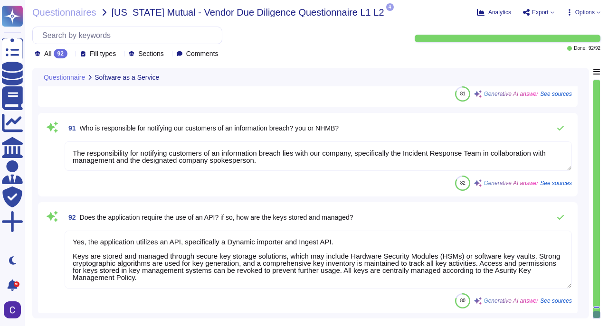
click at [588, 15] on span "Options" at bounding box center [584, 13] width 19 height 6
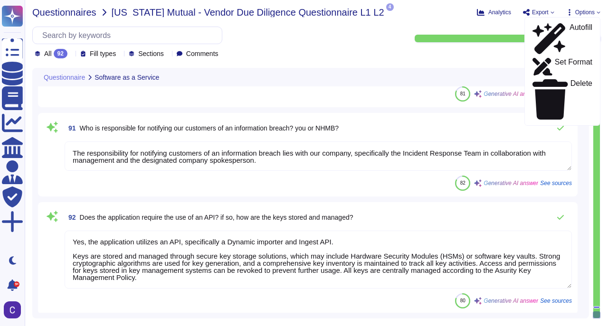
click at [77, 10] on span "Questionnaires" at bounding box center [64, 13] width 64 height 10
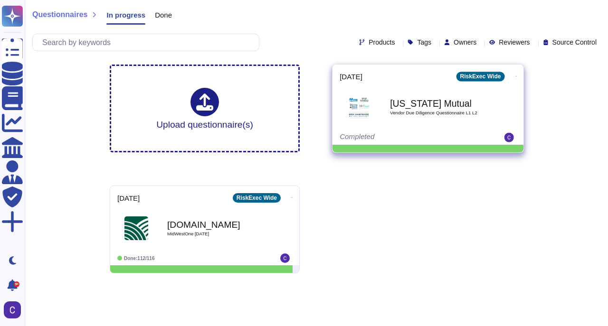
click at [516, 76] on span at bounding box center [517, 75] width 4 height 10
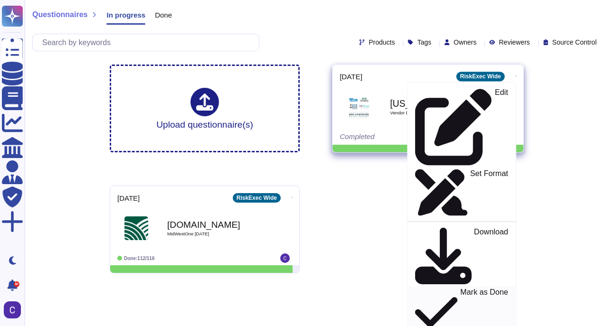
click at [460, 289] on p "Mark as Done" at bounding box center [484, 313] width 48 height 48
